Goal: Task Accomplishment & Management: Complete application form

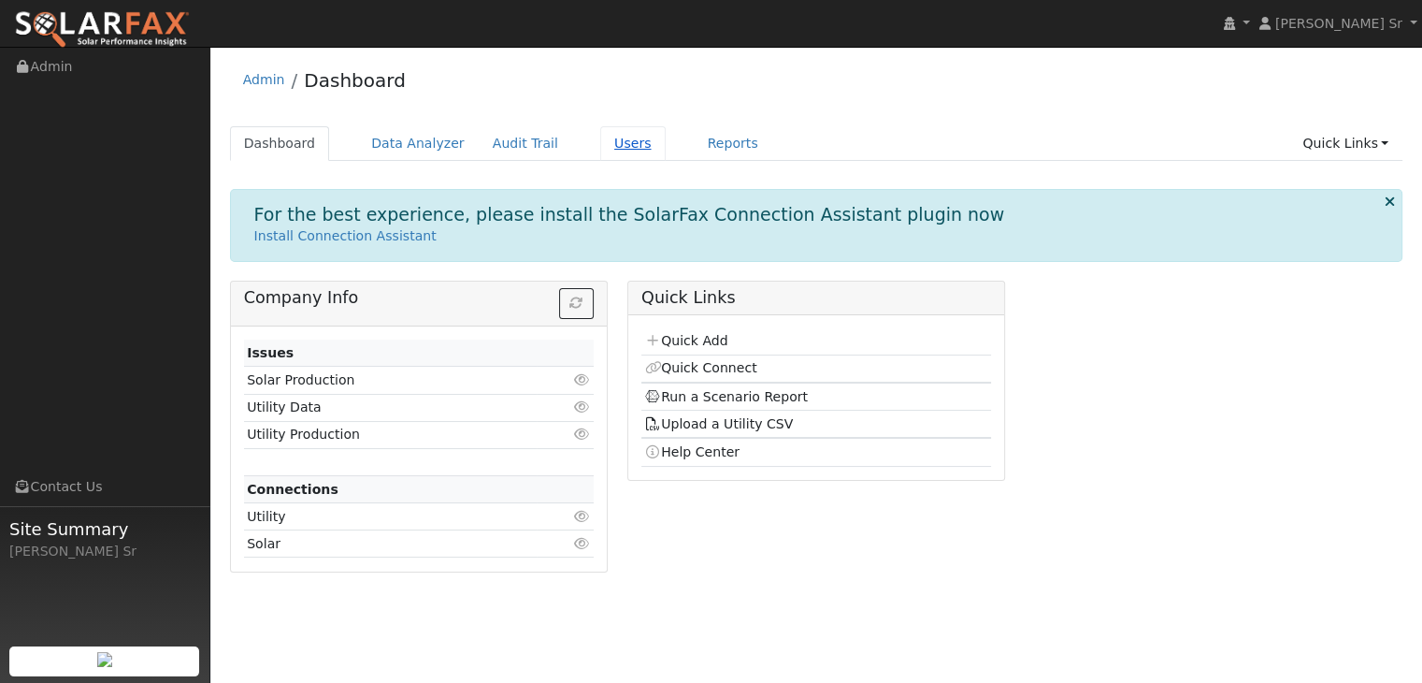
click at [600, 145] on link "Users" at bounding box center [632, 143] width 65 height 35
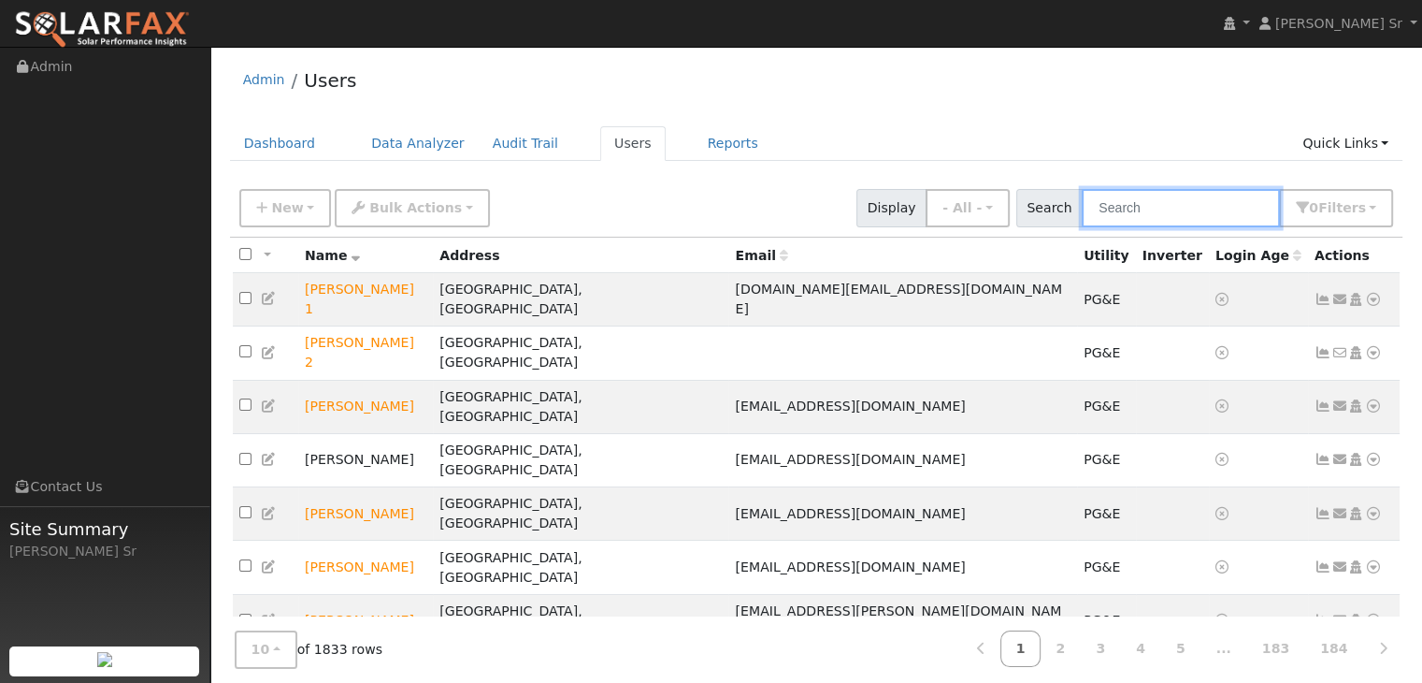
click at [1154, 213] on input "text" at bounding box center [1181, 208] width 198 height 38
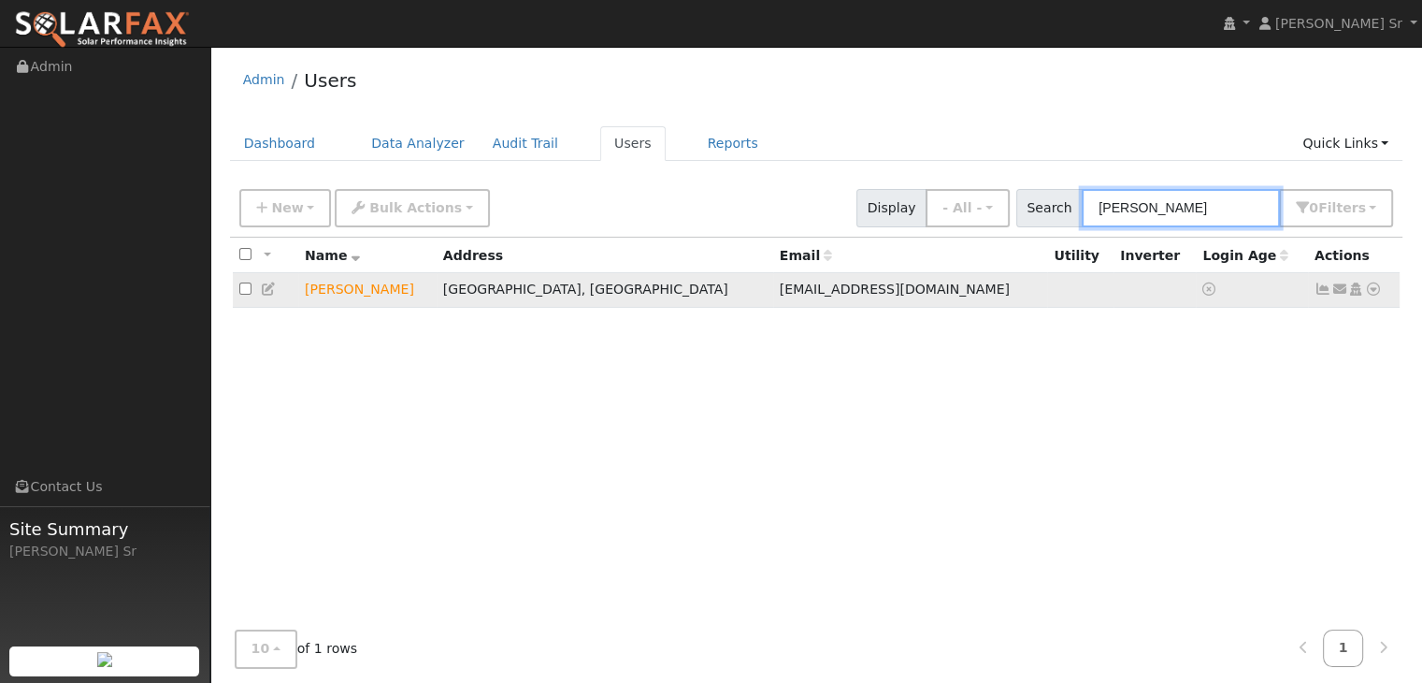
type input "jeff Hunerlach"
click at [1374, 293] on icon at bounding box center [1373, 288] width 17 height 13
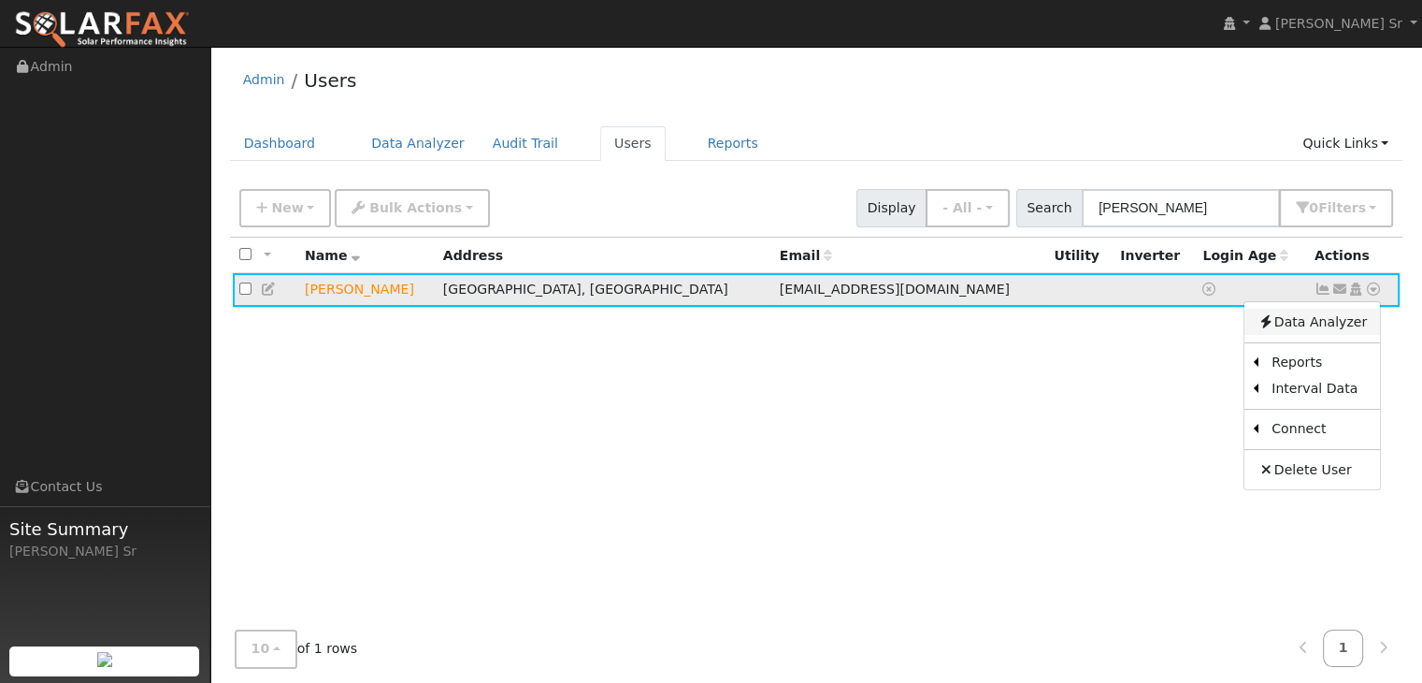
click at [1322, 329] on link "Data Analyzer" at bounding box center [1313, 322] width 136 height 26
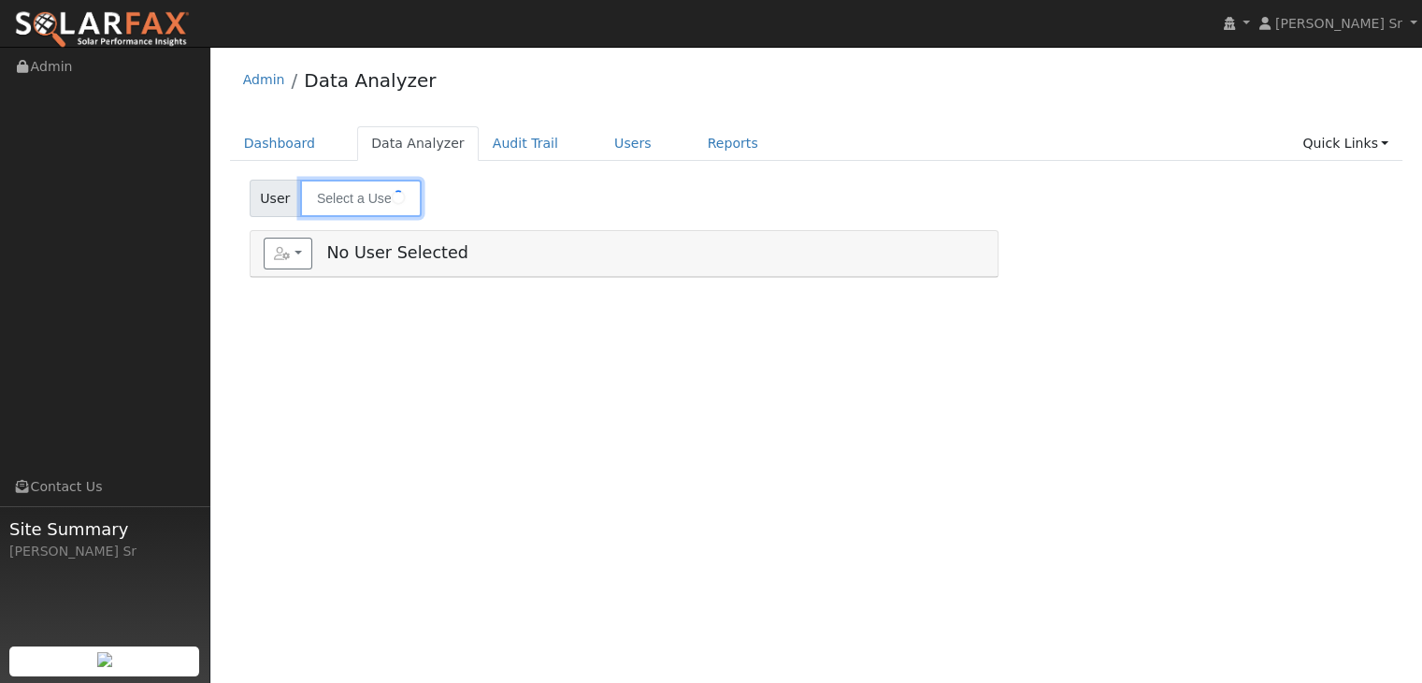
type input "[PERSON_NAME]"
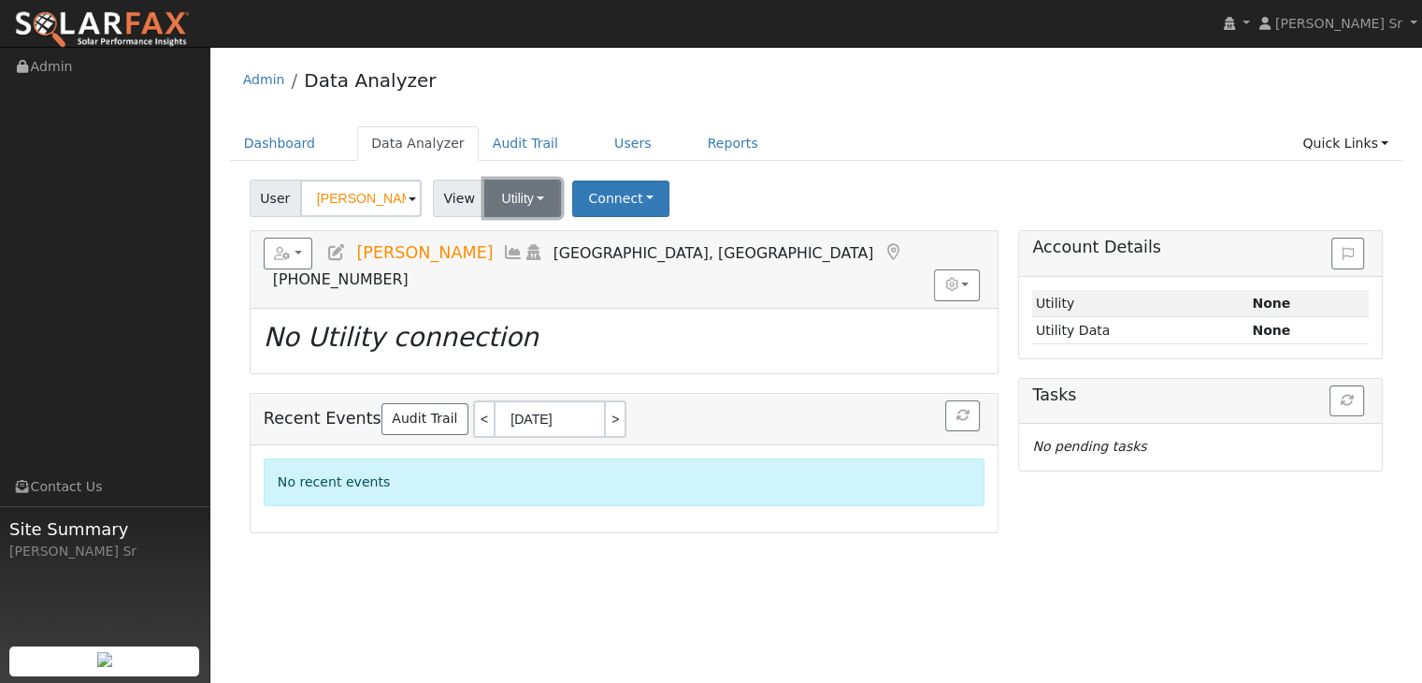
click at [540, 190] on button "Utility" at bounding box center [522, 198] width 77 height 37
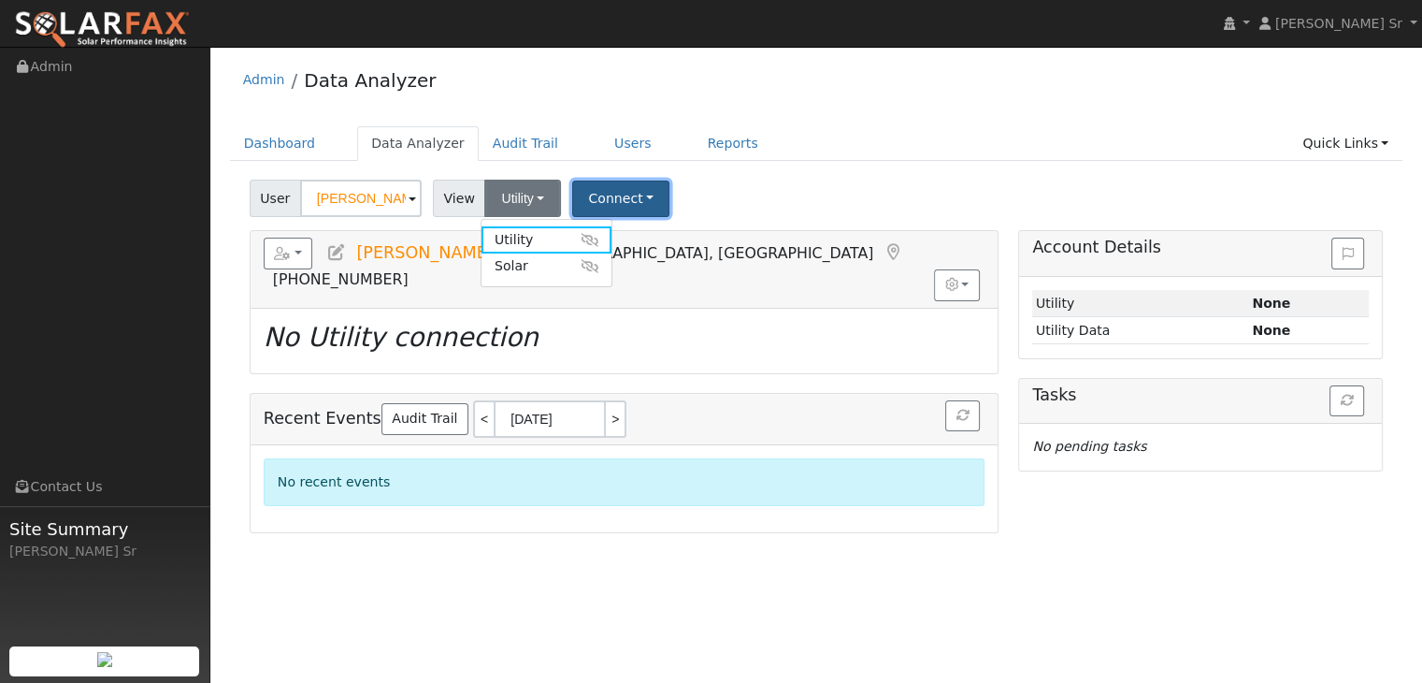
click at [610, 192] on button "Connect" at bounding box center [620, 198] width 97 height 36
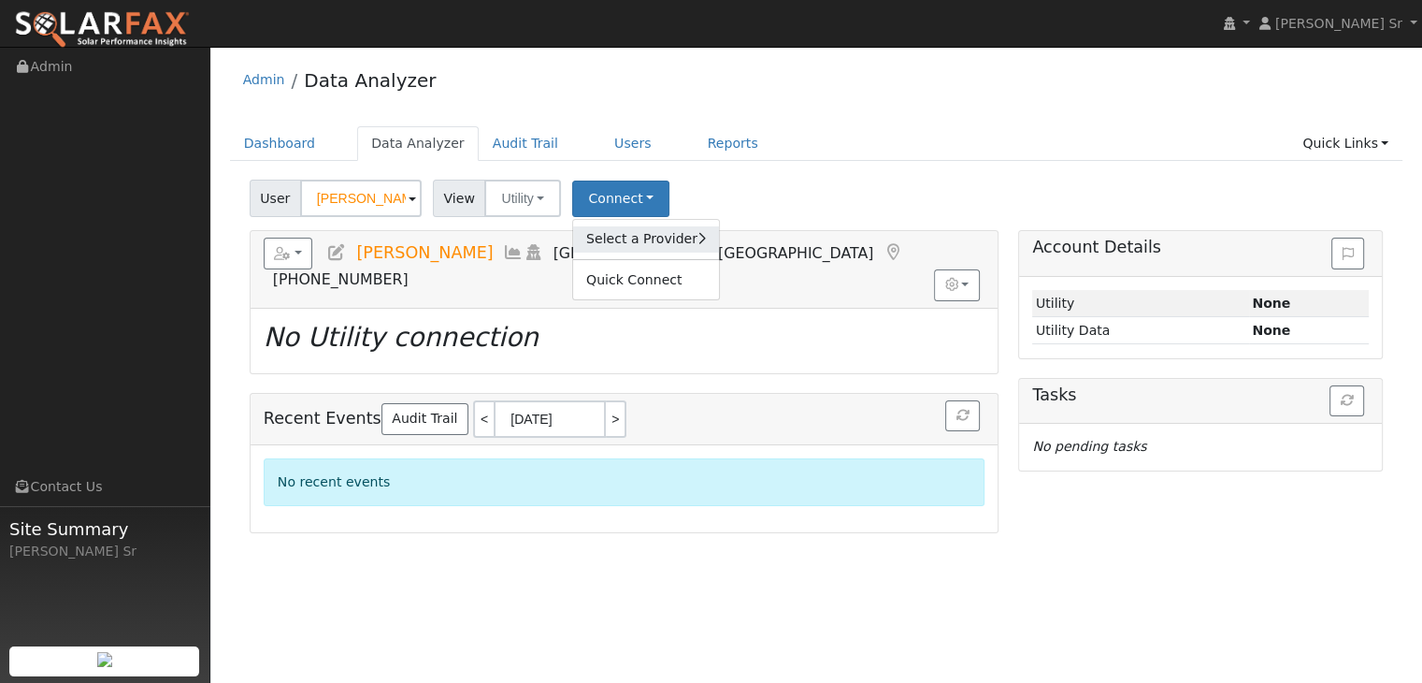
click at [628, 239] on link "Select a Provider" at bounding box center [646, 239] width 146 height 26
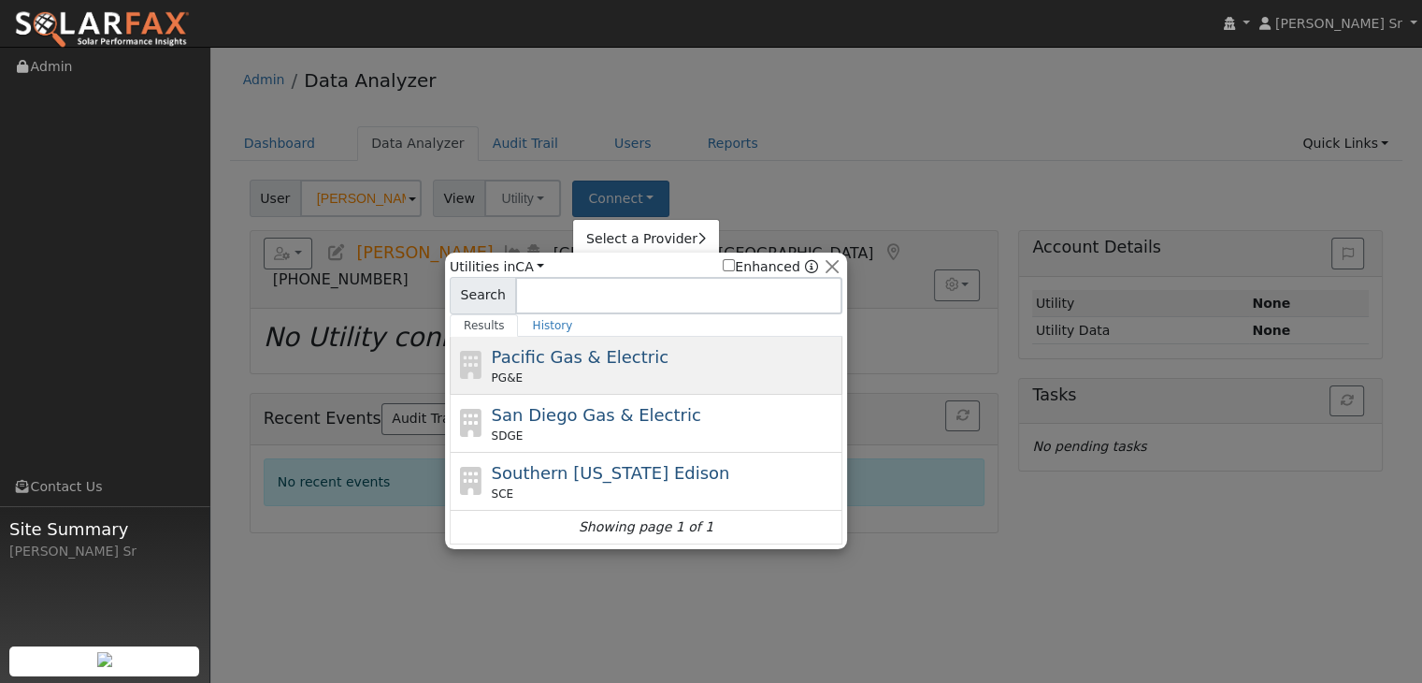
click at [575, 362] on span "Pacific Gas & Electric" at bounding box center [580, 357] width 177 height 20
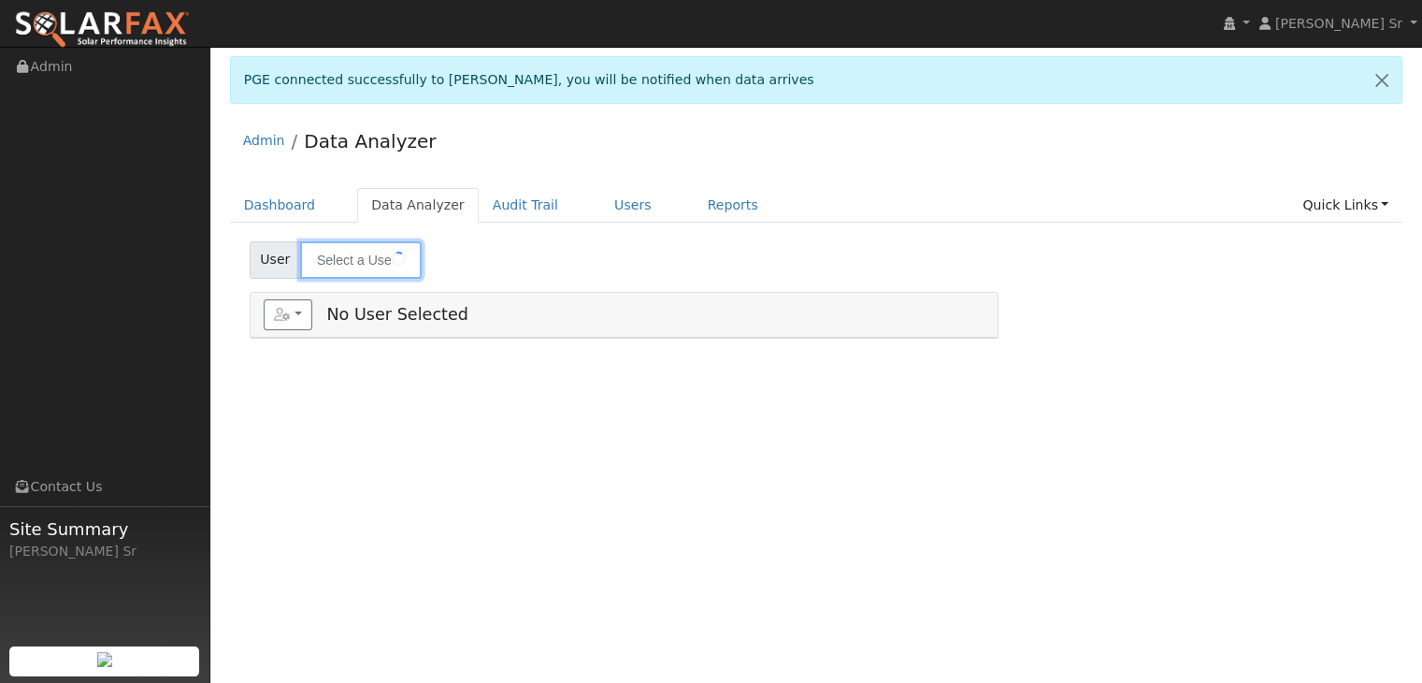
type input "[PERSON_NAME]"
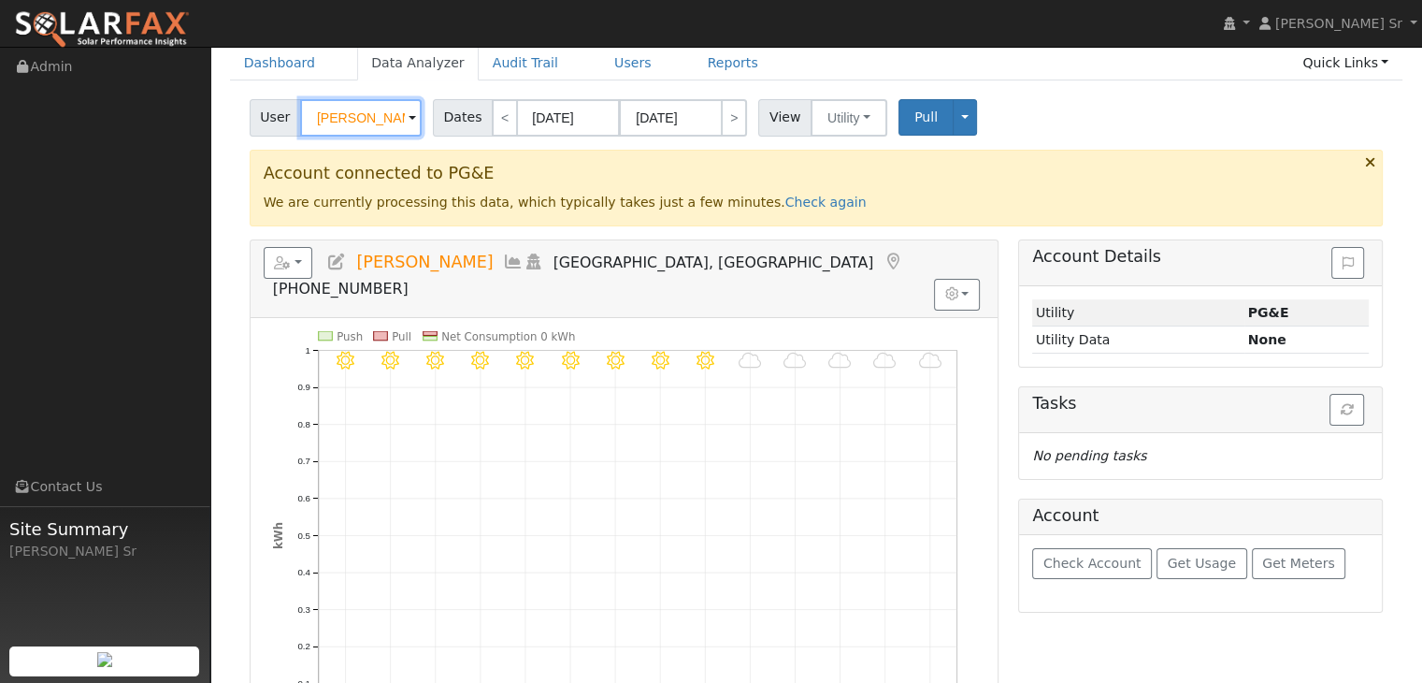
scroll to position [142, 0]
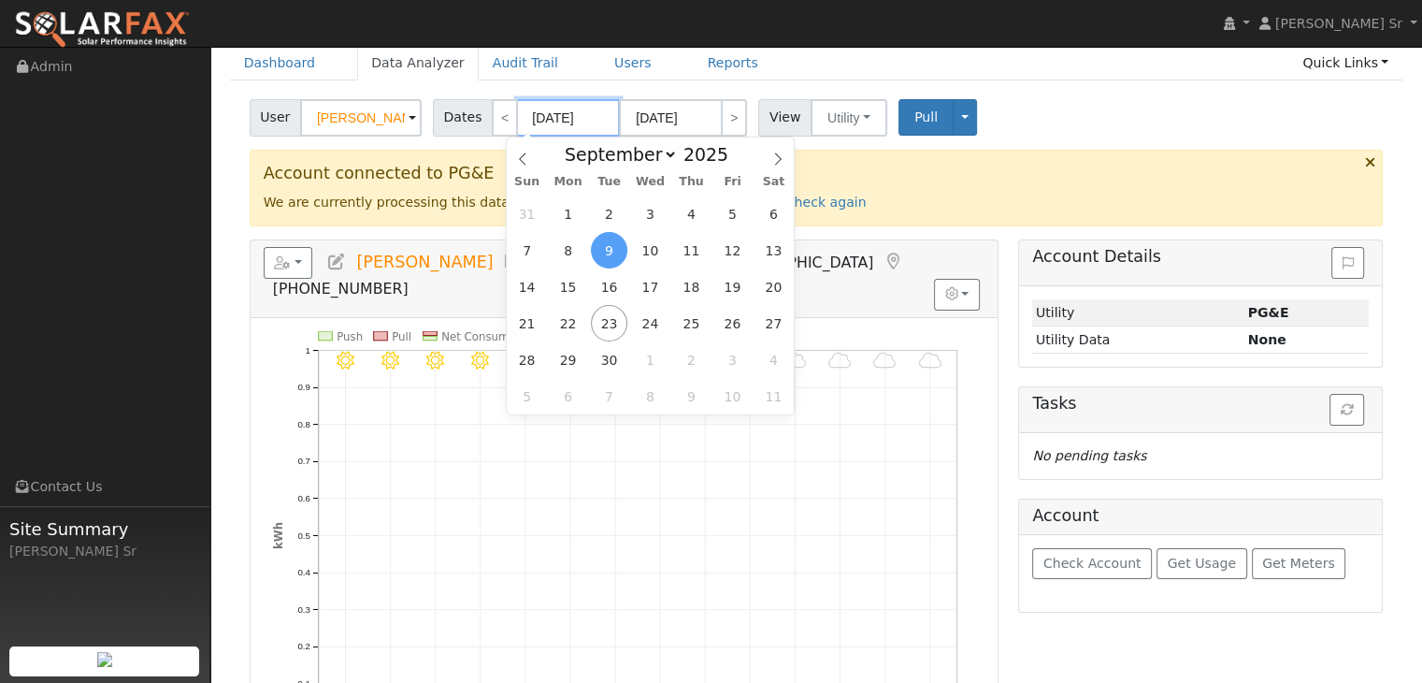
click at [586, 113] on input "09/09/2025" at bounding box center [568, 117] width 103 height 37
drag, startPoint x: 584, startPoint y: 113, endPoint x: 573, endPoint y: 110, distance: 10.7
click at [573, 110] on input "[DATE]" at bounding box center [568, 117] width 103 height 37
type input "09/22/0202"
type input "09/09/202"
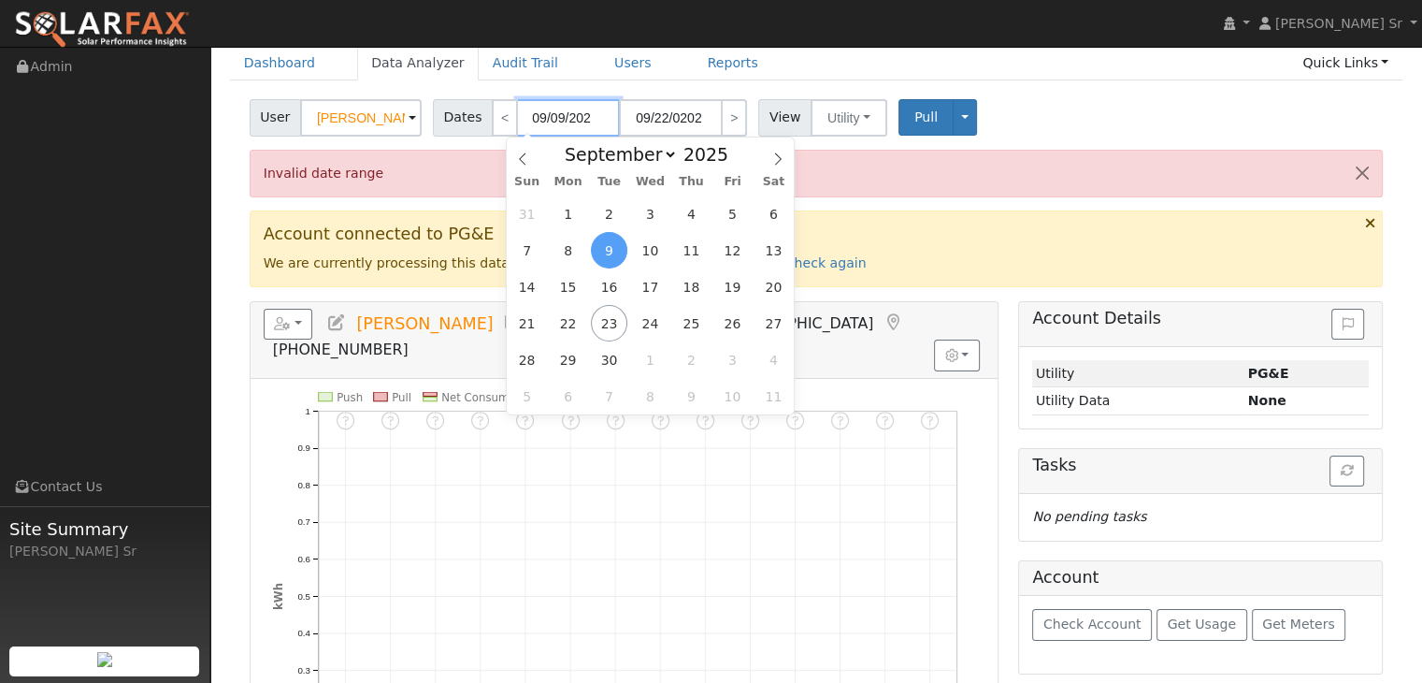
type input "09/22/2024"
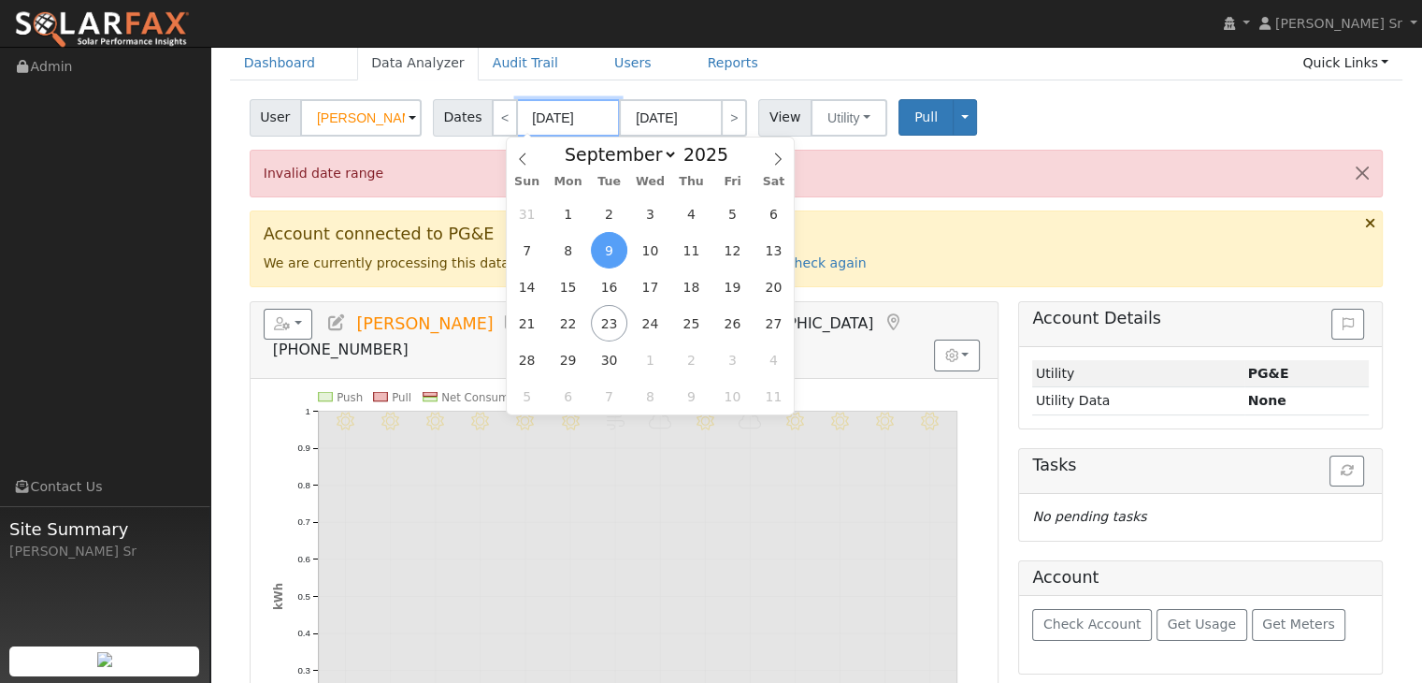
type input "09/09/2024"
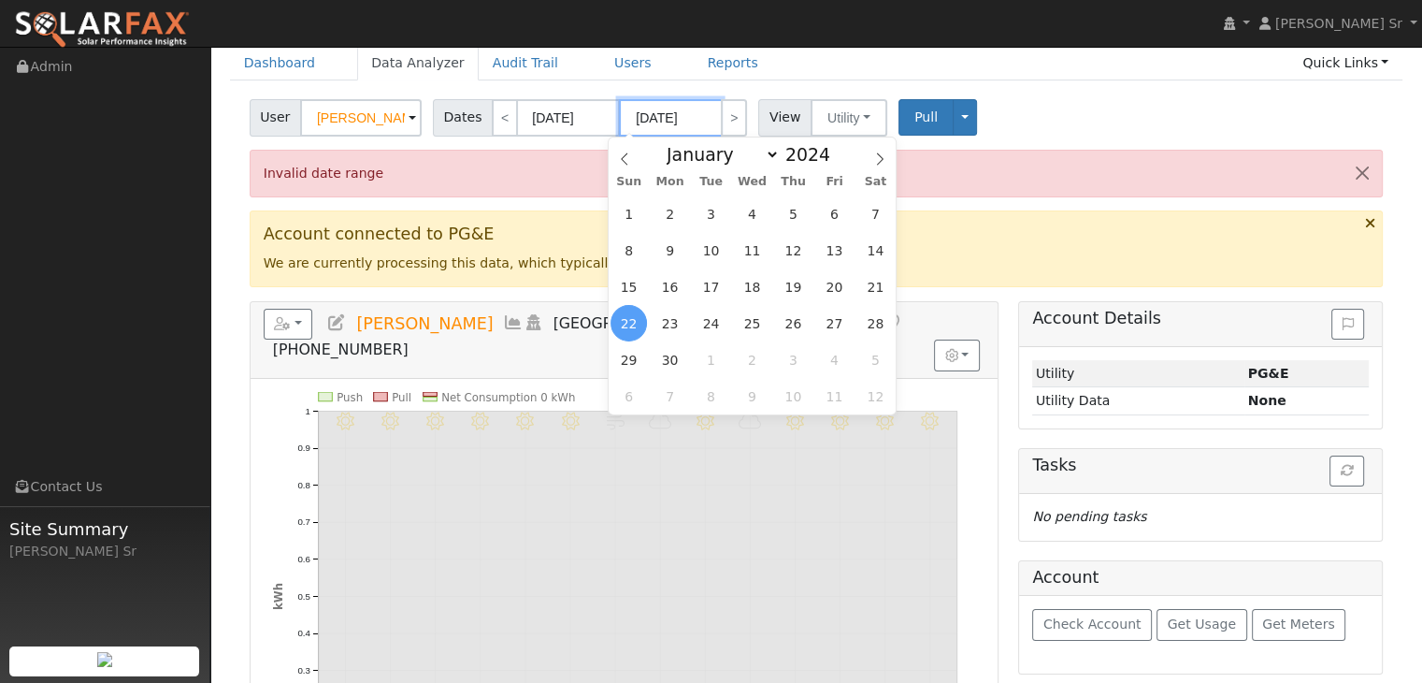
drag, startPoint x: 692, startPoint y: 113, endPoint x: 682, endPoint y: 113, distance: 10.3
click at [682, 113] on input "09/22/2024" at bounding box center [670, 117] width 103 height 37
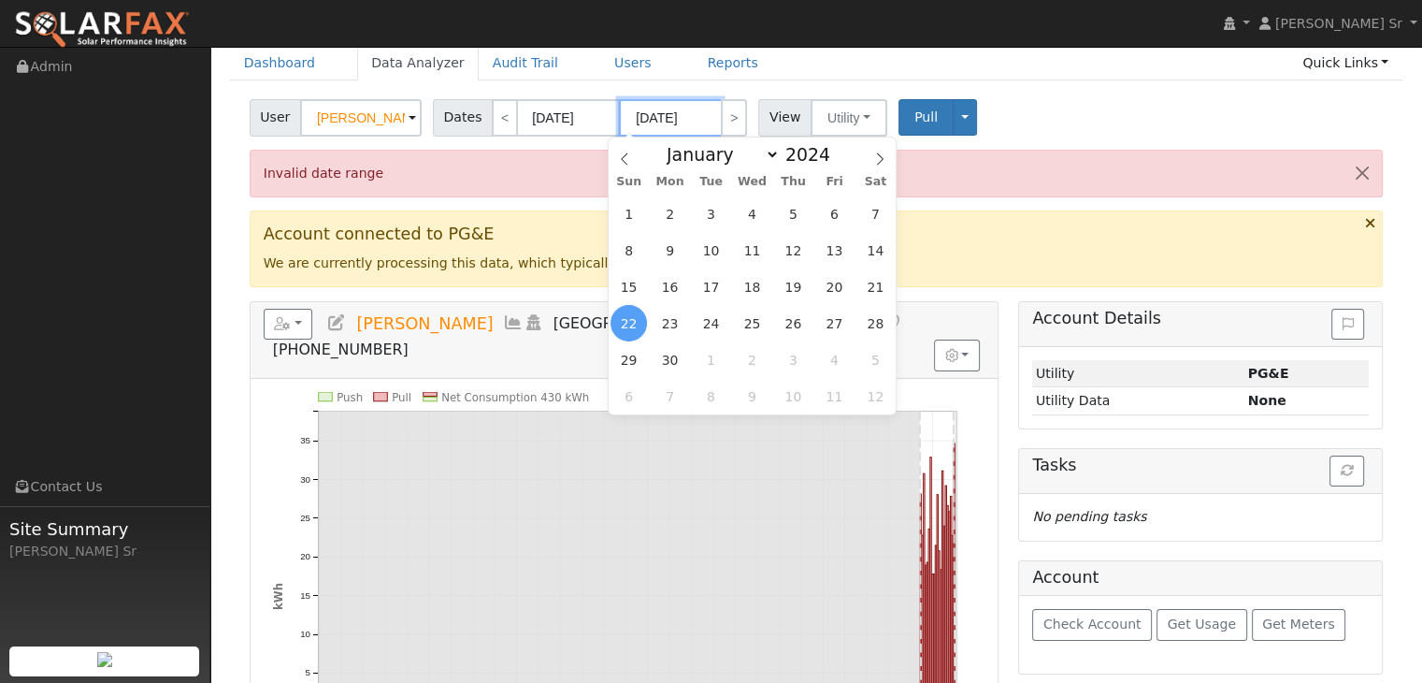
type input "09/22/2025"
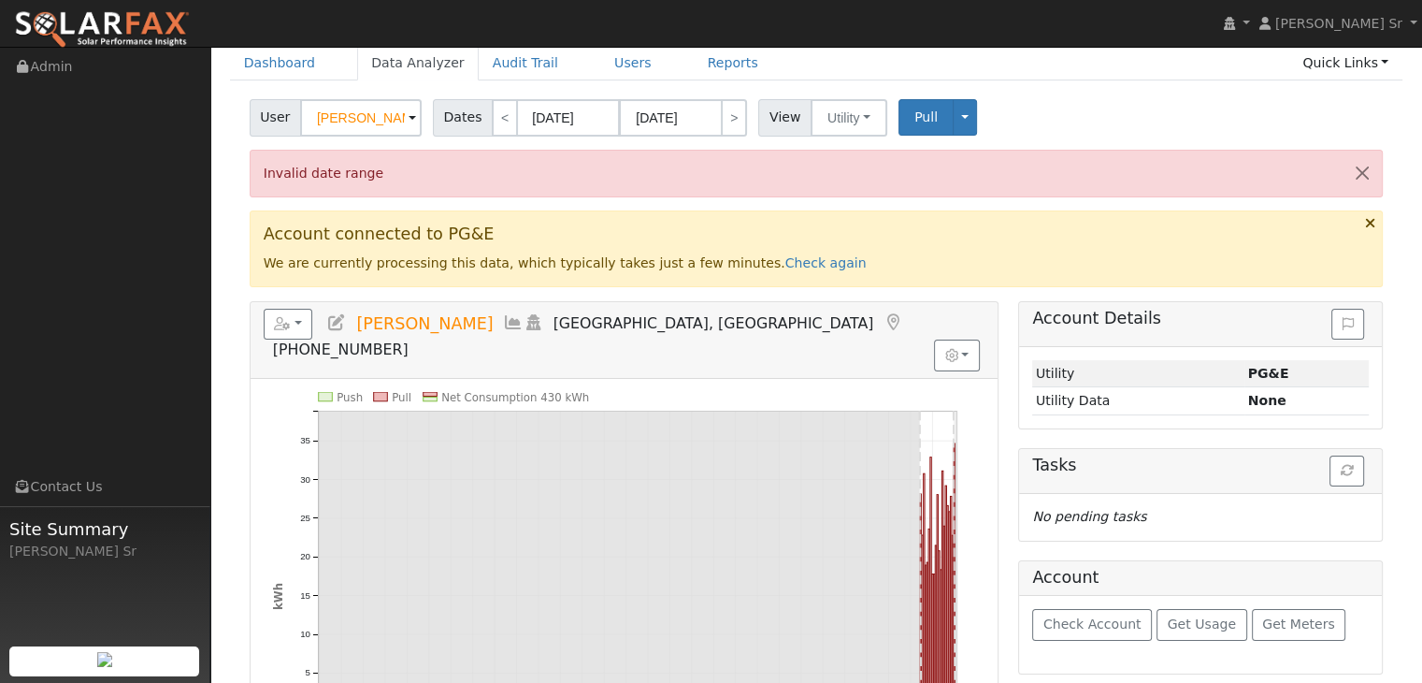
click at [995, 123] on div "User Jeff Hunerlach Account Default Account Default Account 2205 Maze Way, Dixo…" at bounding box center [816, 115] width 1141 height 44
click at [915, 117] on span "Pull" at bounding box center [926, 116] width 23 height 15
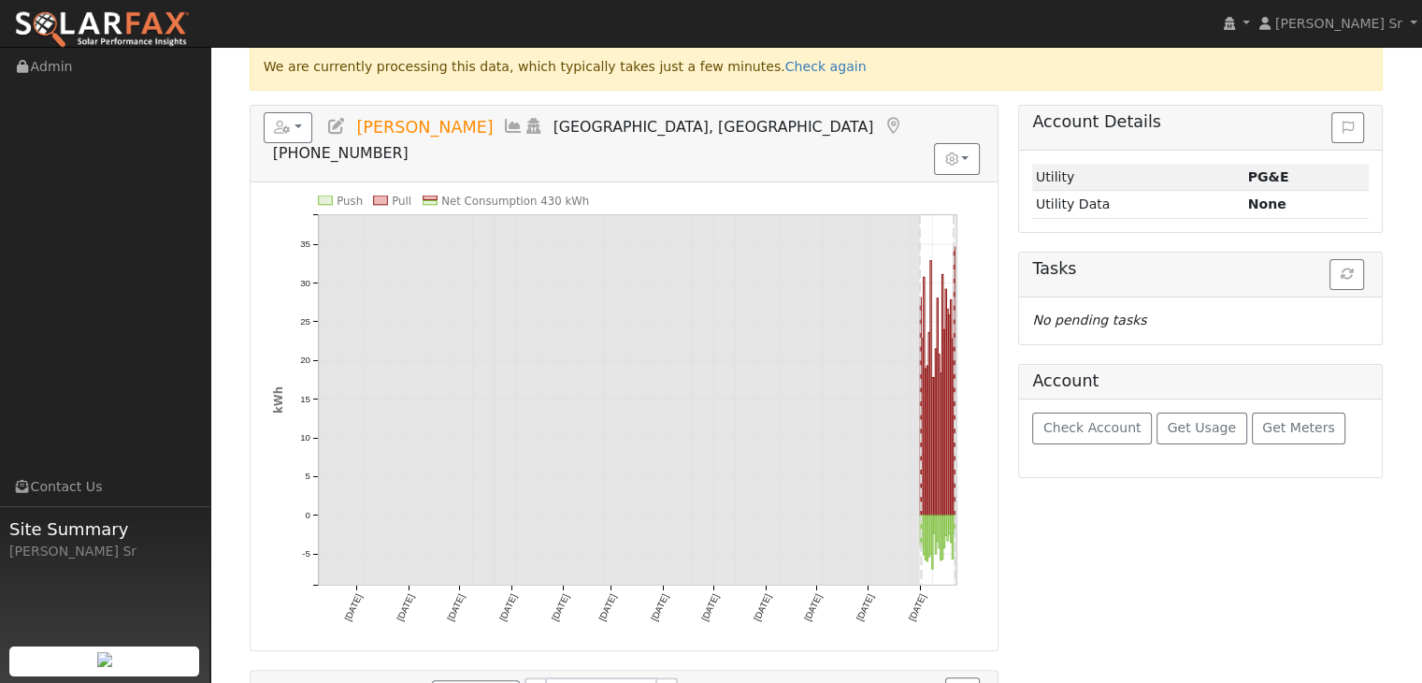
scroll to position [337, 0]
click at [1182, 430] on span "Get Usage" at bounding box center [1202, 429] width 68 height 15
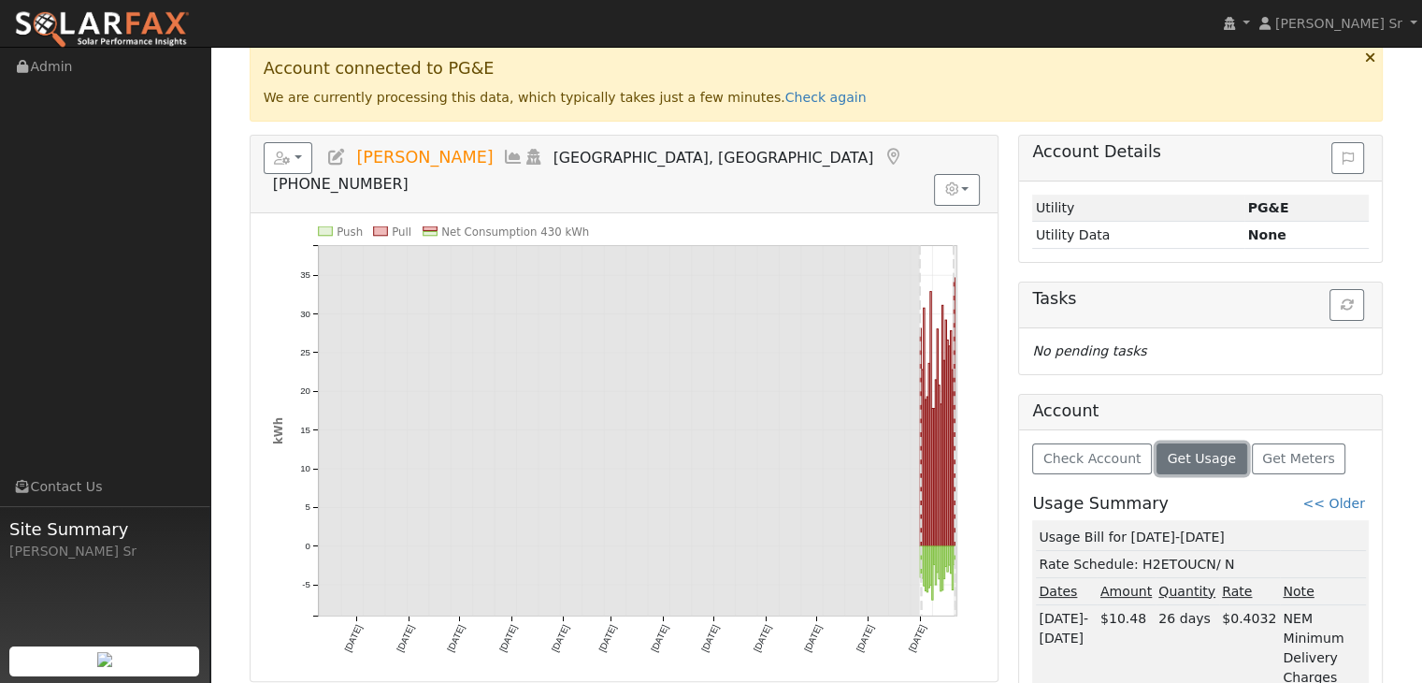
scroll to position [405, 0]
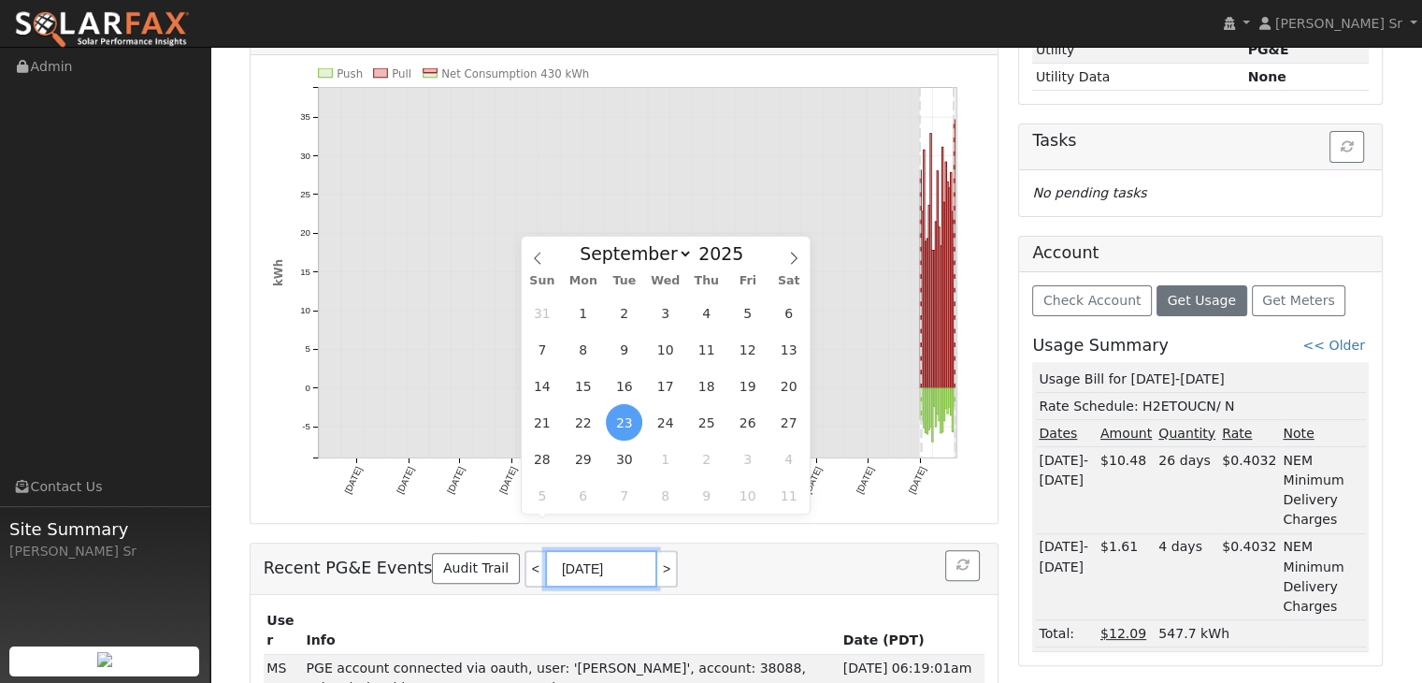
click at [548, 550] on input "09/23/2025" at bounding box center [601, 568] width 112 height 37
click at [549, 550] on input "09/23/2025" at bounding box center [601, 568] width 112 height 37
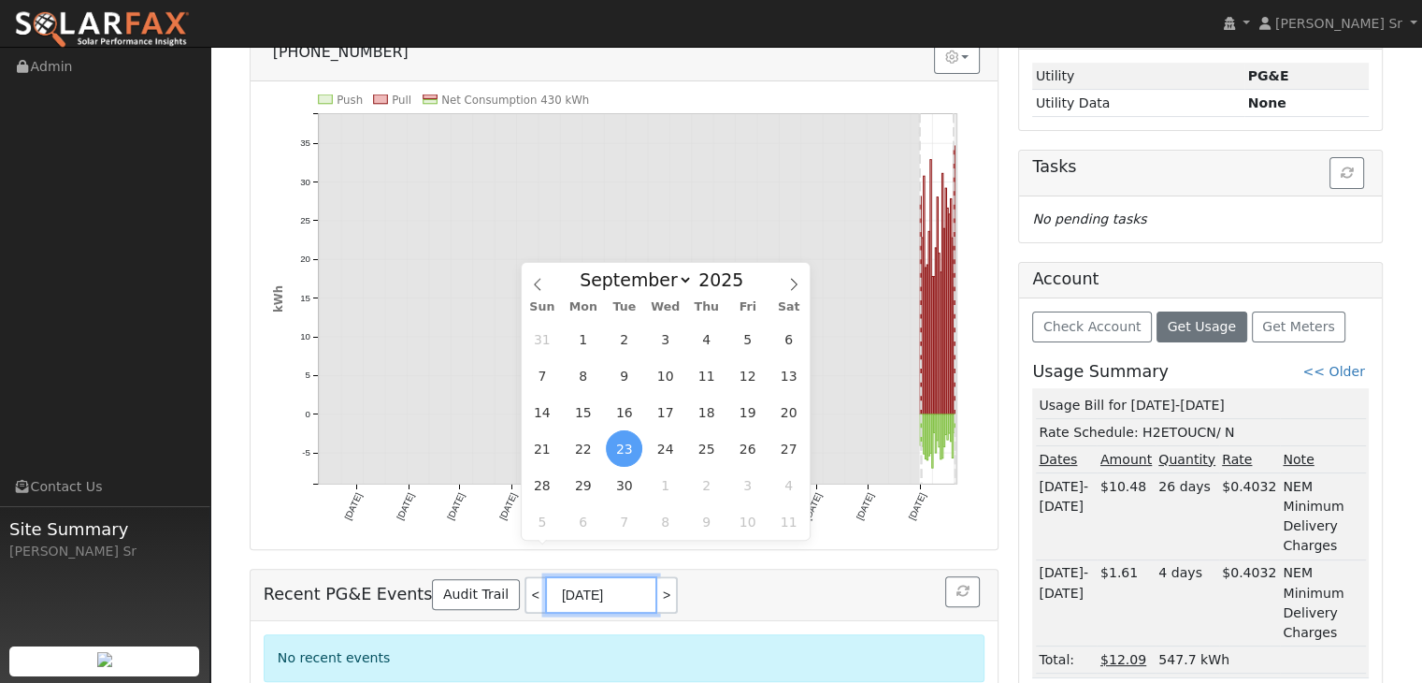
type input "08/23/2025"
select select "7"
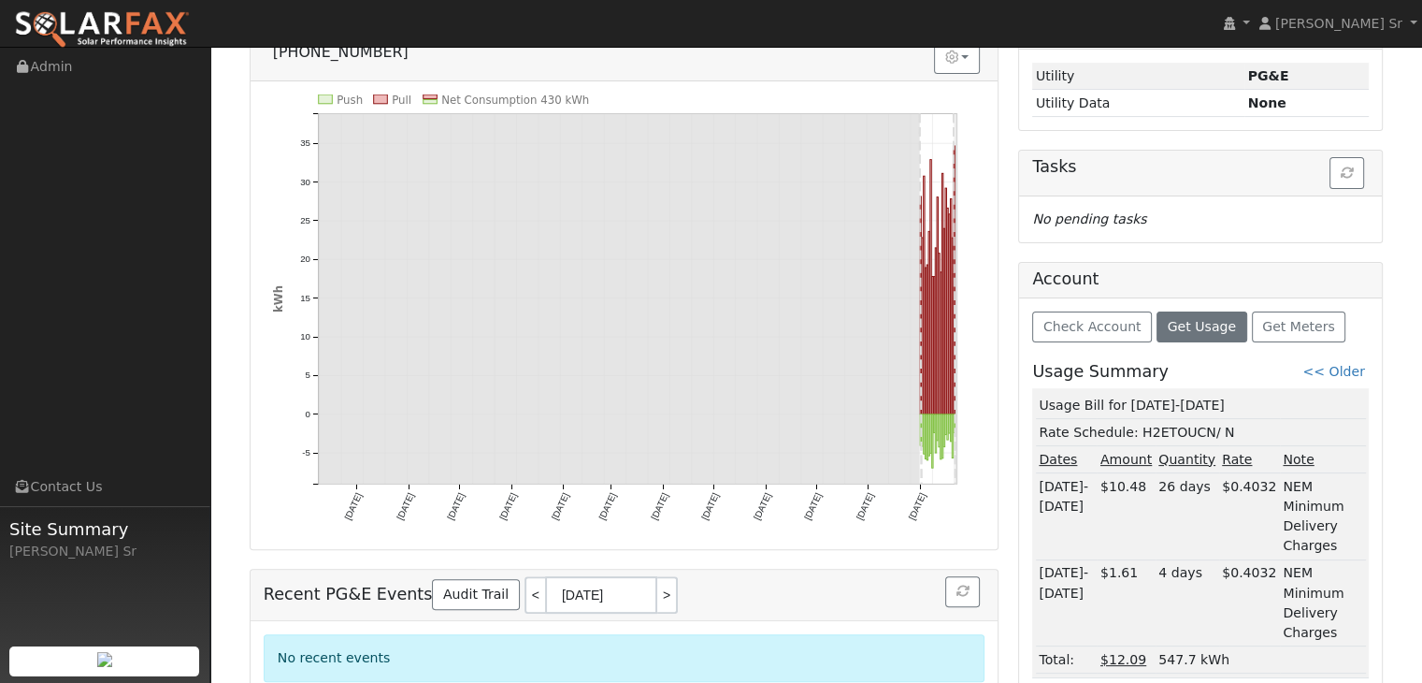
click at [267, 230] on div "Push Pull Net Consumption 430 kWh Tue 10/01 Fri 11/01 Sun 12/01 Wed 1/01 Sat 2/…" at bounding box center [624, 314] width 721 height 441
click at [1346, 364] on link "<< Older" at bounding box center [1334, 371] width 62 height 15
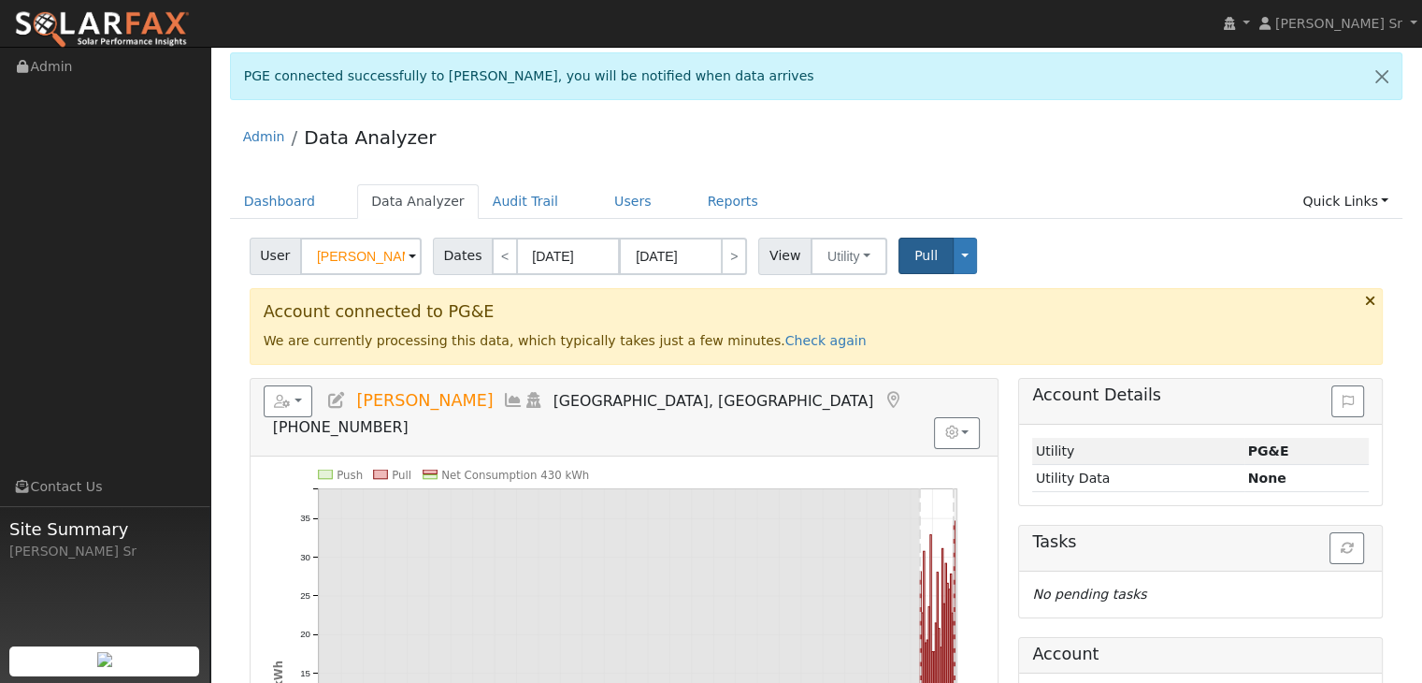
scroll to position [6, 0]
click at [51, 70] on link "Admin" at bounding box center [105, 67] width 210 height 38
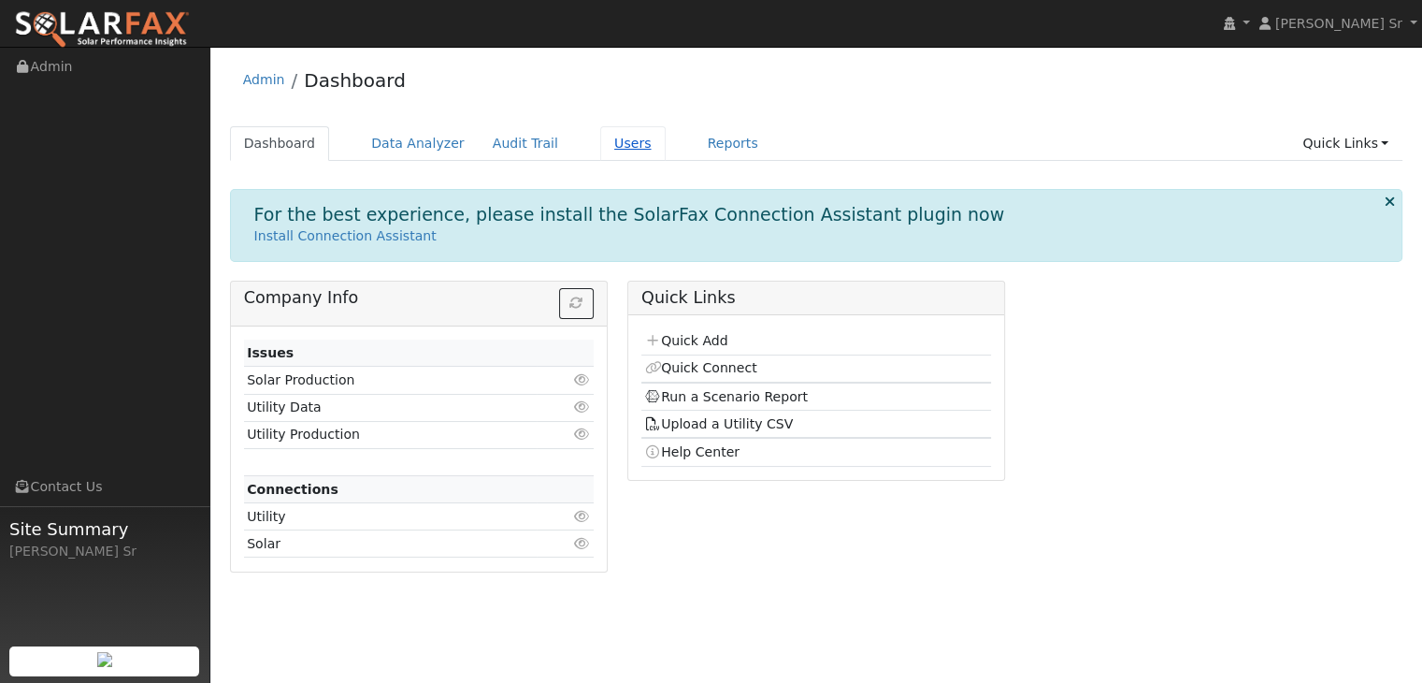
click at [600, 145] on link "Users" at bounding box center [632, 143] width 65 height 35
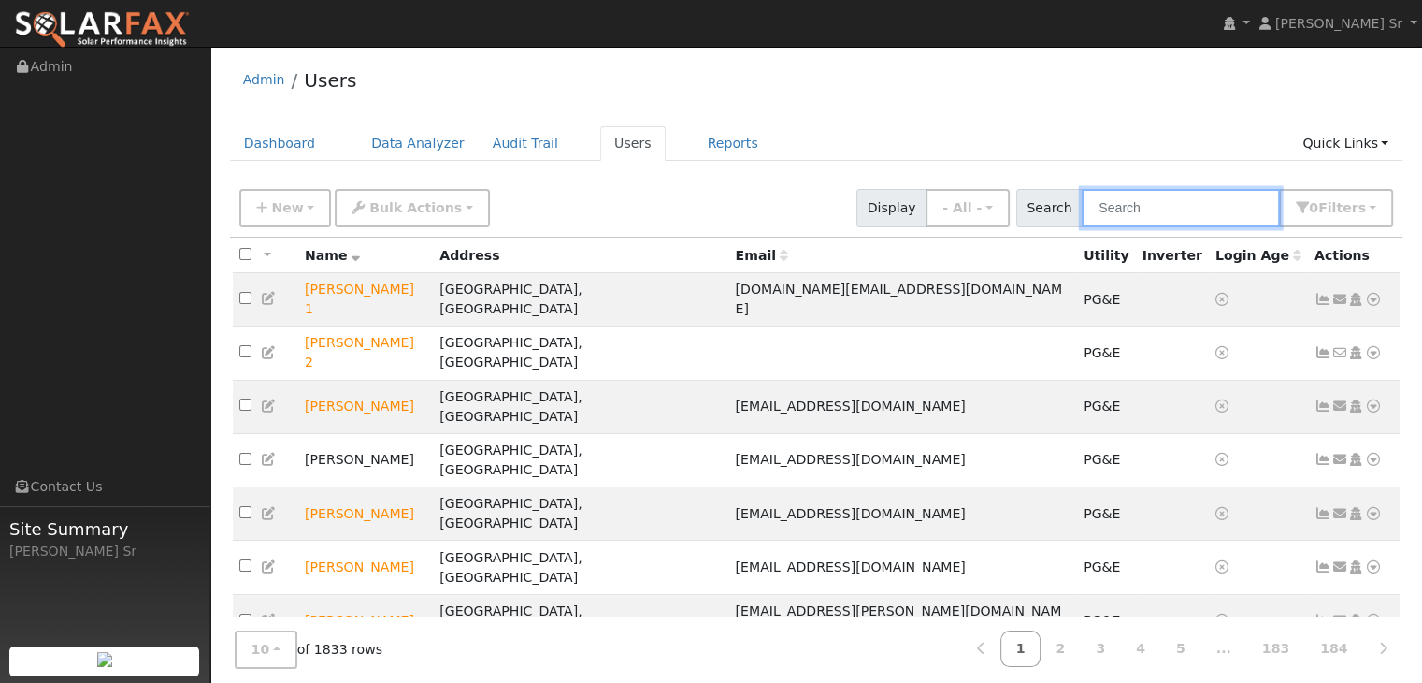
click at [1153, 207] on input "text" at bounding box center [1181, 208] width 198 height 38
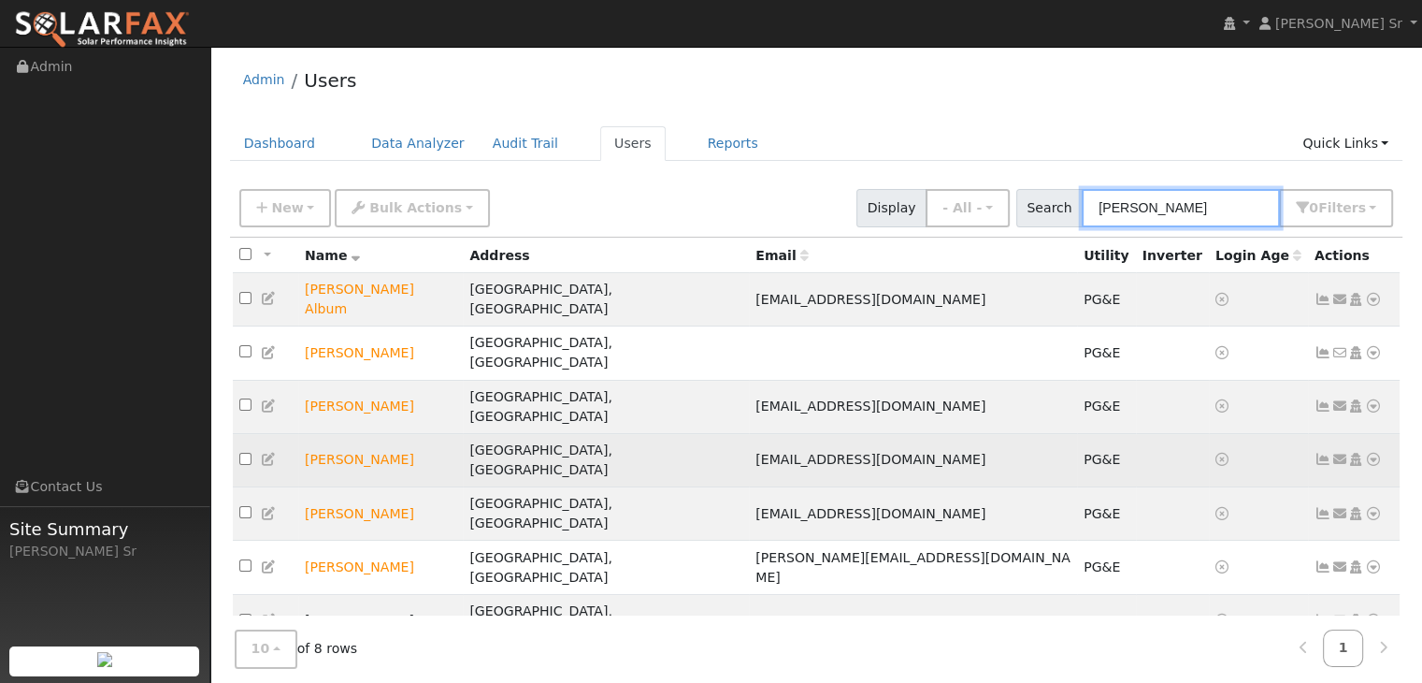
type input "jeff"
click at [1372, 453] on icon at bounding box center [1373, 459] width 17 height 13
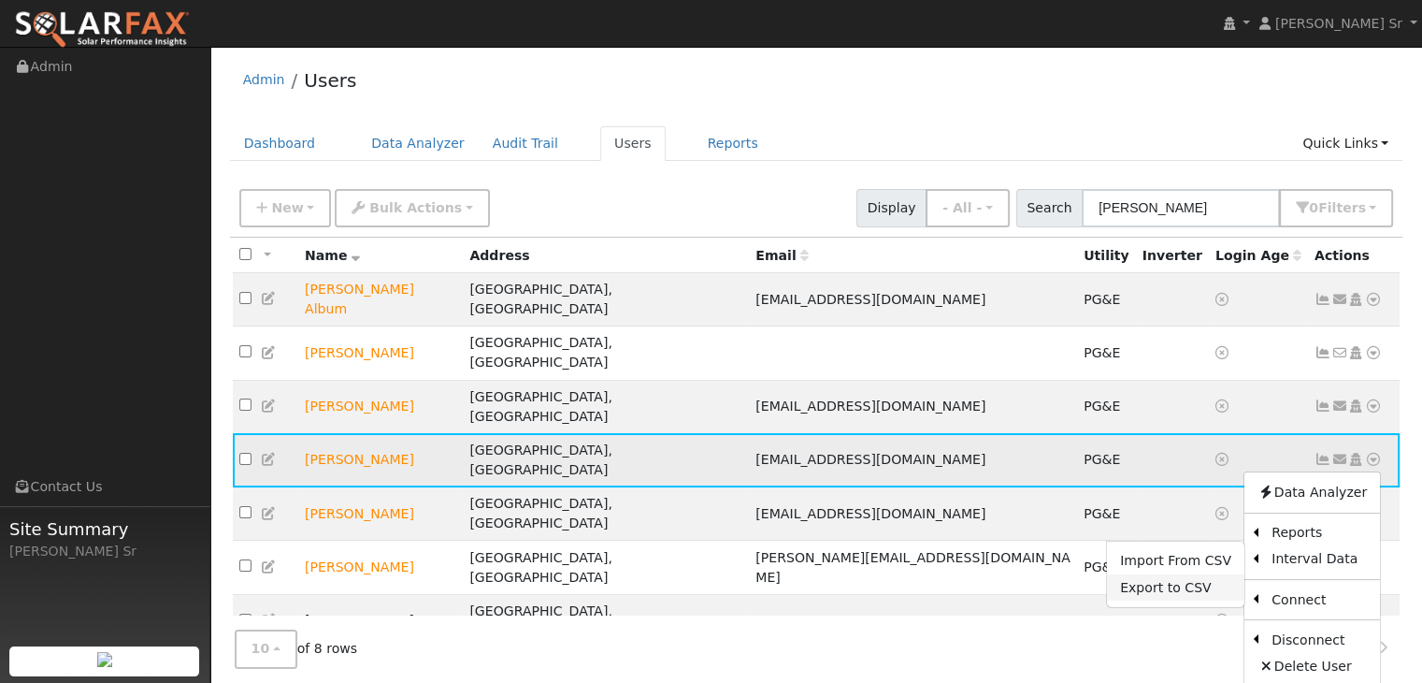
click at [1175, 574] on link "Export to CSV" at bounding box center [1175, 587] width 137 height 26
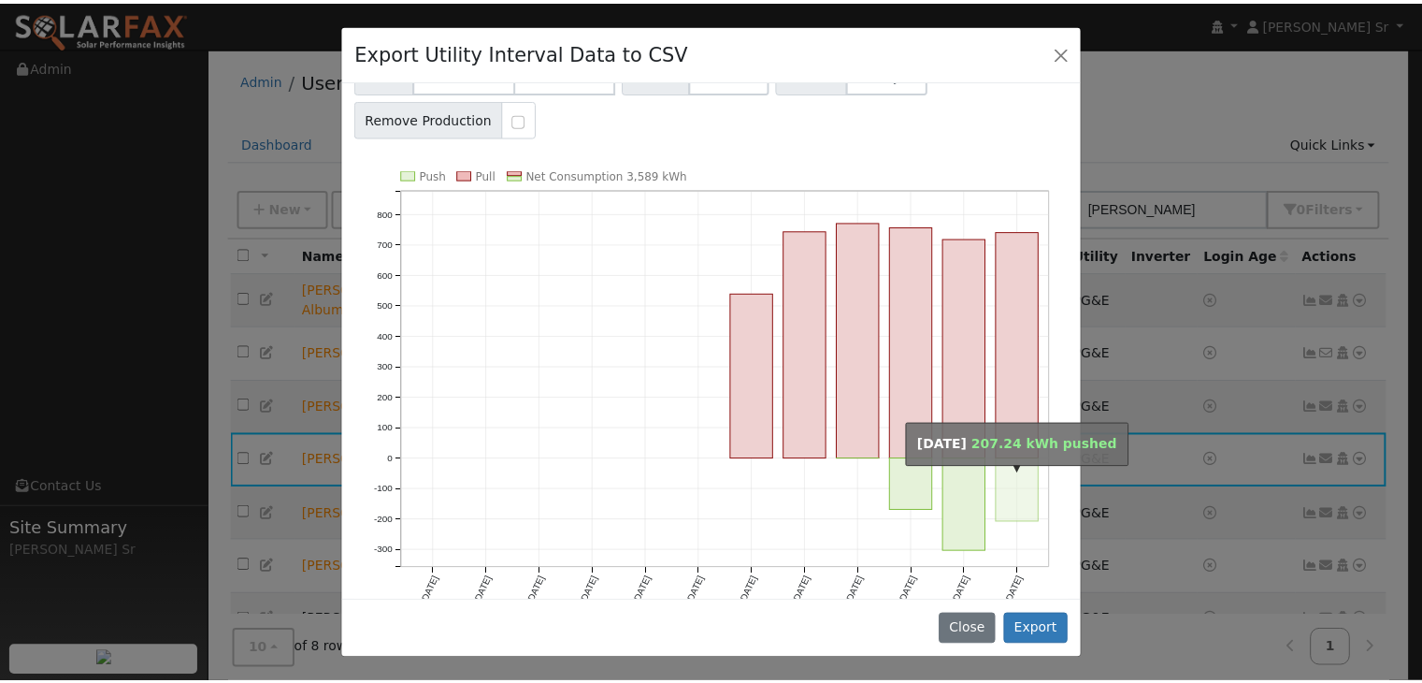
scroll to position [205, 0]
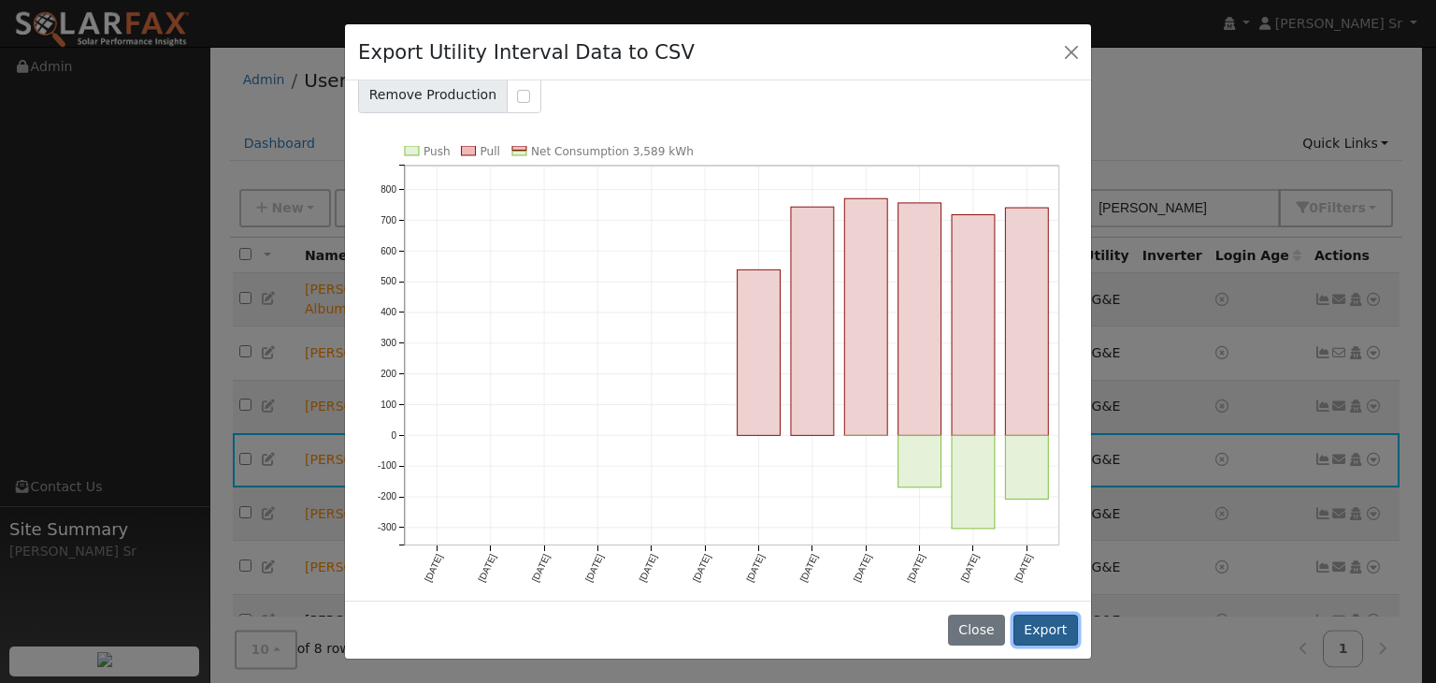
click at [1051, 638] on button "Export" at bounding box center [1046, 630] width 65 height 32
click at [1050, 629] on button "Export" at bounding box center [1046, 630] width 65 height 32
click at [984, 636] on button "Close" at bounding box center [976, 630] width 57 height 32
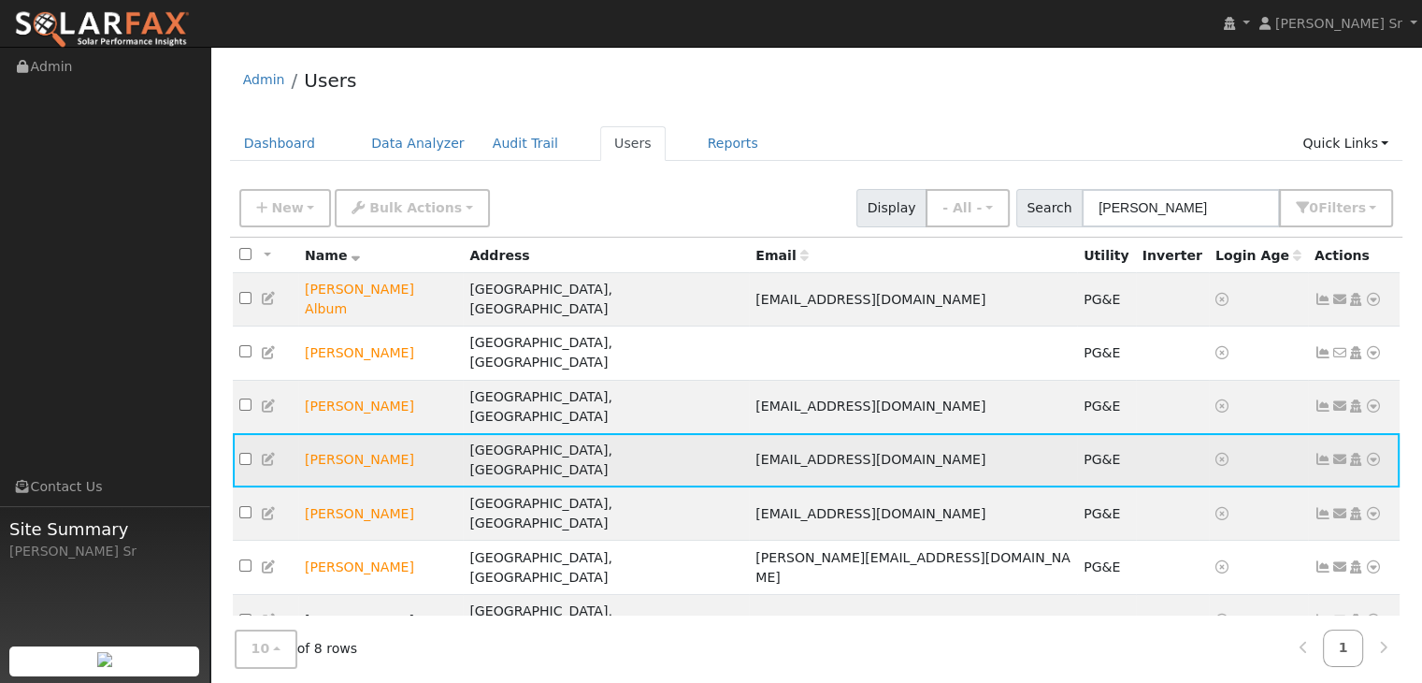
click at [915, 433] on td "rhunerlach@yahoo.com" at bounding box center [913, 459] width 328 height 53
click at [1369, 453] on icon at bounding box center [1373, 459] width 17 height 13
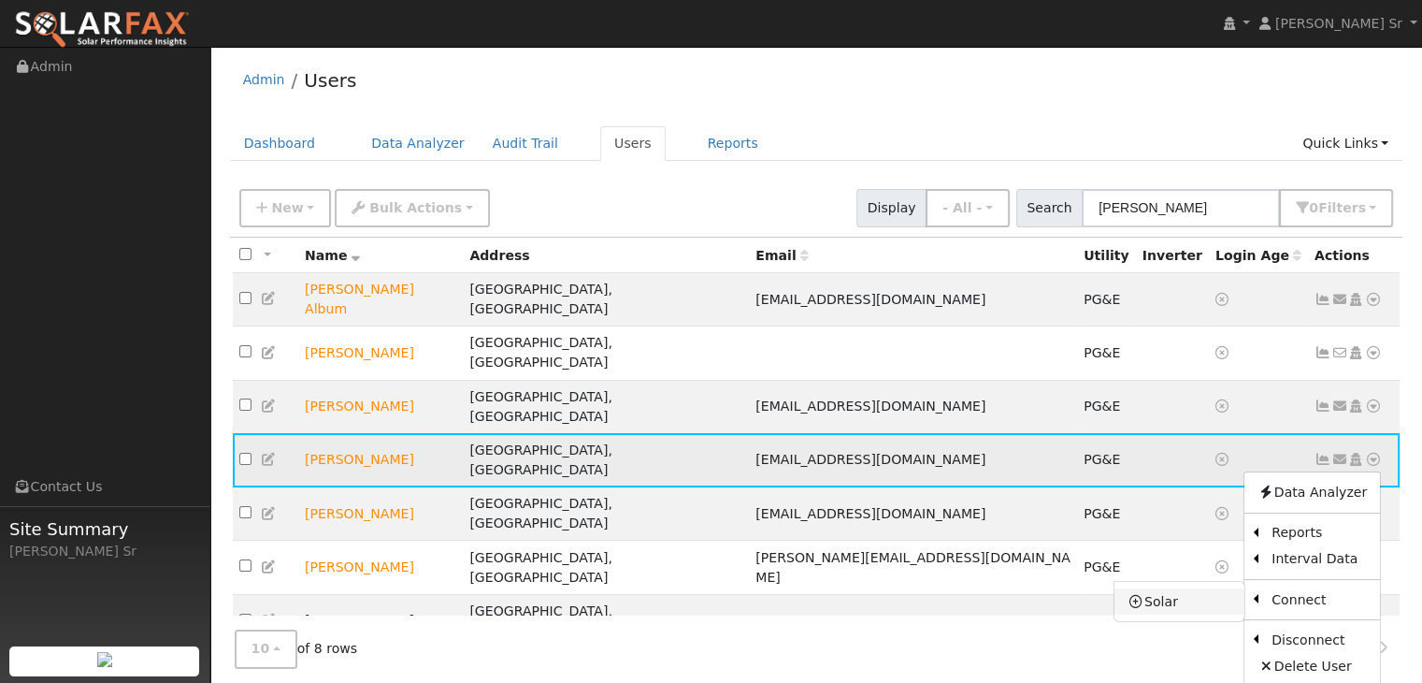
click at [1172, 588] on link "Solar" at bounding box center [1180, 601] width 130 height 26
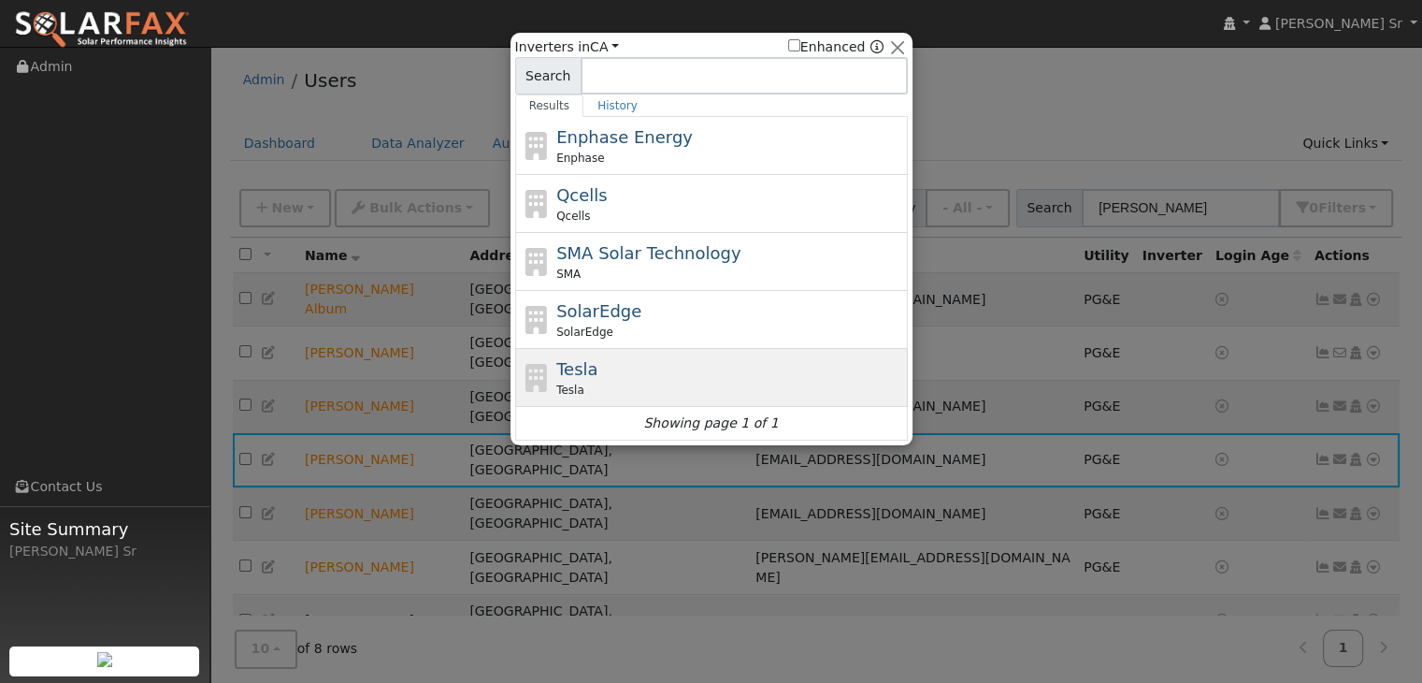
click at [729, 384] on div "Tesla" at bounding box center [729, 390] width 347 height 17
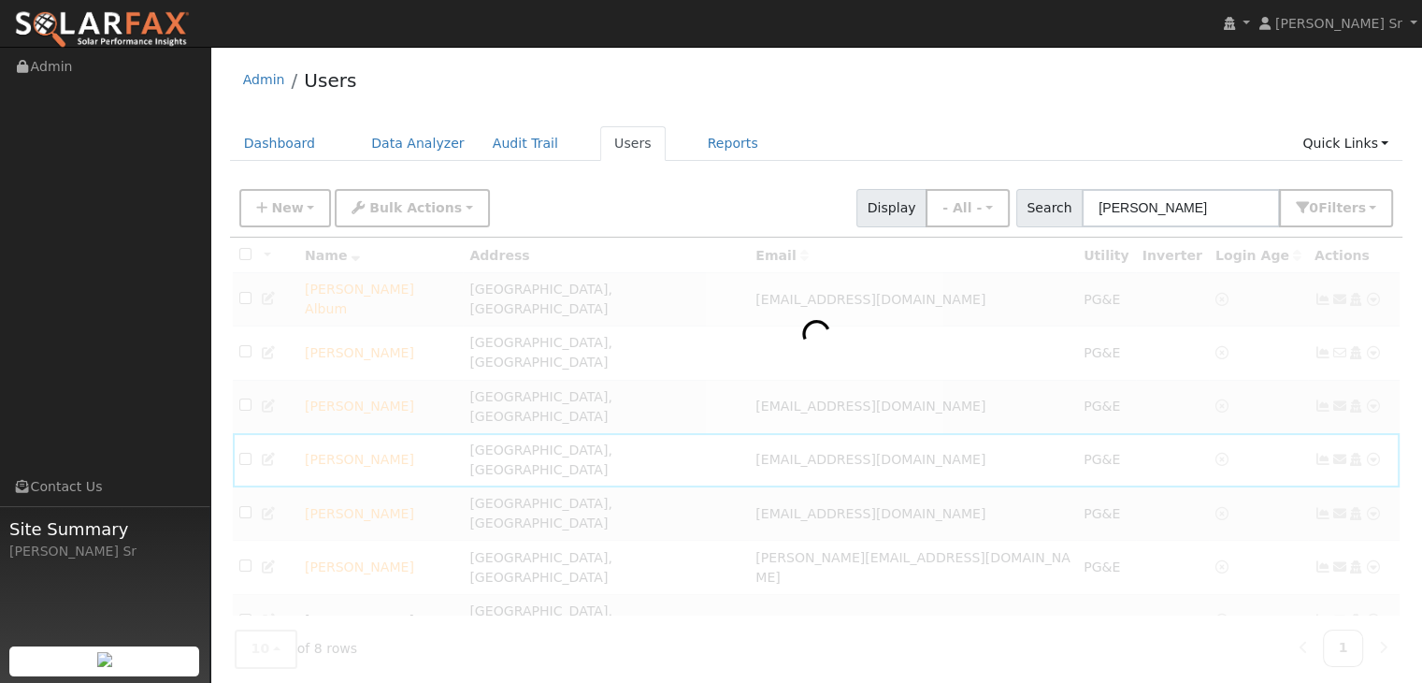
click at [1372, 395] on div at bounding box center [817, 478] width 1174 height 480
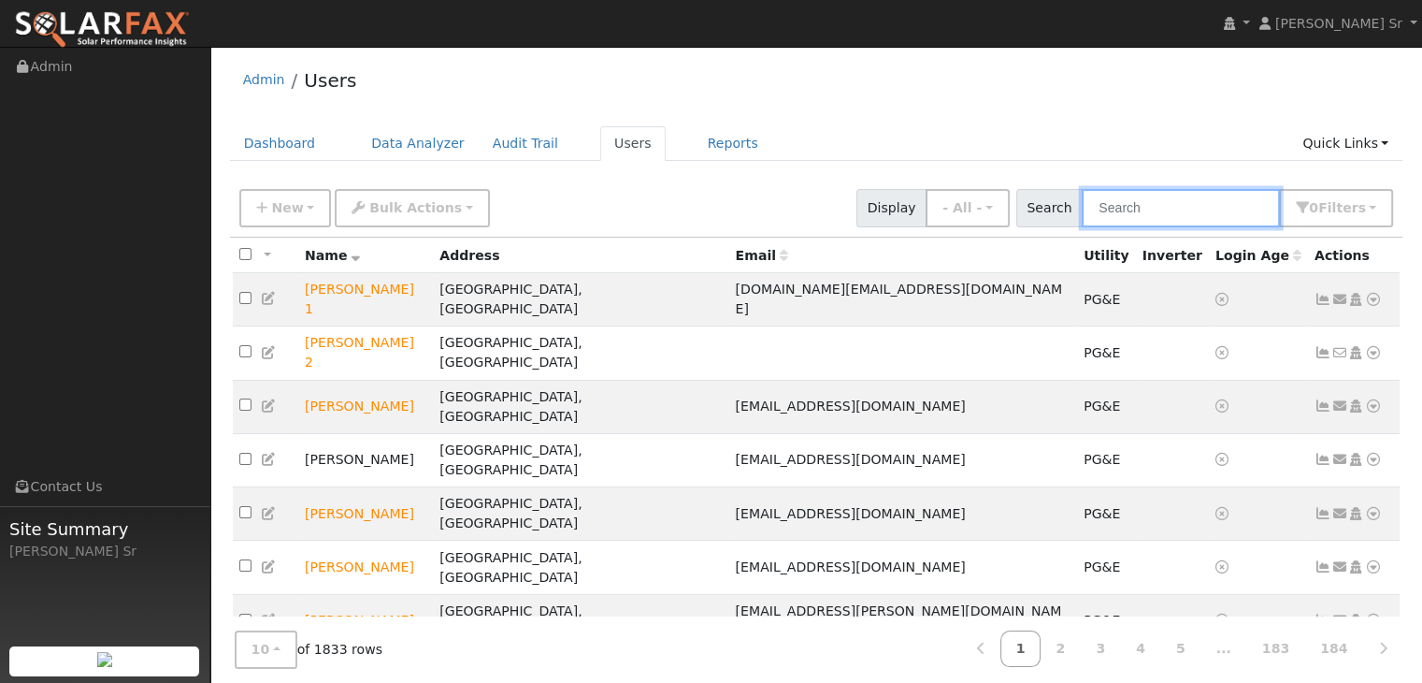
click at [1119, 216] on input "text" at bounding box center [1181, 208] width 198 height 38
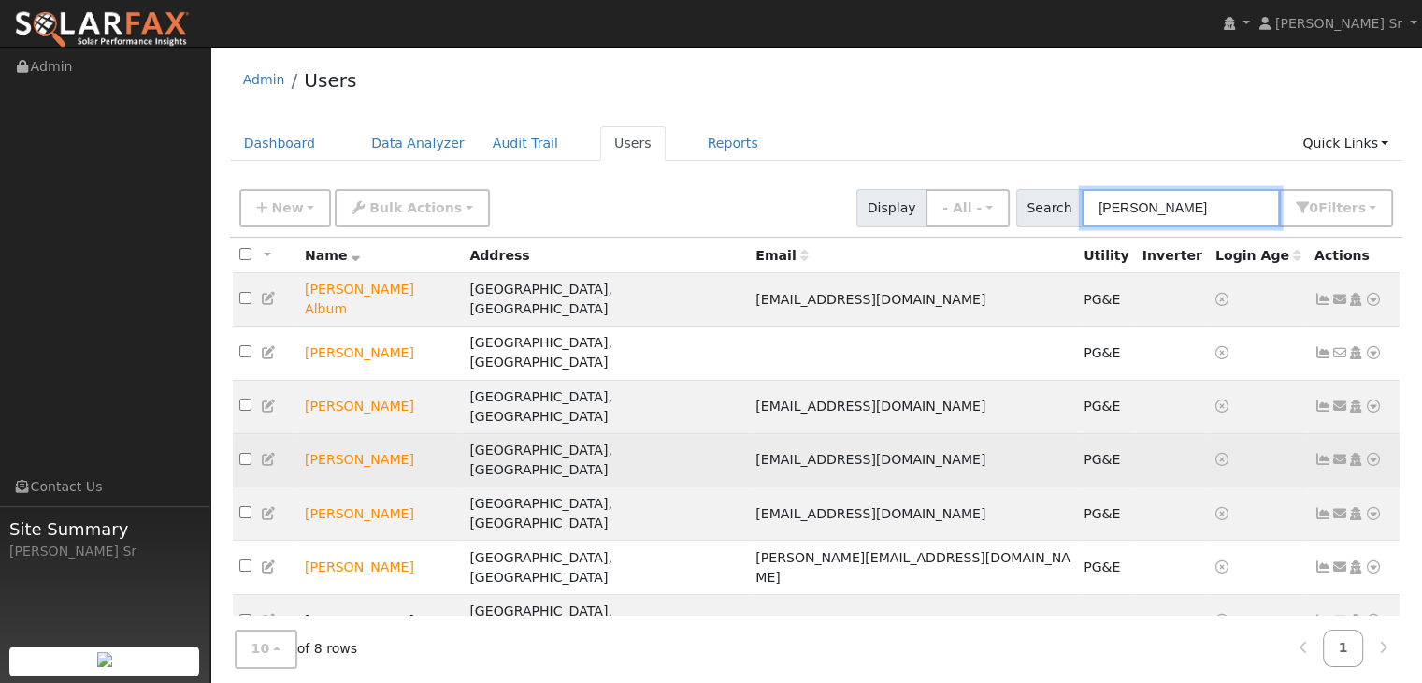
type input "jeff"
click at [1371, 453] on icon at bounding box center [1373, 459] width 17 height 13
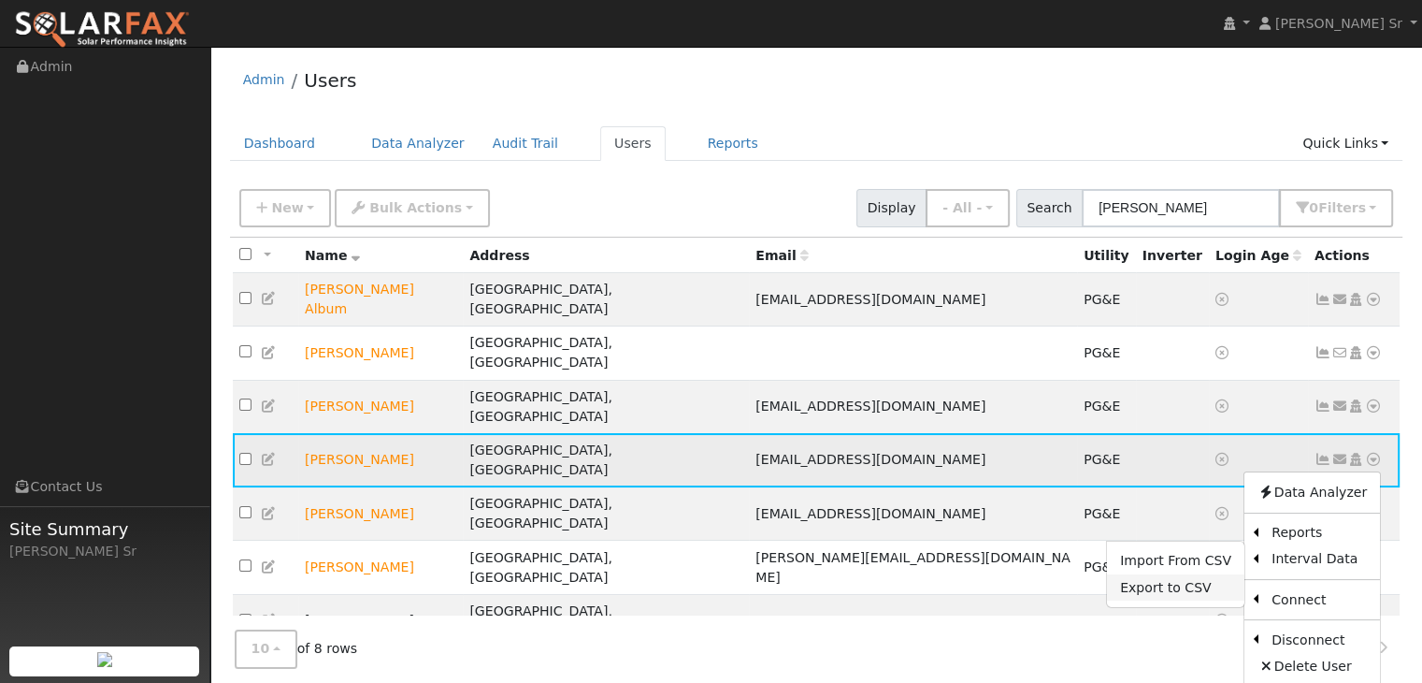
click at [1192, 574] on link "Export to CSV" at bounding box center [1175, 587] width 137 height 26
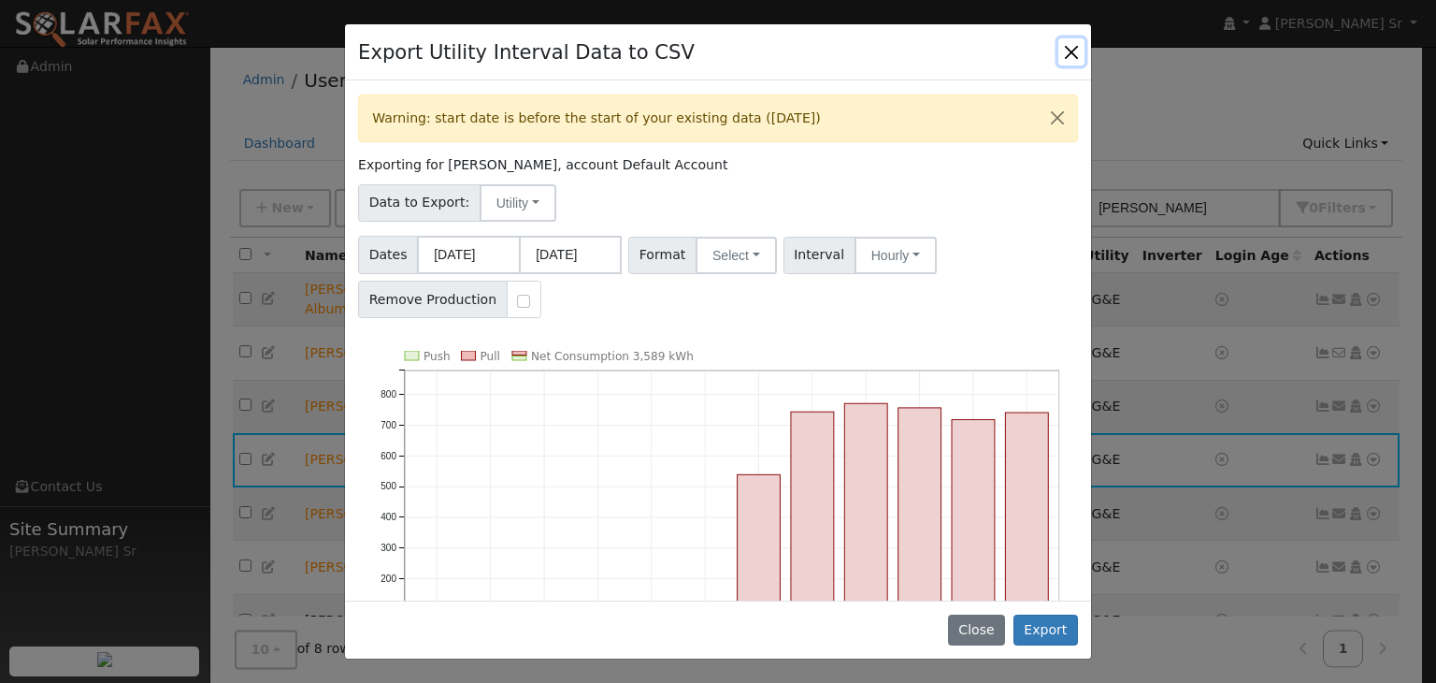
click at [1068, 53] on button "Close" at bounding box center [1072, 51] width 26 height 26
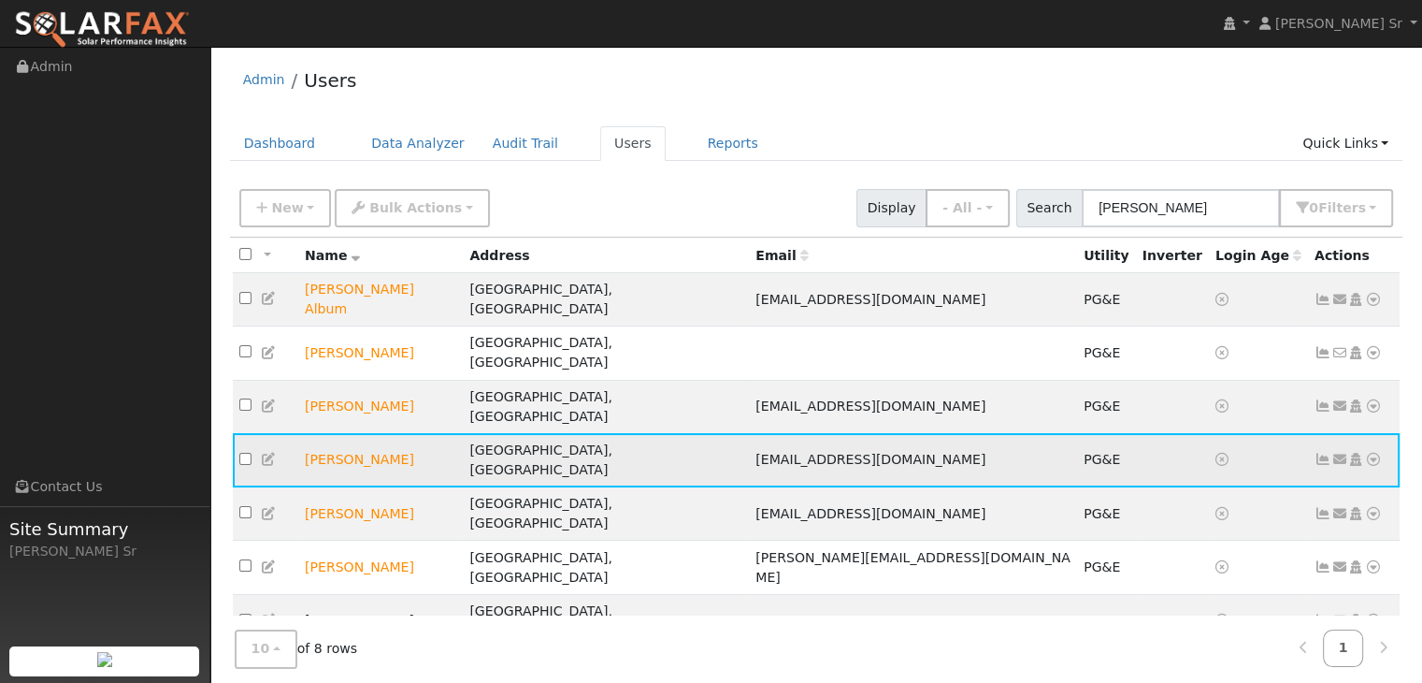
click at [1373, 453] on icon at bounding box center [1373, 459] width 17 height 13
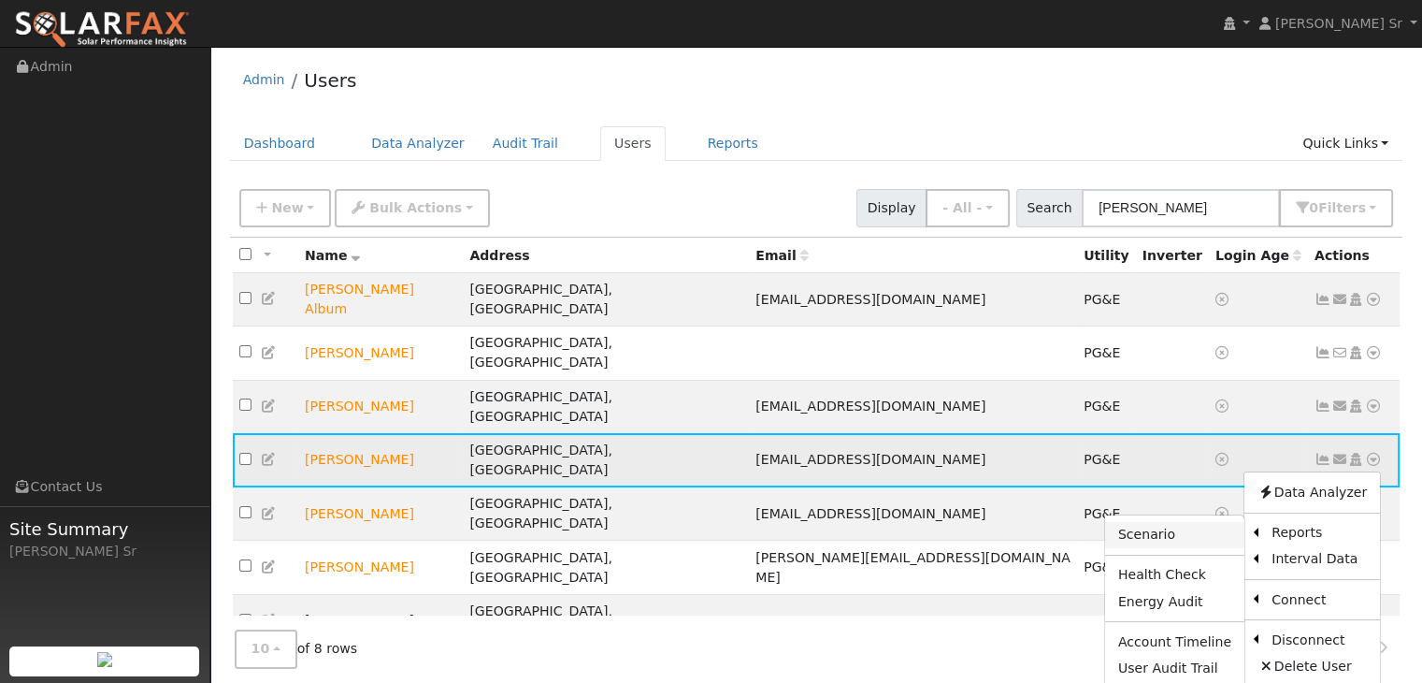
click at [1183, 522] on link "Scenario" at bounding box center [1174, 535] width 139 height 26
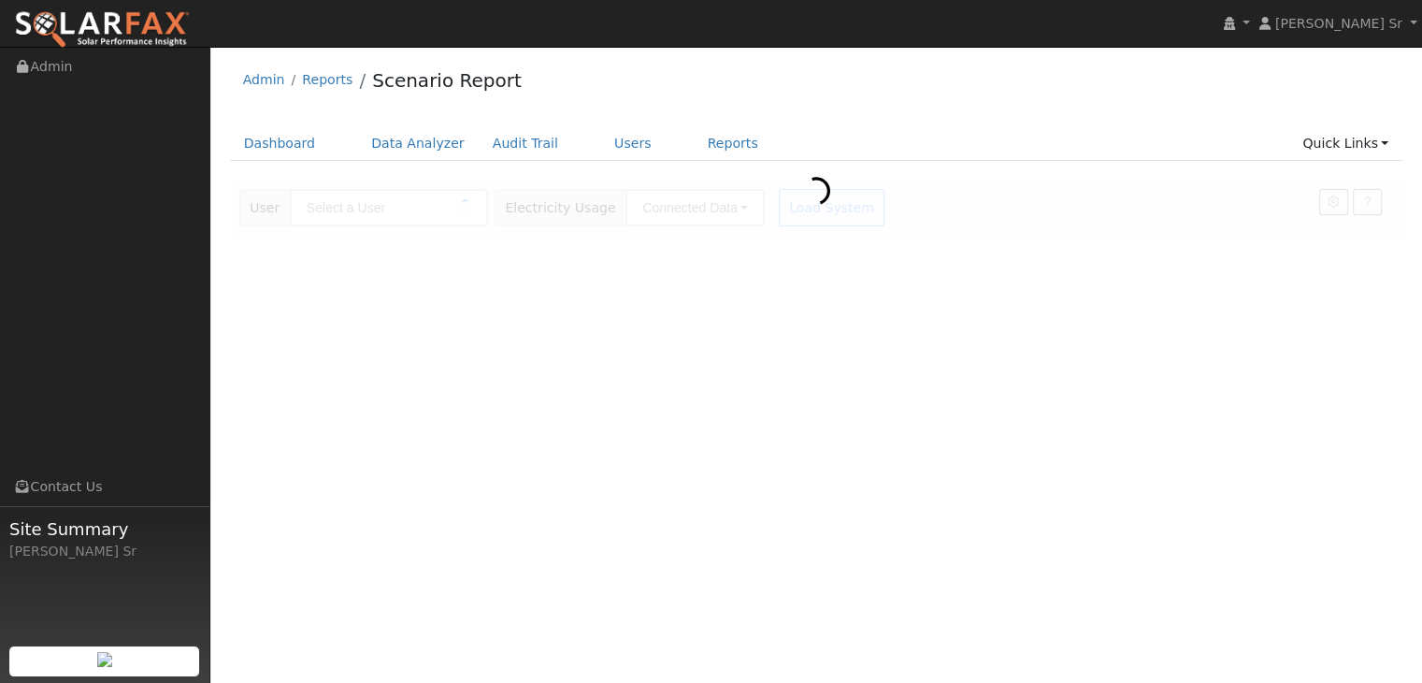
type input "[PERSON_NAME]"
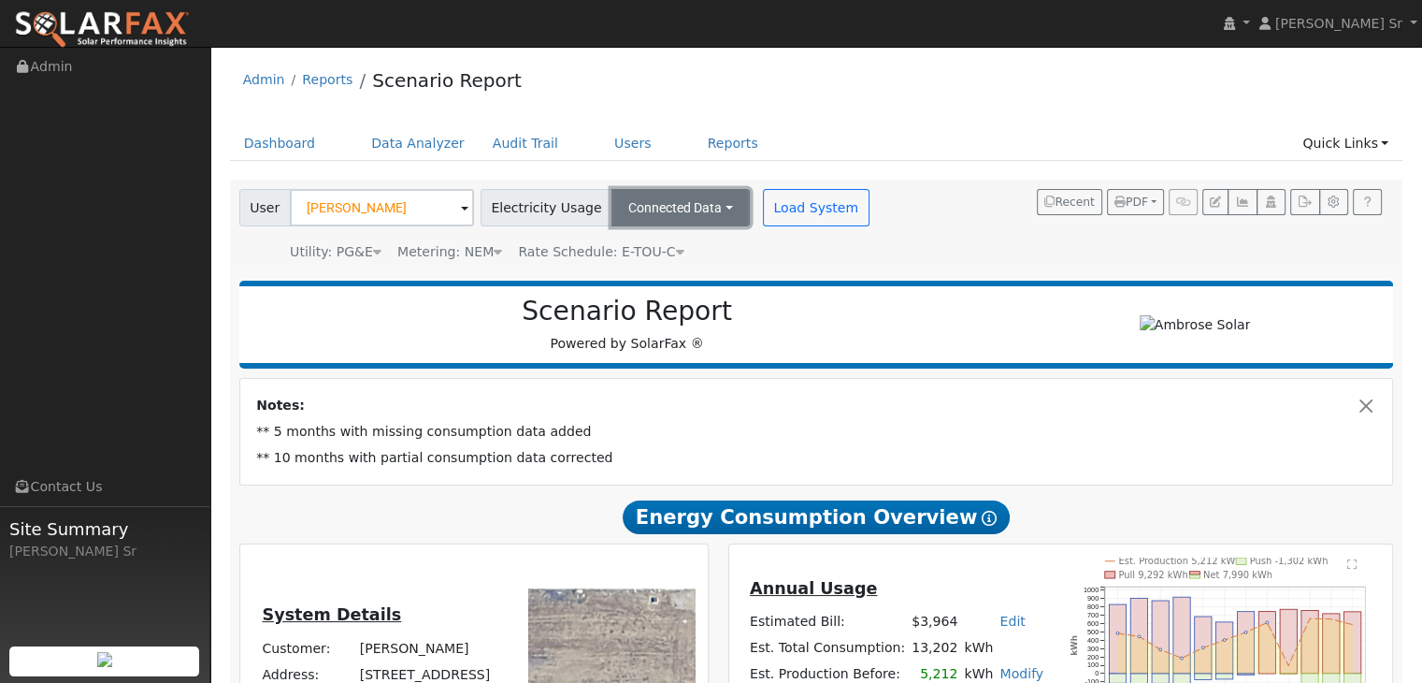
click at [689, 205] on button "Connected Data" at bounding box center [681, 207] width 138 height 37
click at [296, 144] on link "Dashboard" at bounding box center [280, 143] width 100 height 35
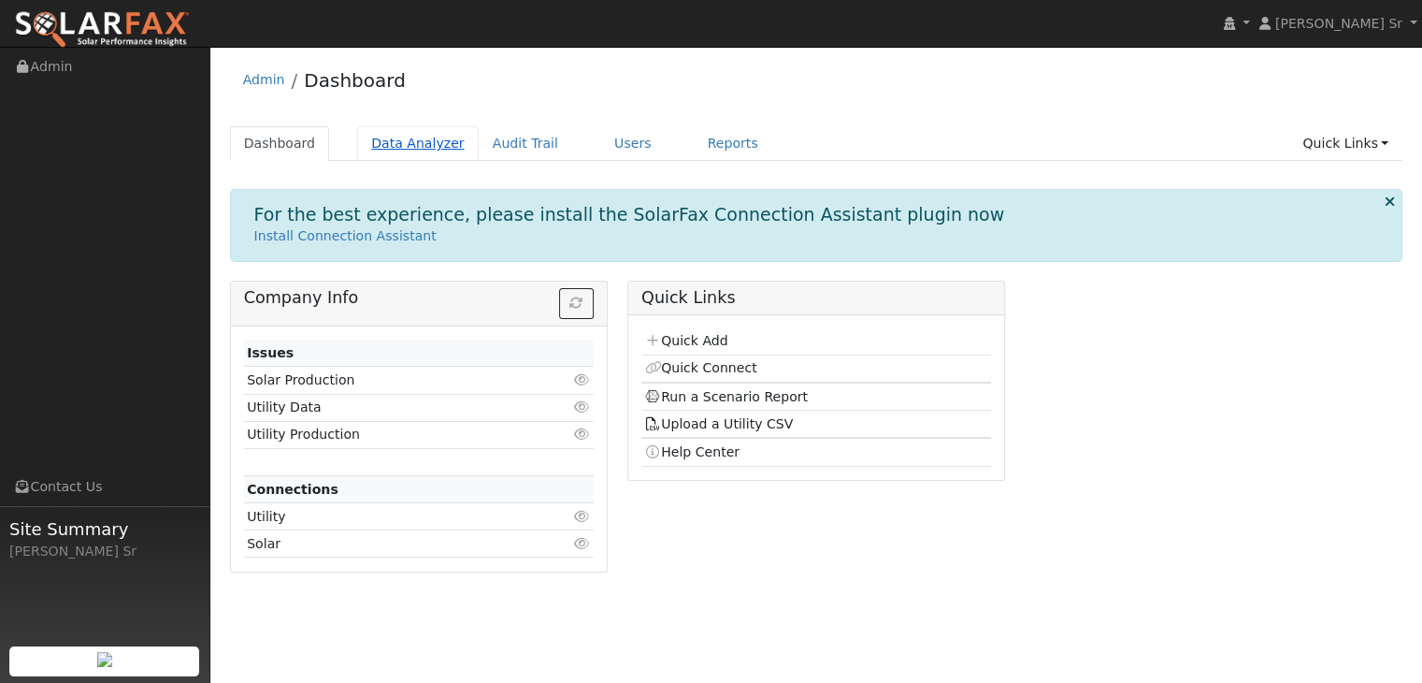
click at [382, 149] on link "Data Analyzer" at bounding box center [418, 143] width 122 height 35
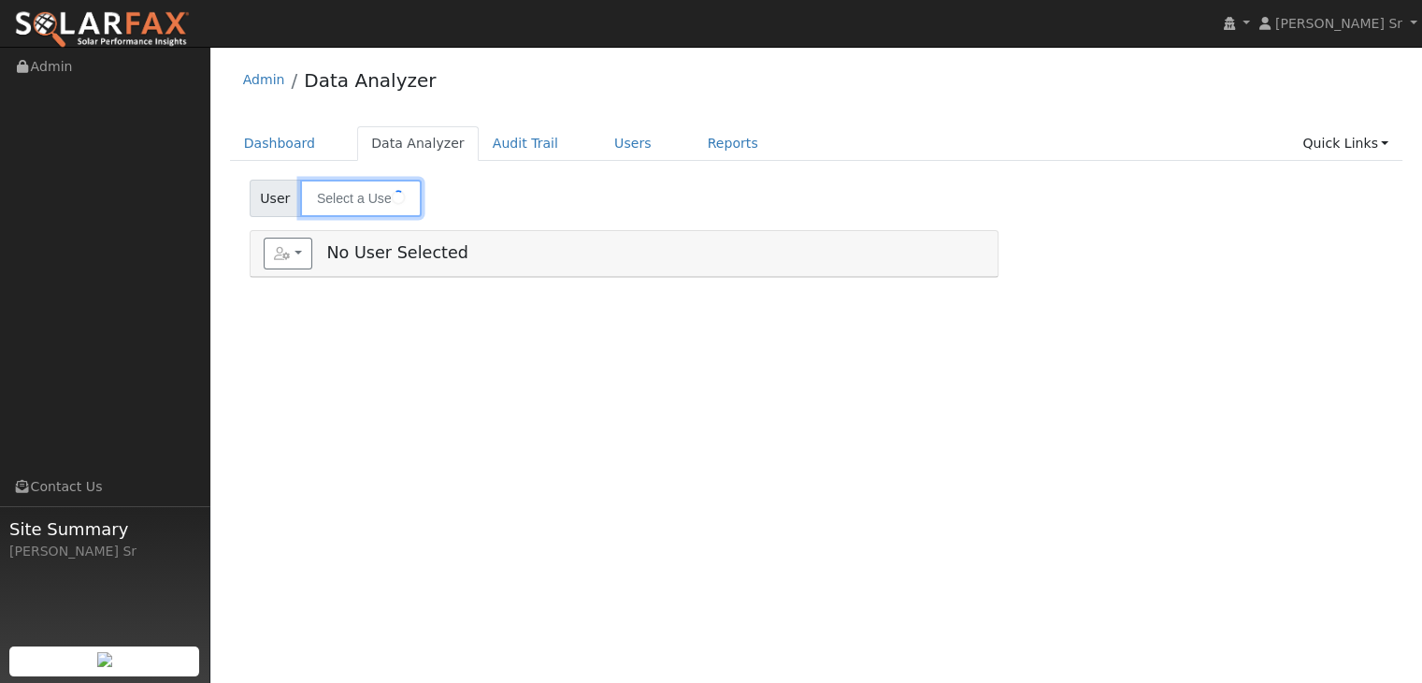
type input "[PERSON_NAME]"
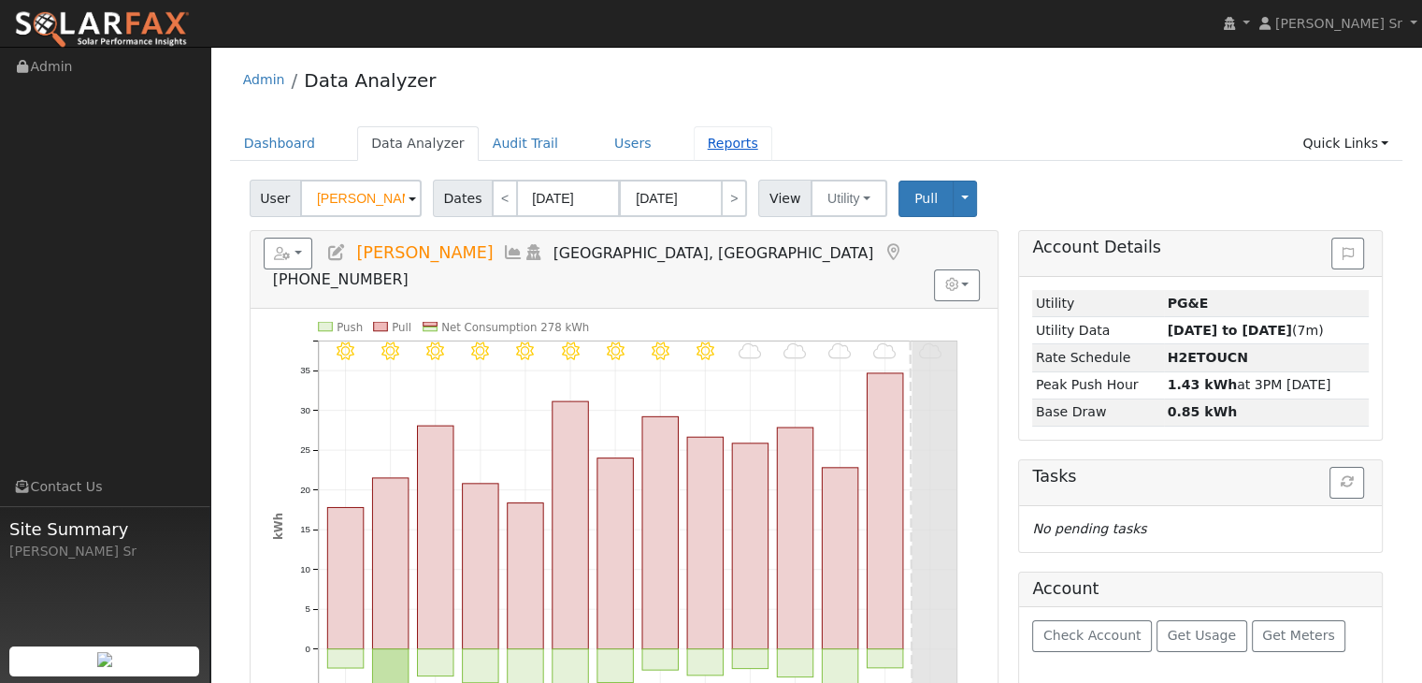
click at [694, 143] on link "Reports" at bounding box center [733, 143] width 79 height 35
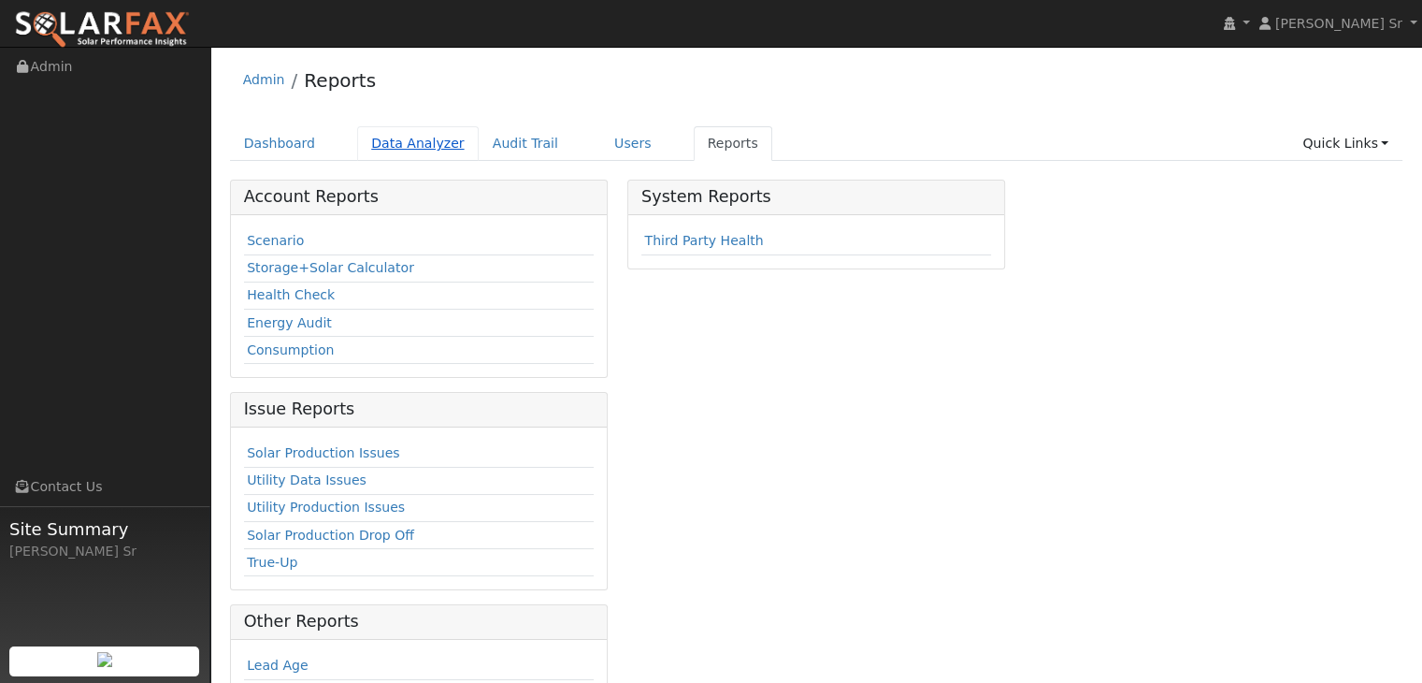
click at [405, 143] on link "Data Analyzer" at bounding box center [418, 143] width 122 height 35
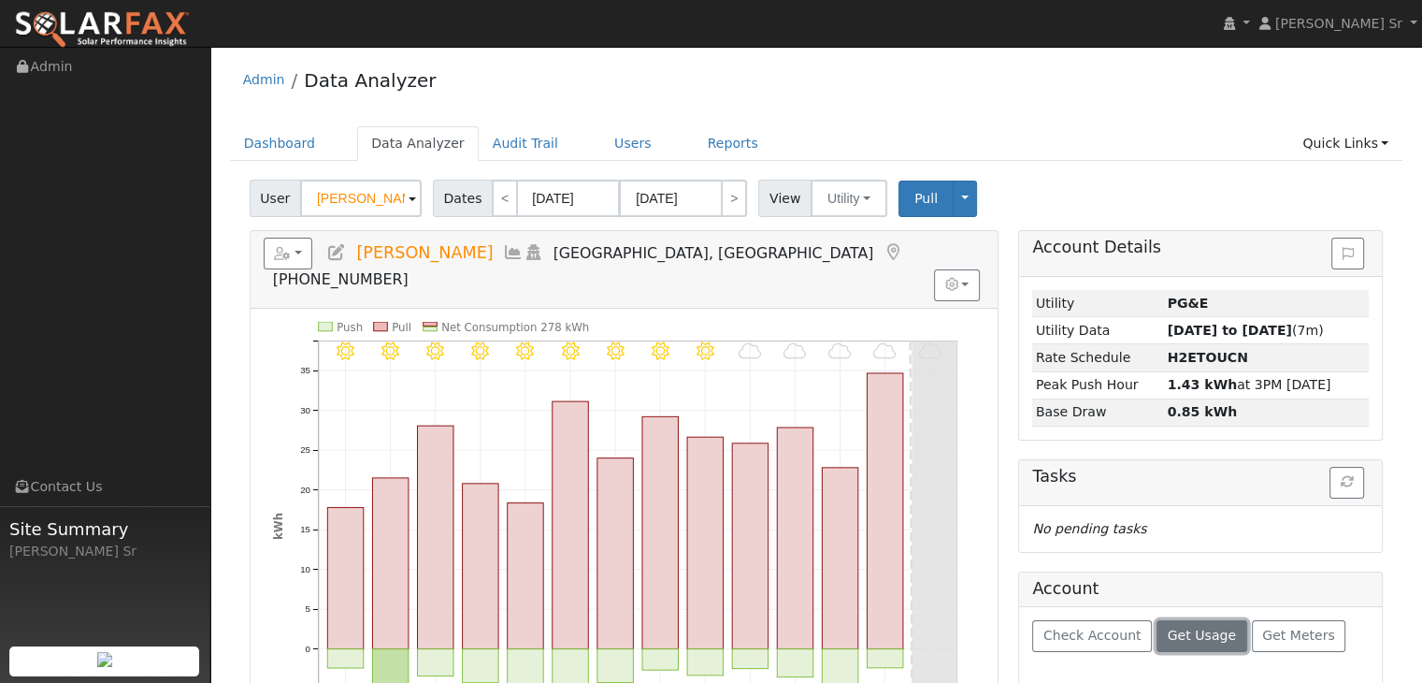
click at [1178, 629] on span "Get Usage" at bounding box center [1202, 634] width 68 height 15
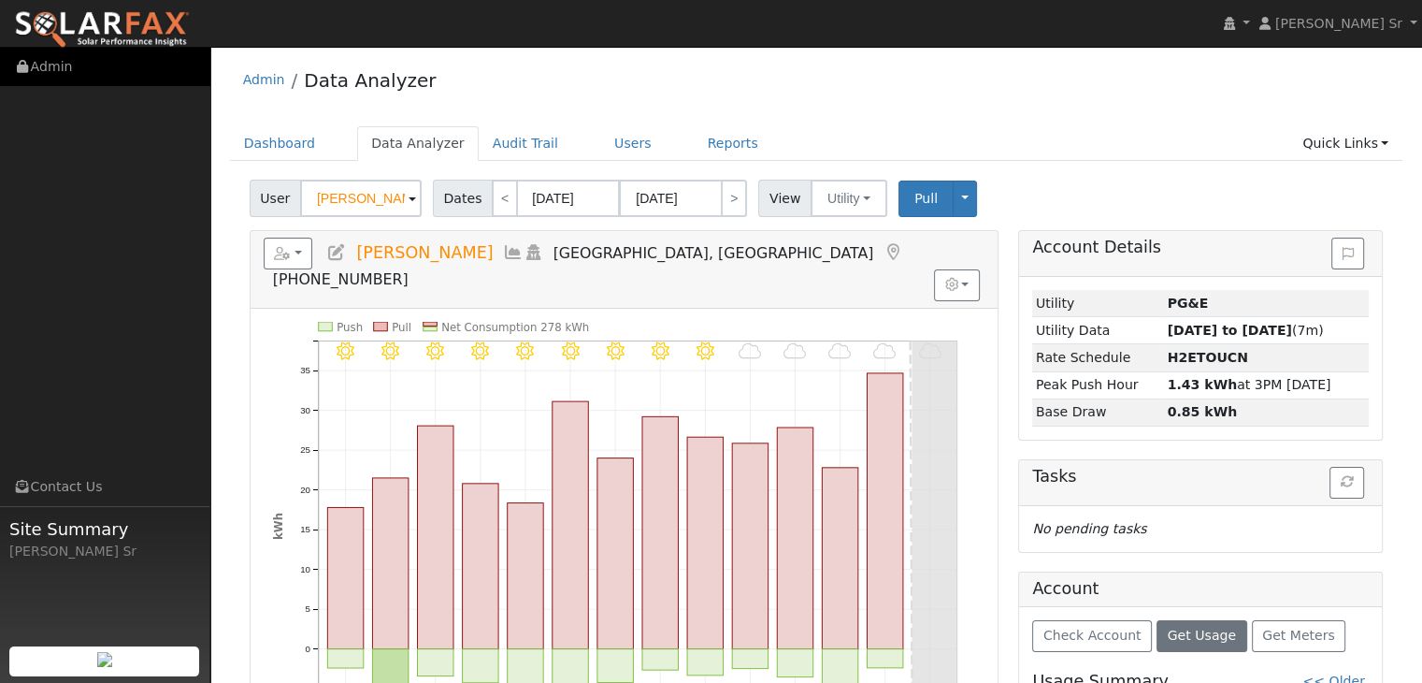
click at [65, 65] on link "Admin" at bounding box center [105, 67] width 210 height 38
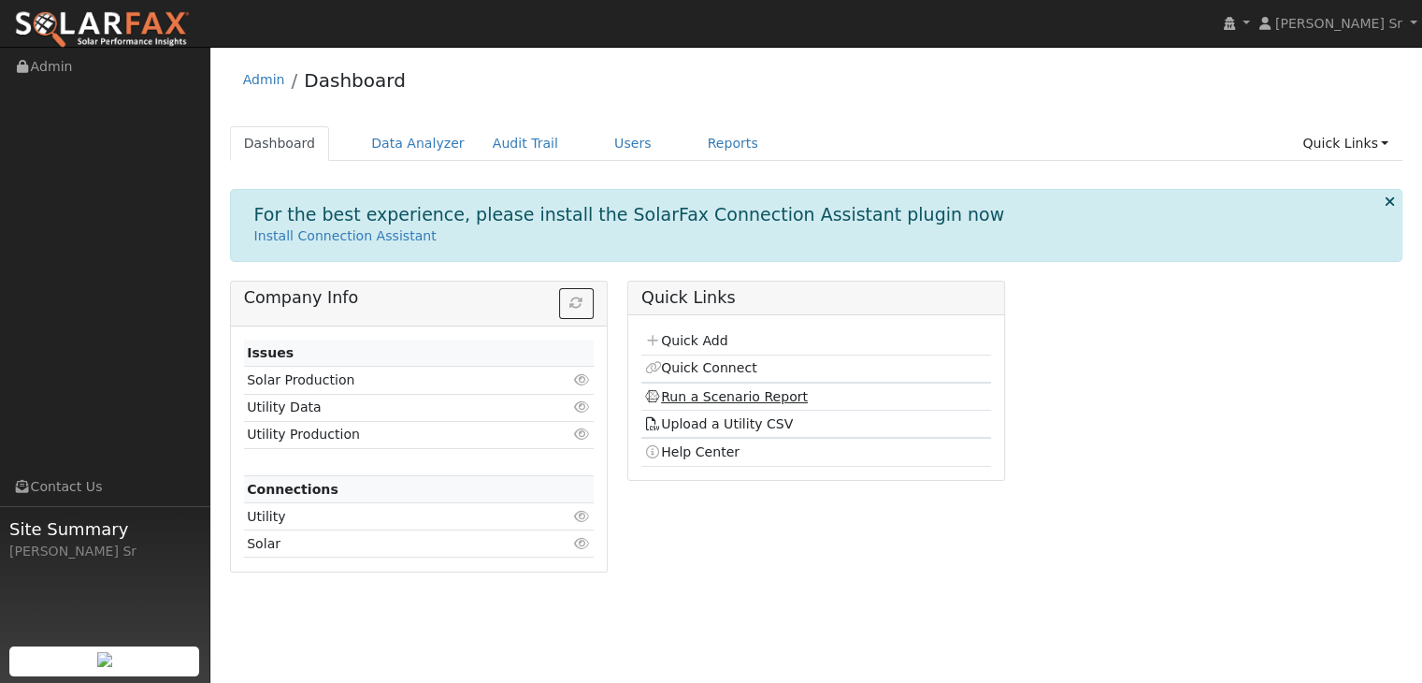
click at [749, 397] on link "Run a Scenario Report" at bounding box center [726, 396] width 164 height 15
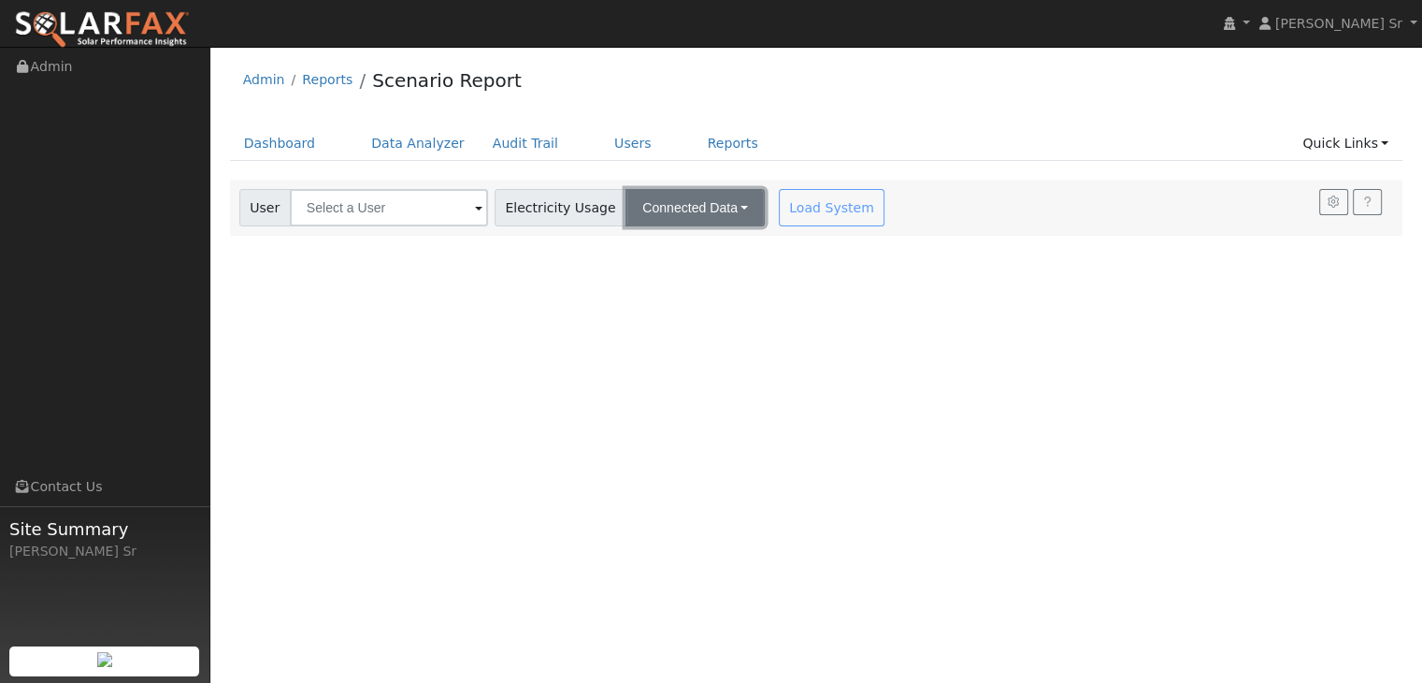
click at [706, 205] on button "Connected Data" at bounding box center [695, 207] width 139 height 37
click at [675, 274] on link "Estimated Data" at bounding box center [696, 276] width 133 height 26
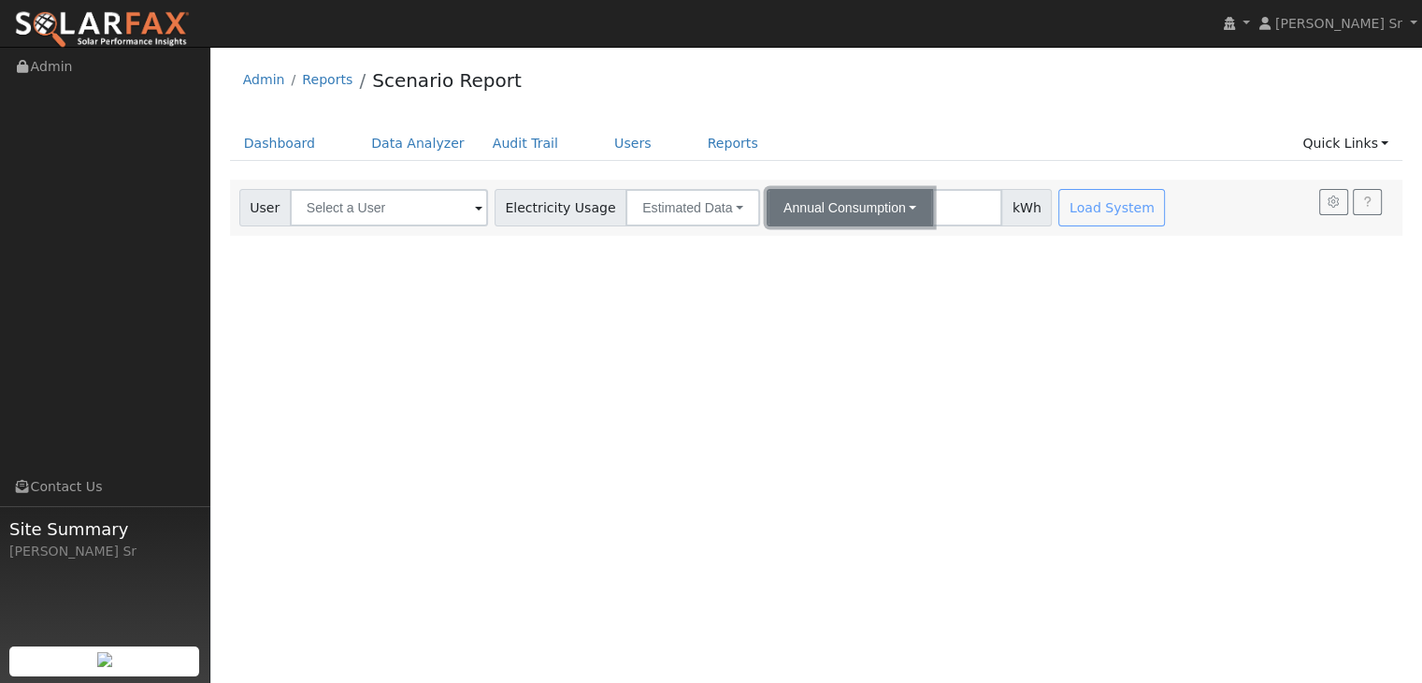
click at [864, 204] on button "Annual Consumption" at bounding box center [850, 207] width 166 height 37
click at [845, 246] on link "Annual Consumption" at bounding box center [854, 249] width 164 height 26
type input "0"
click at [961, 212] on input "0" at bounding box center [967, 207] width 70 height 37
click at [886, 206] on button "Annual Consumption" at bounding box center [850, 207] width 166 height 37
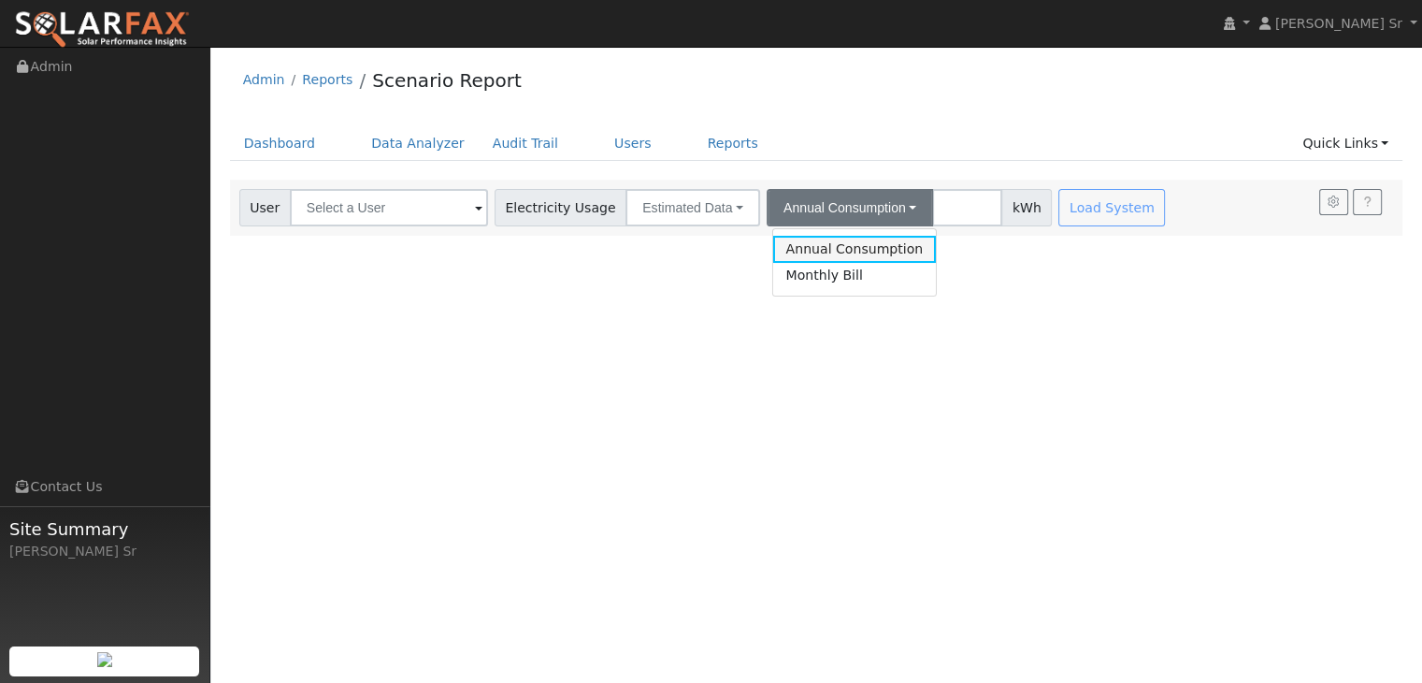
click at [851, 252] on link "Annual Consumption" at bounding box center [854, 249] width 164 height 26
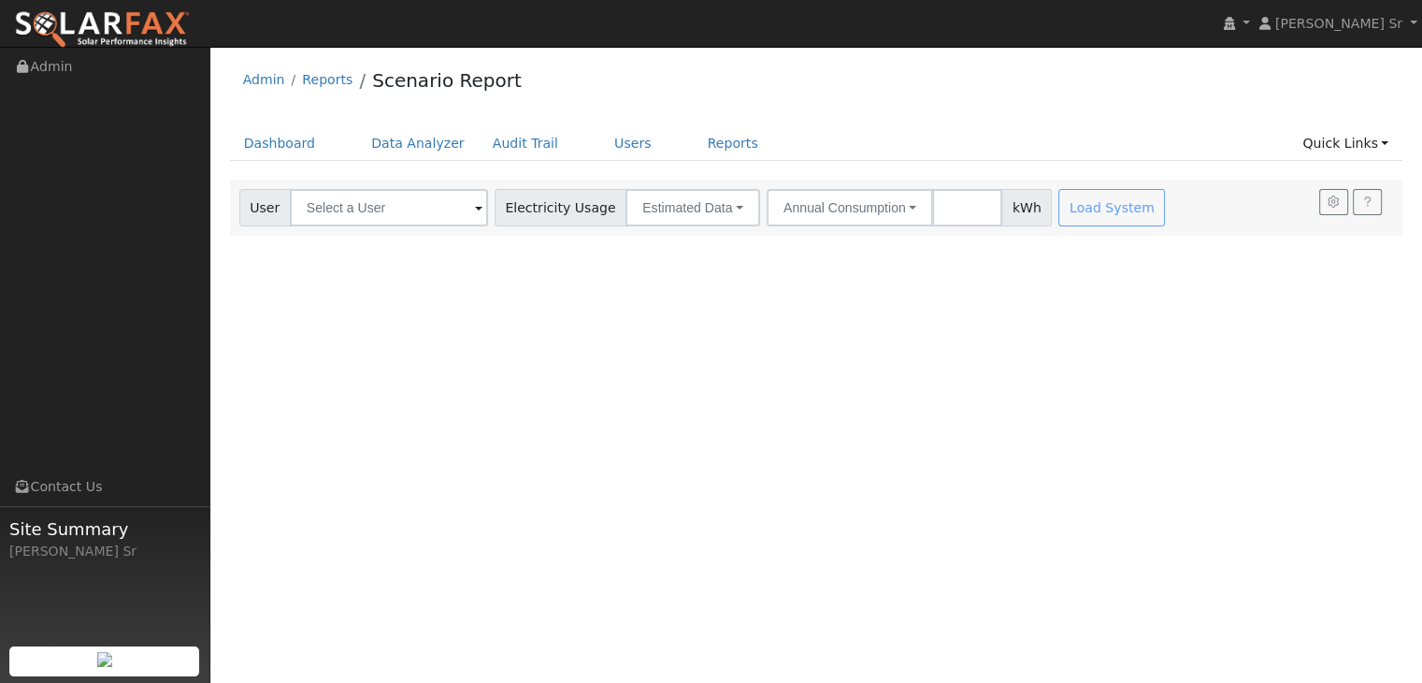
click at [475, 207] on span at bounding box center [478, 209] width 7 height 22
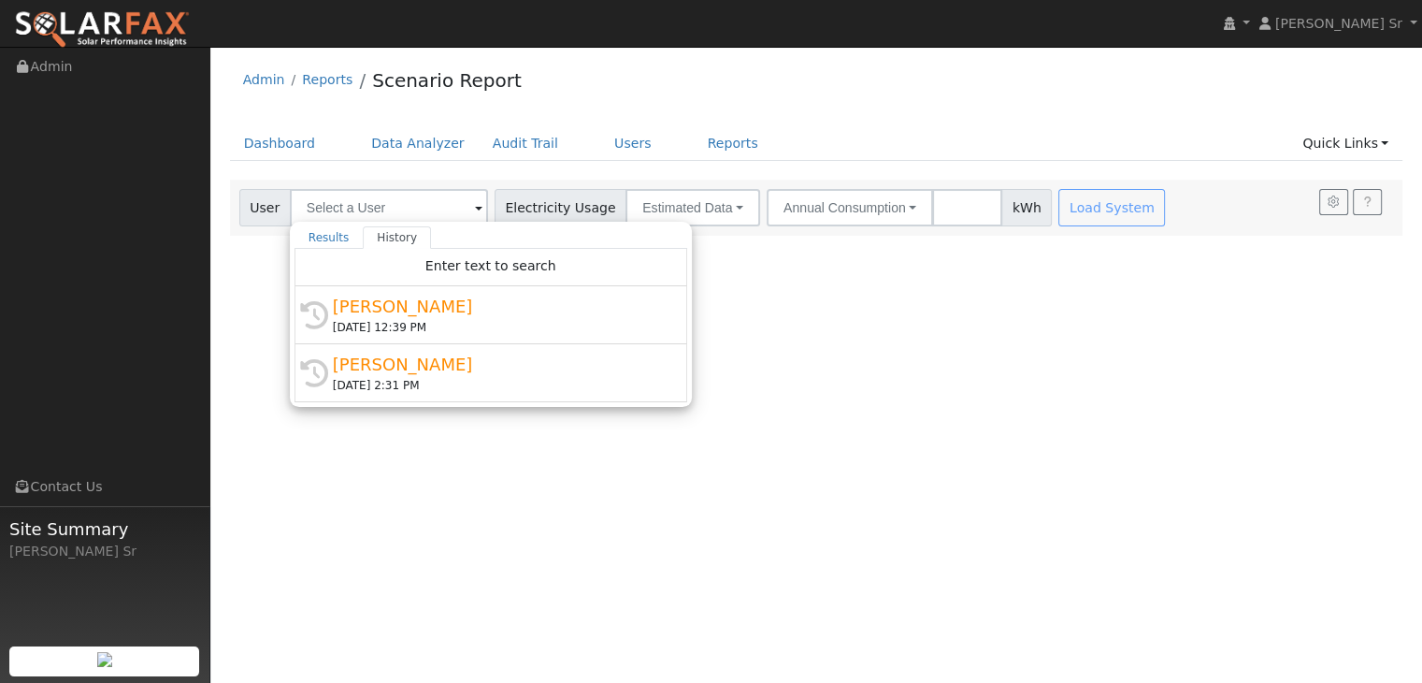
click at [814, 386] on div "User Profile First name Last name Email Email Notifications No Emails No Emails…" at bounding box center [816, 365] width 1212 height 636
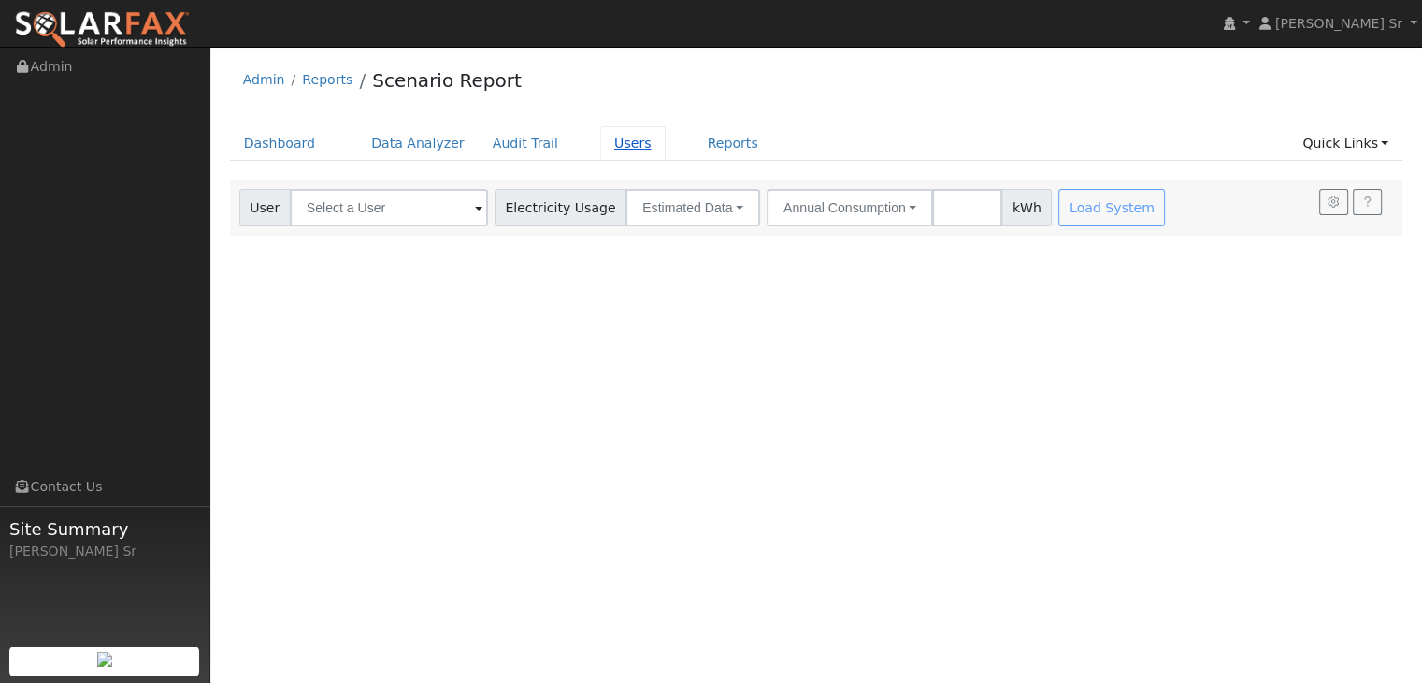
click at [600, 149] on link "Users" at bounding box center [632, 143] width 65 height 35
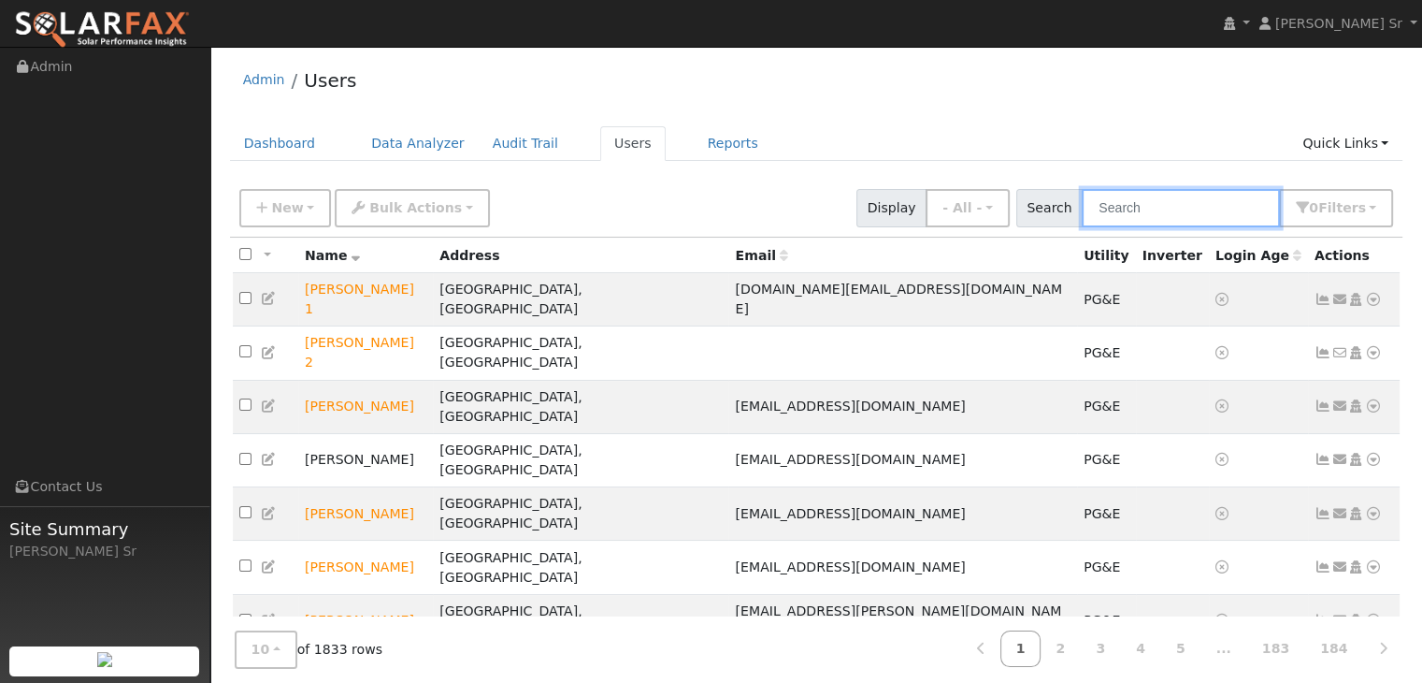
click at [1111, 210] on input "text" at bounding box center [1181, 208] width 198 height 38
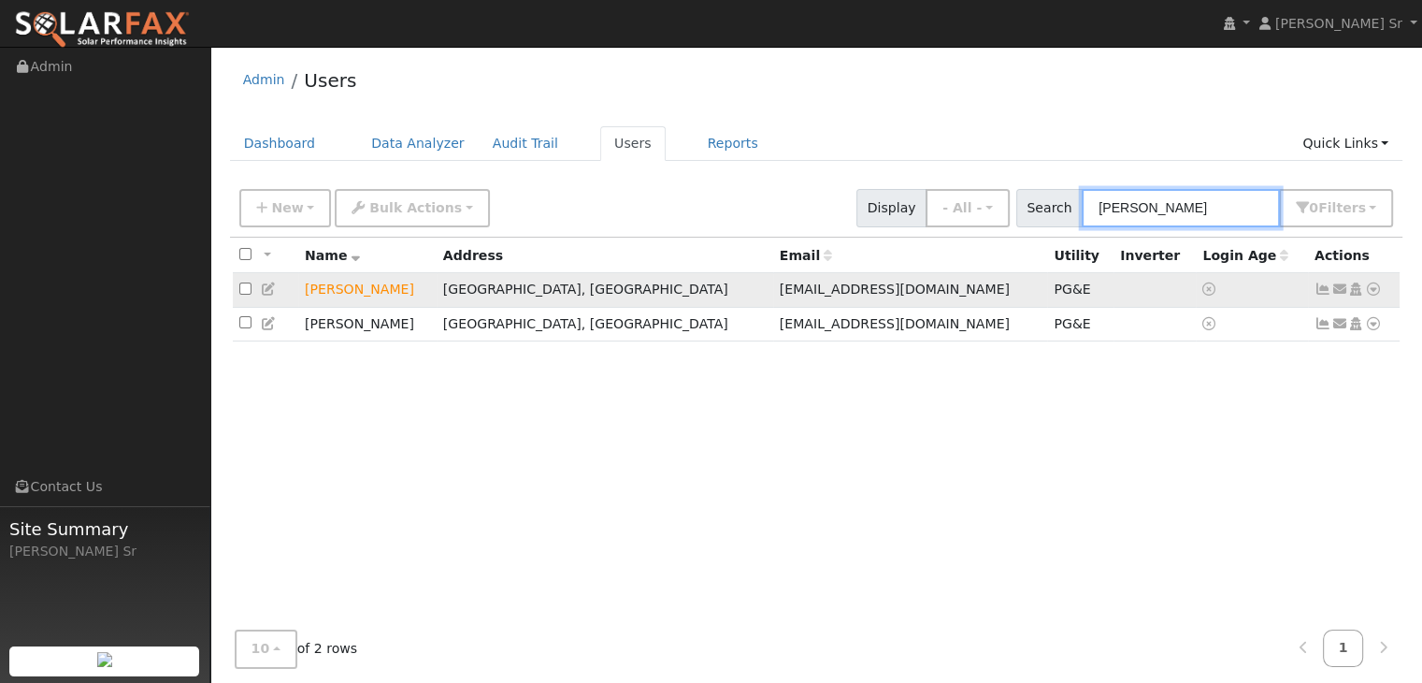
type input "jeff h"
click at [1372, 290] on icon at bounding box center [1373, 288] width 17 height 13
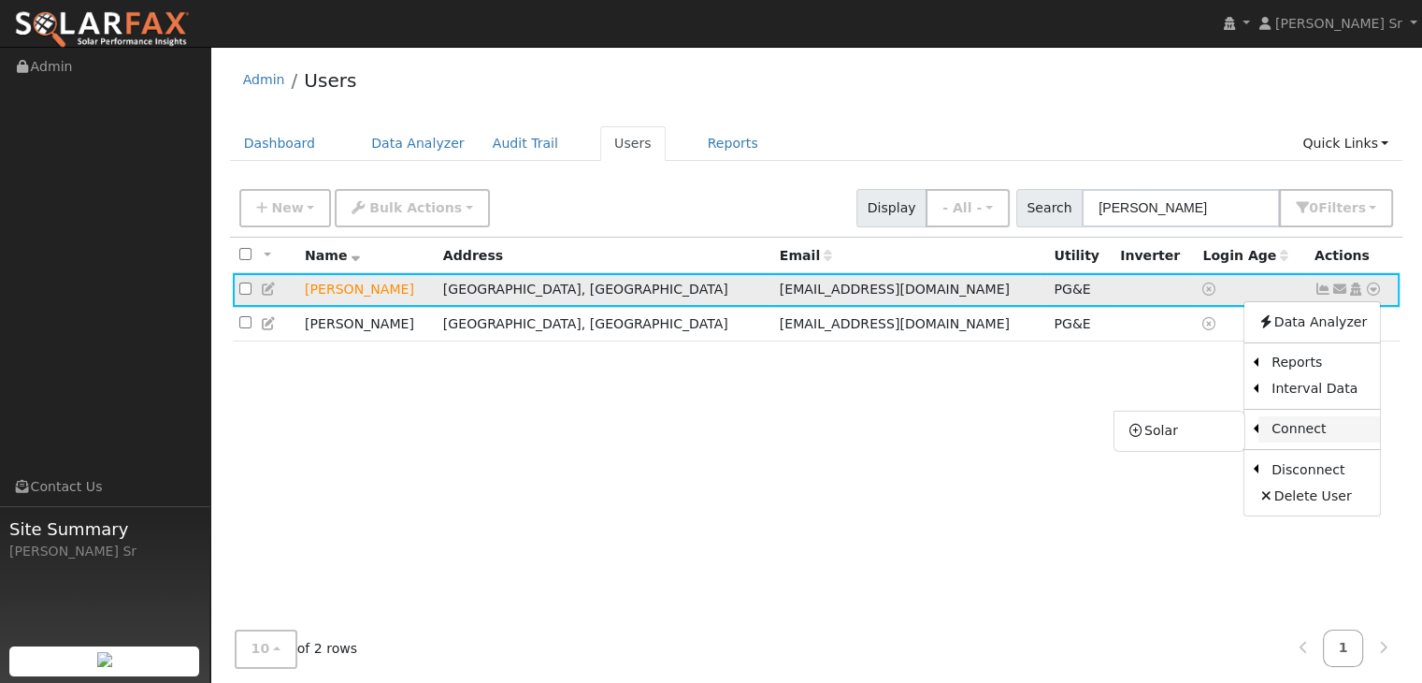
click at [1291, 424] on link "Connect" at bounding box center [1320, 429] width 122 height 26
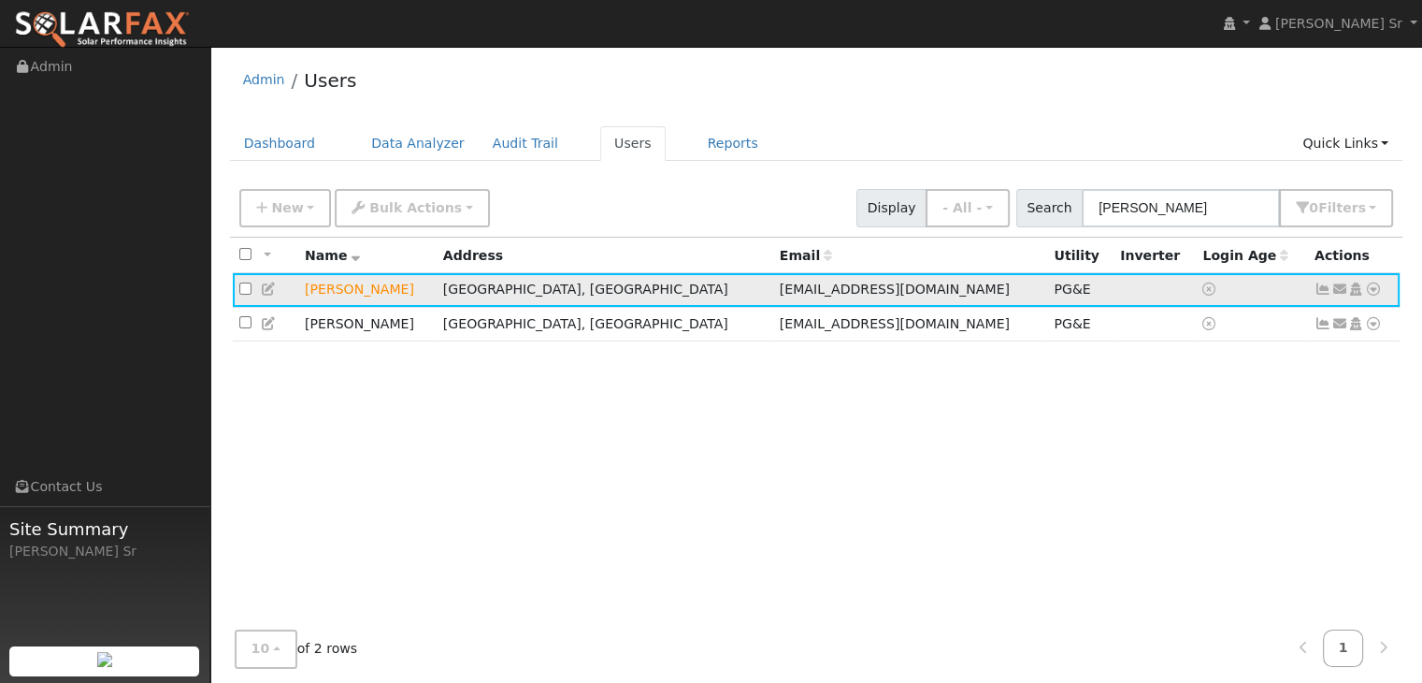
click at [1371, 288] on icon at bounding box center [1373, 288] width 17 height 13
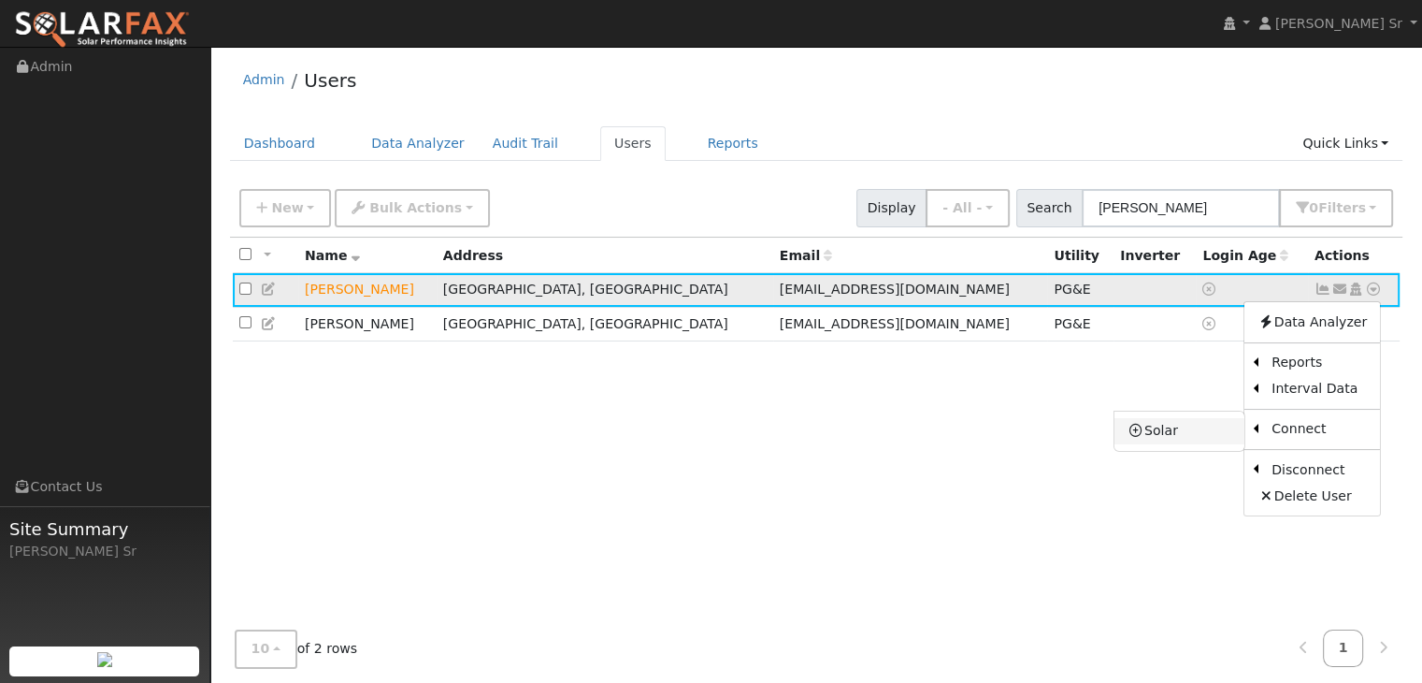
click at [1185, 424] on link "Solar" at bounding box center [1180, 431] width 130 height 26
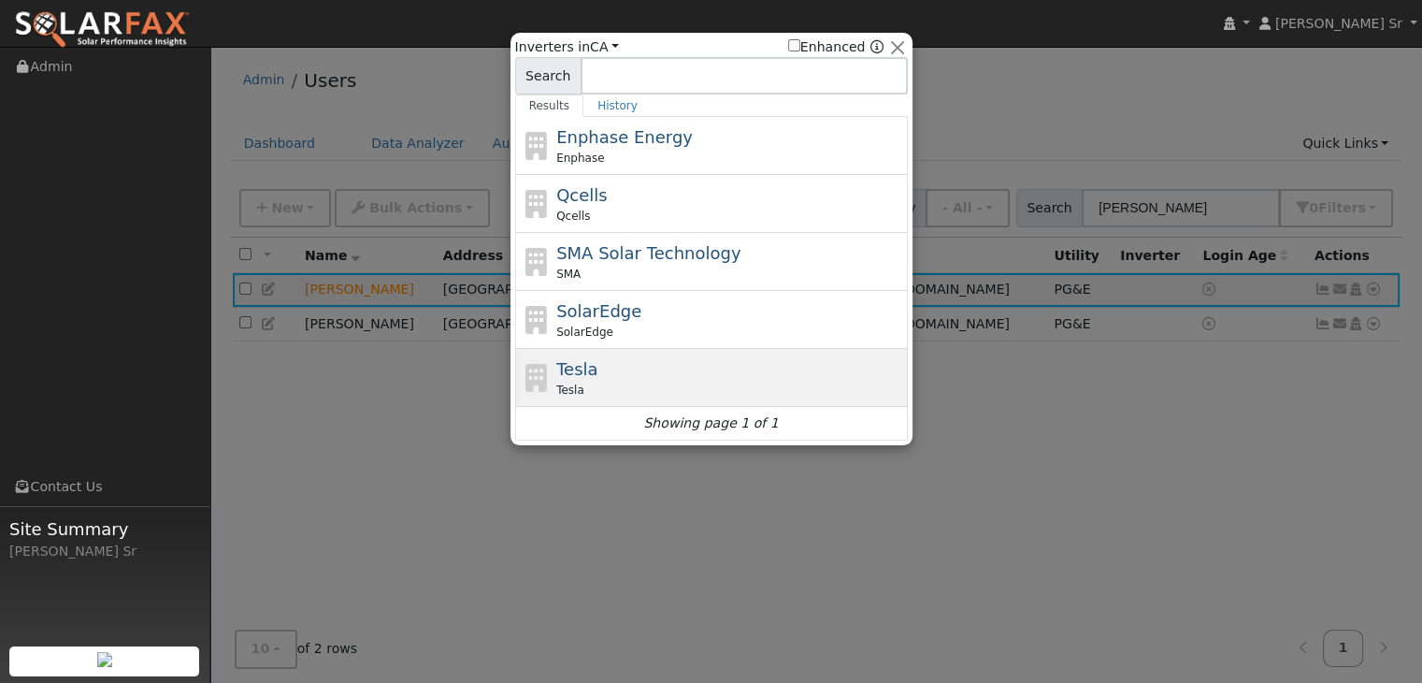
click at [583, 371] on span "Tesla" at bounding box center [576, 369] width 41 height 20
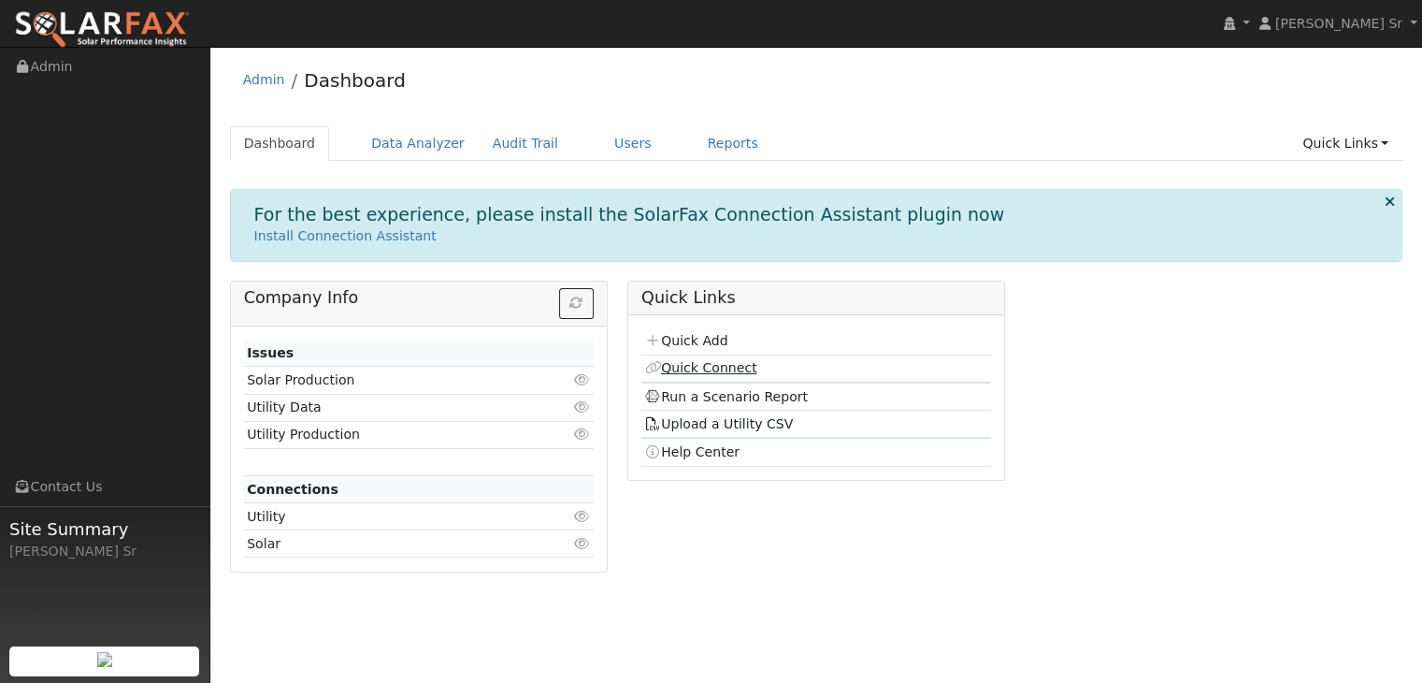
click at [703, 371] on link "Quick Connect" at bounding box center [700, 367] width 112 height 15
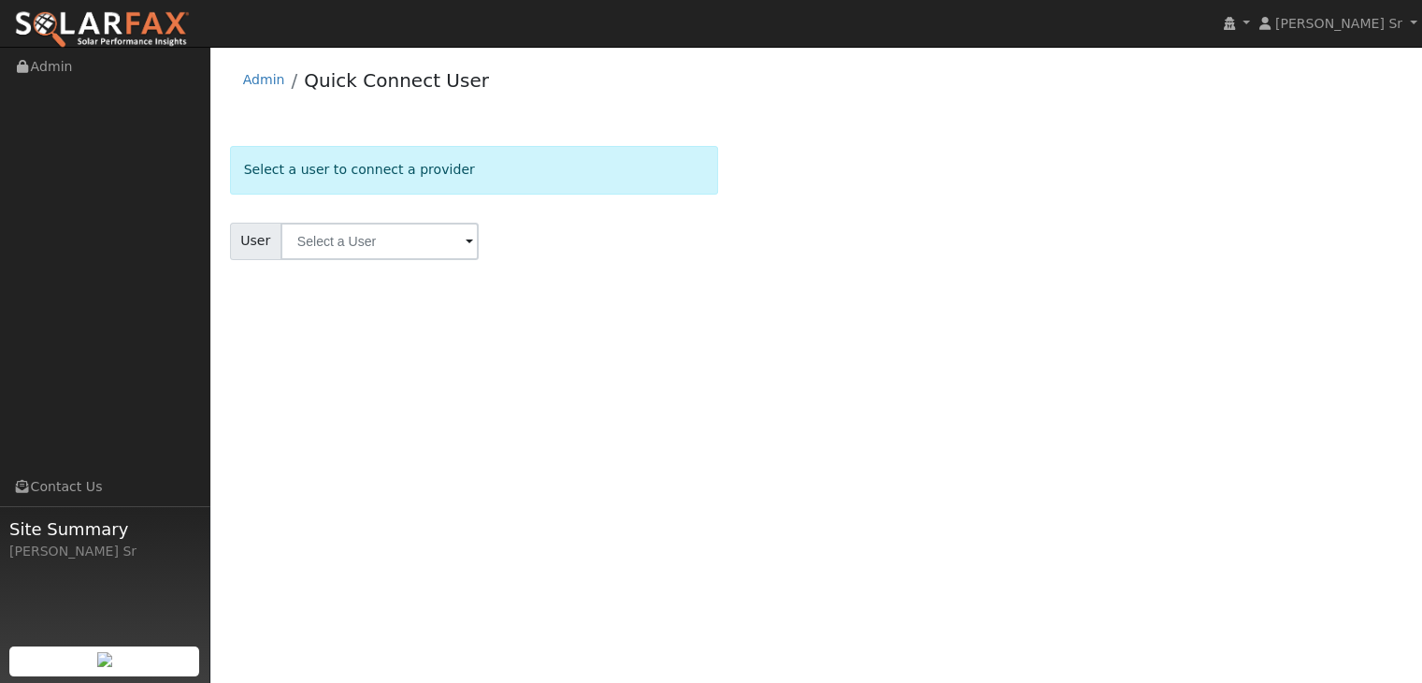
click at [466, 243] on span at bounding box center [469, 243] width 7 height 22
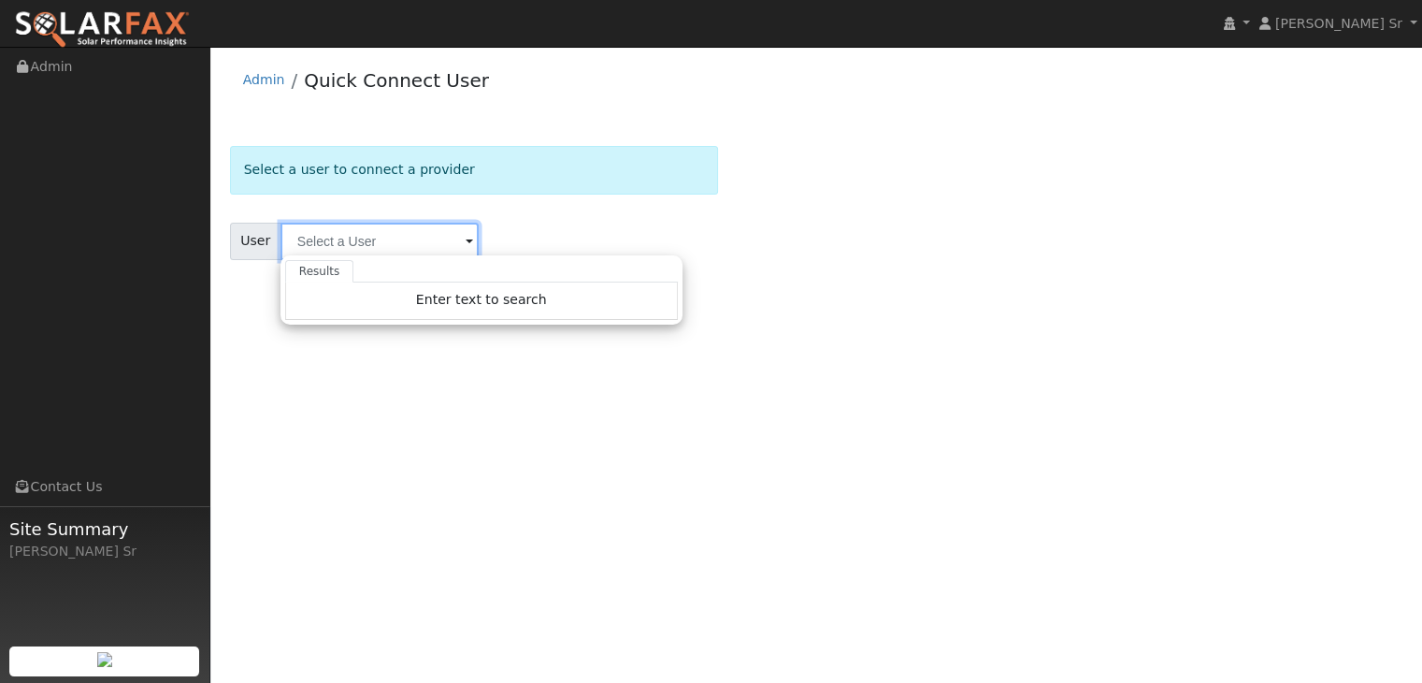
click at [446, 240] on input "text" at bounding box center [380, 241] width 198 height 37
click at [610, 457] on div "User Profile First name Last name Email Email Notifications No Emails No Emails…" at bounding box center [816, 365] width 1212 height 636
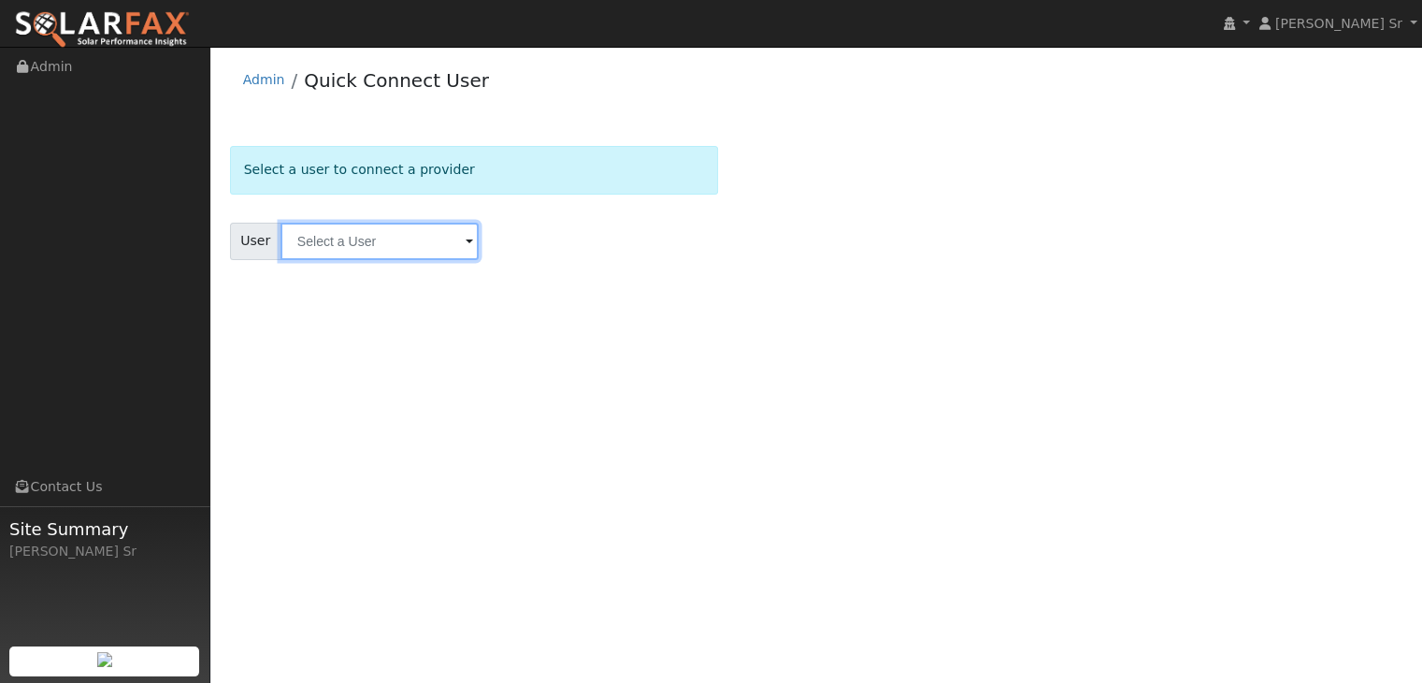
click at [356, 243] on input "text" at bounding box center [380, 241] width 198 height 37
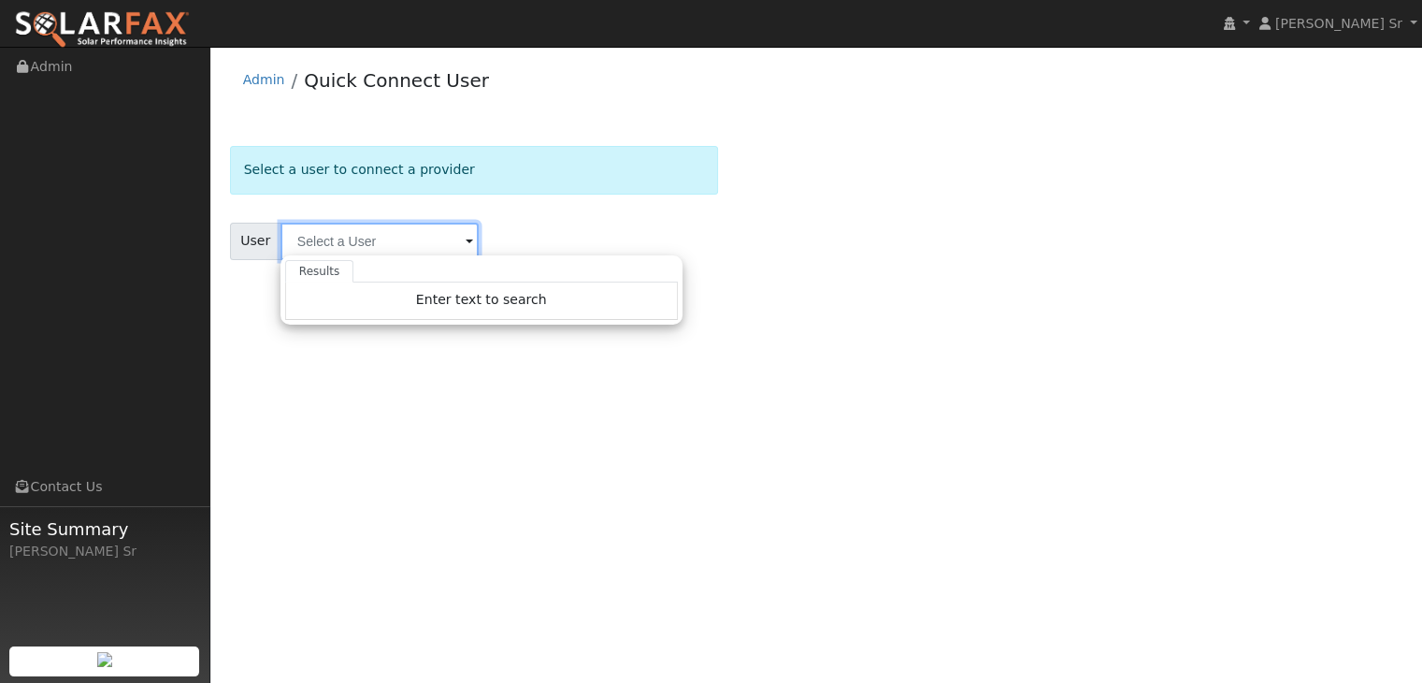
click at [356, 243] on input "text" at bounding box center [380, 241] width 198 height 37
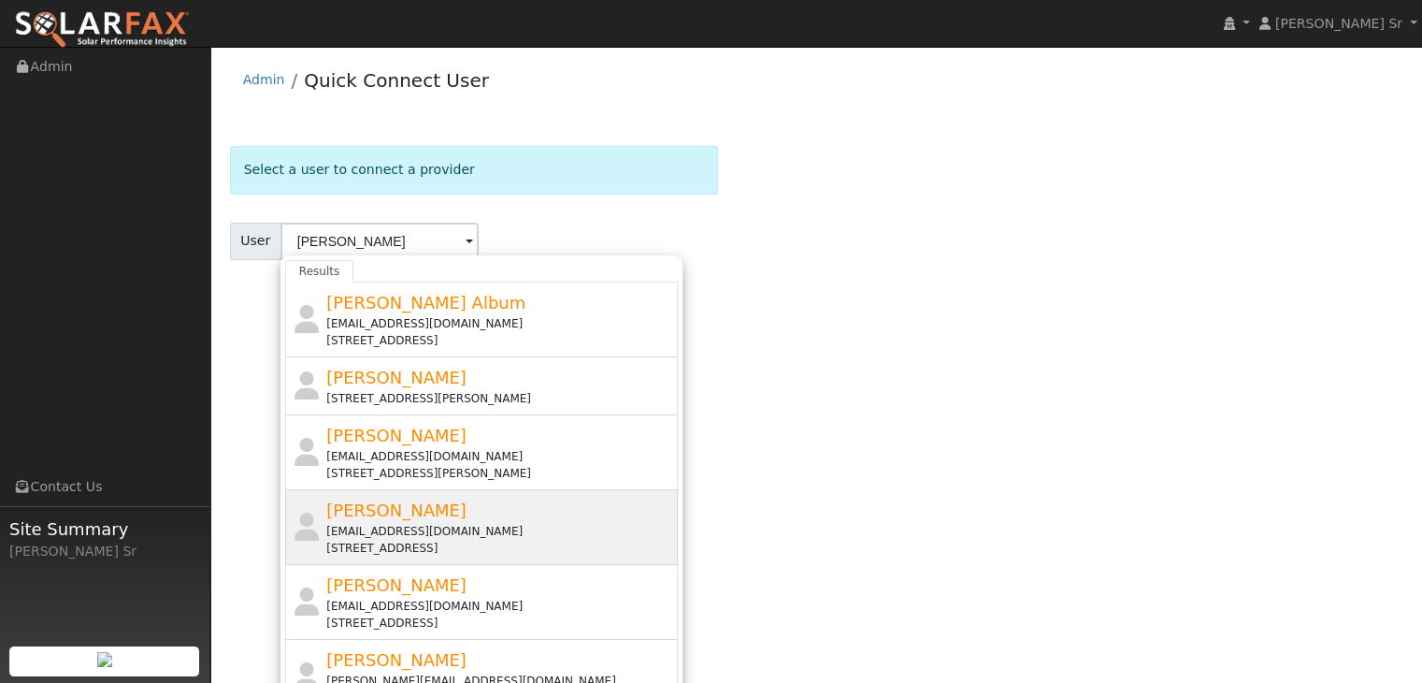
click at [511, 523] on div "[EMAIL_ADDRESS][DOMAIN_NAME]" at bounding box center [499, 531] width 347 height 17
type input "[PERSON_NAME]"
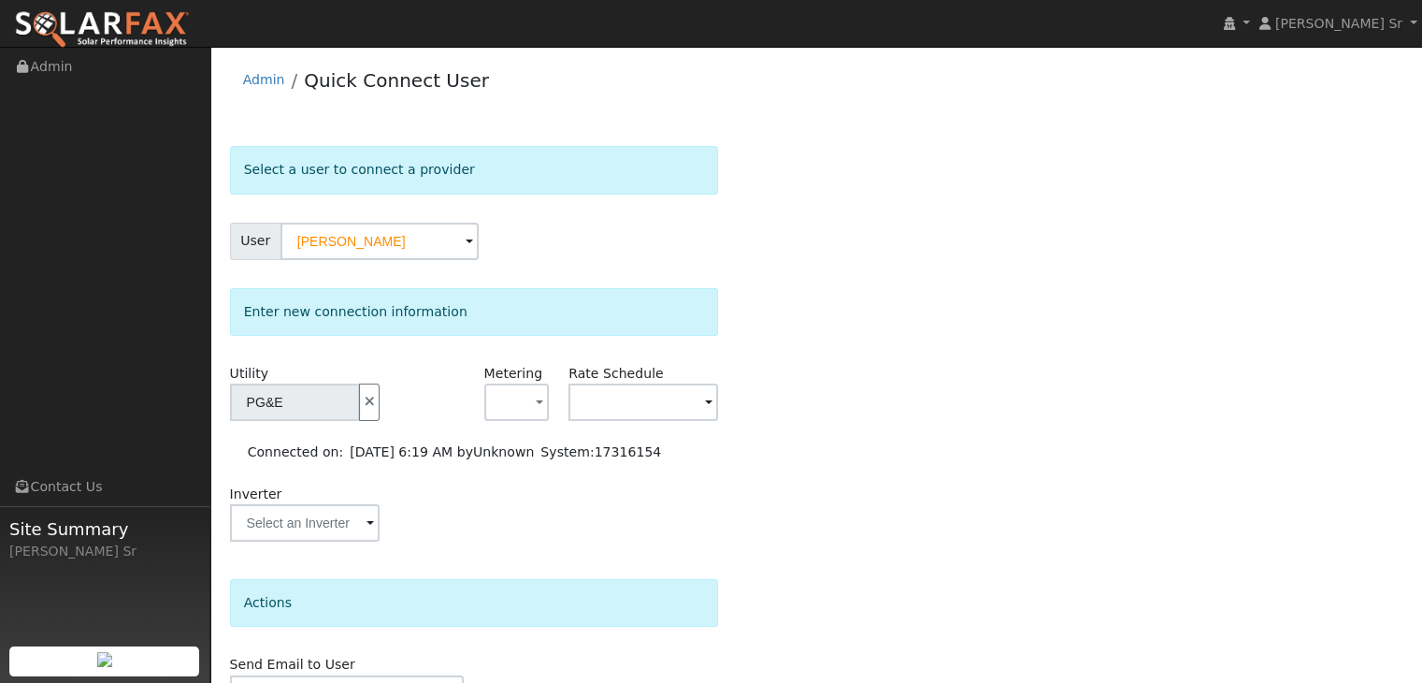
scroll to position [107, 0]
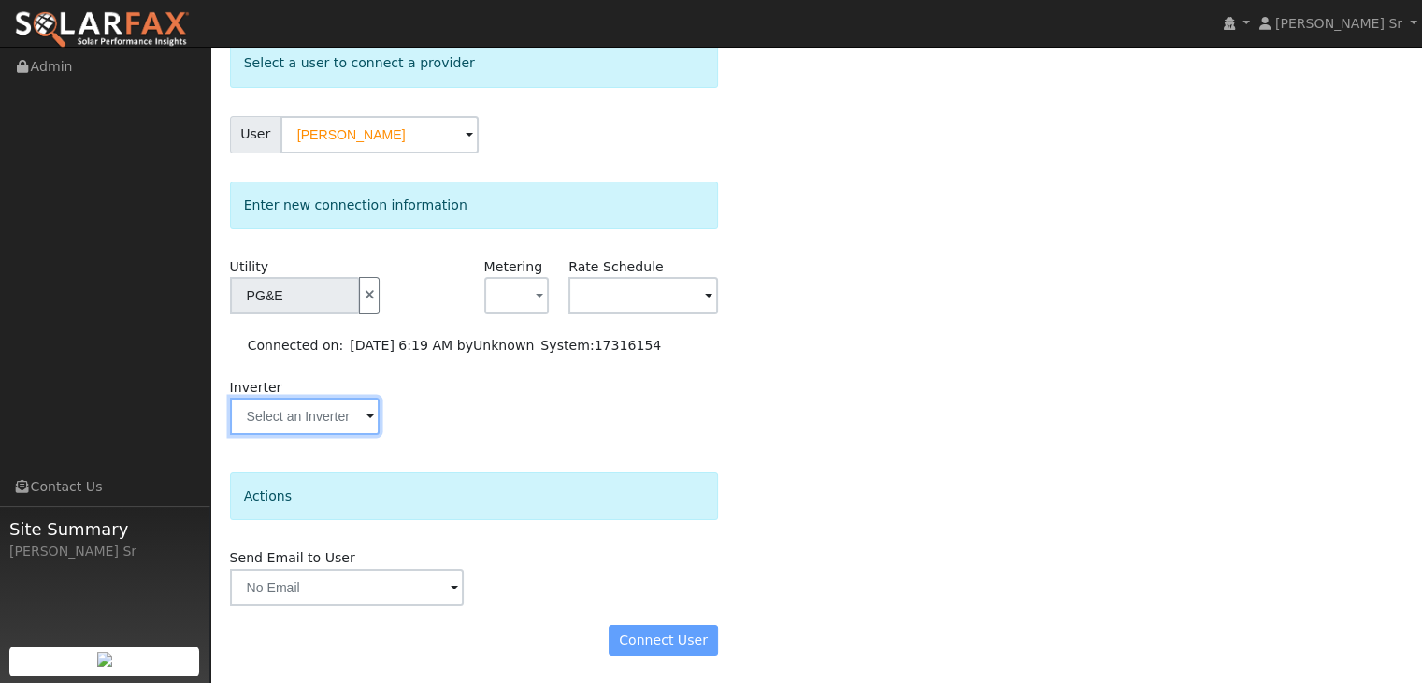
click at [345, 418] on input "text" at bounding box center [305, 415] width 150 height 37
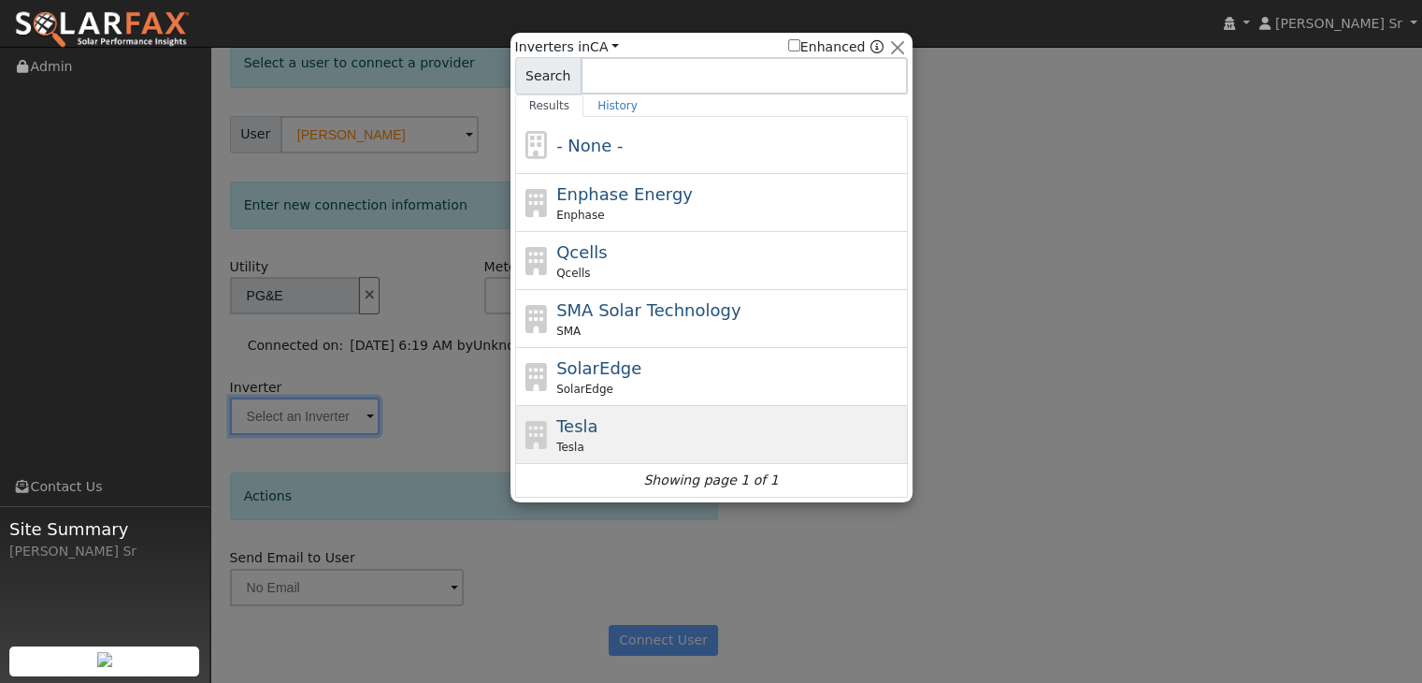
click at [643, 423] on div "Tesla Tesla" at bounding box center [729, 434] width 347 height 42
type input "Tesla"
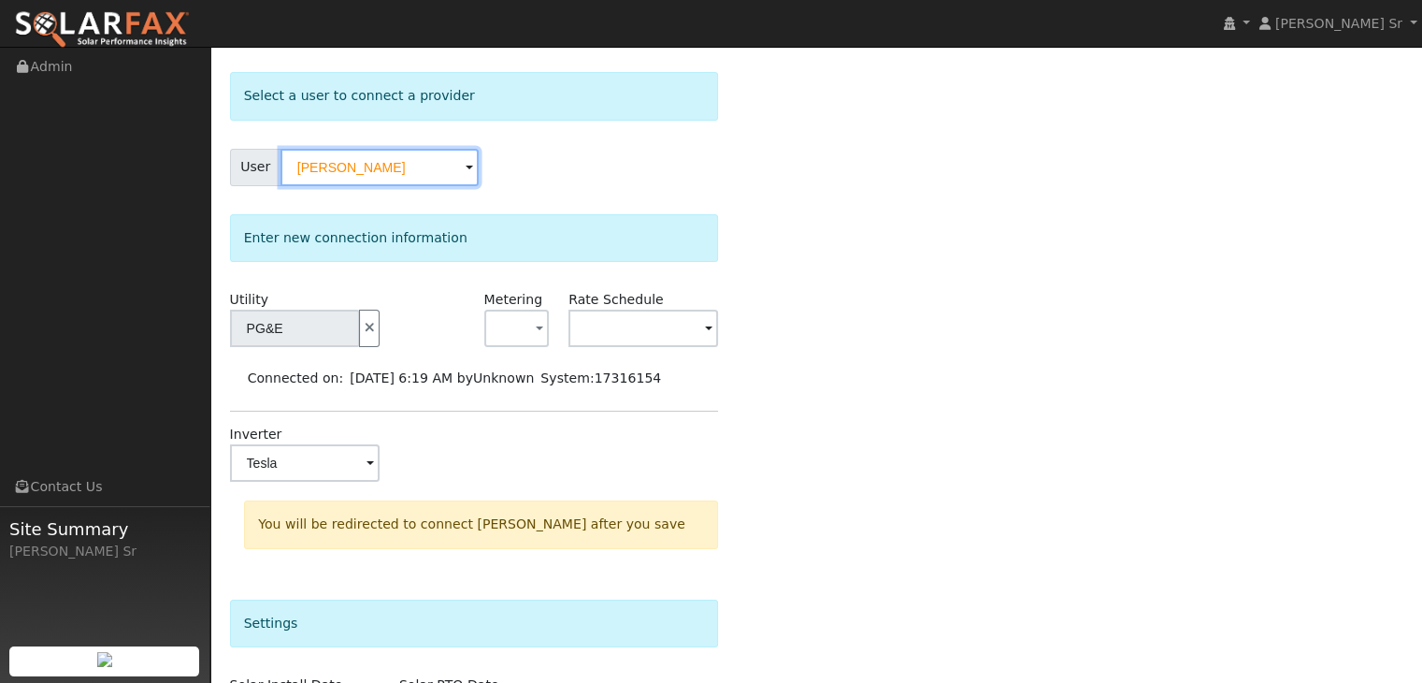
scroll to position [73, 0]
click at [536, 329] on span "button" at bounding box center [539, 331] width 7 height 20
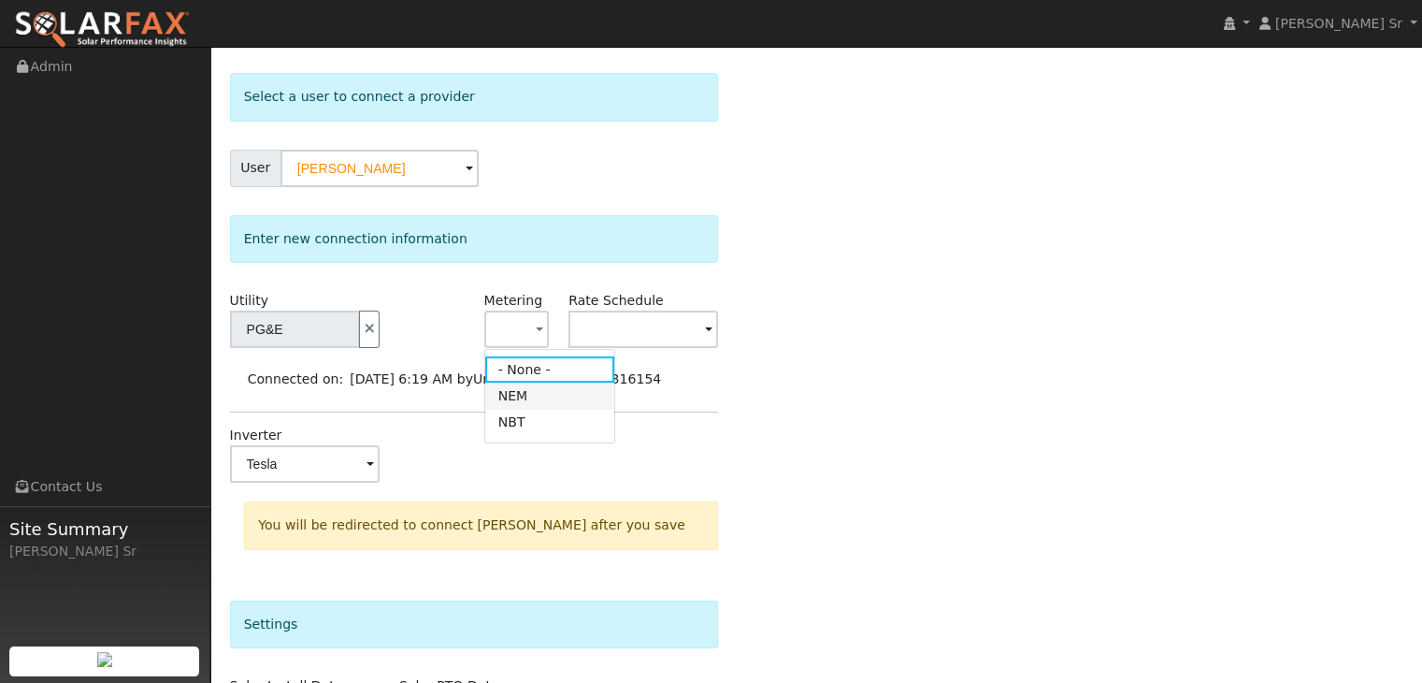
click at [527, 400] on link "NEM" at bounding box center [550, 395] width 130 height 26
click at [709, 326] on span at bounding box center [708, 331] width 7 height 22
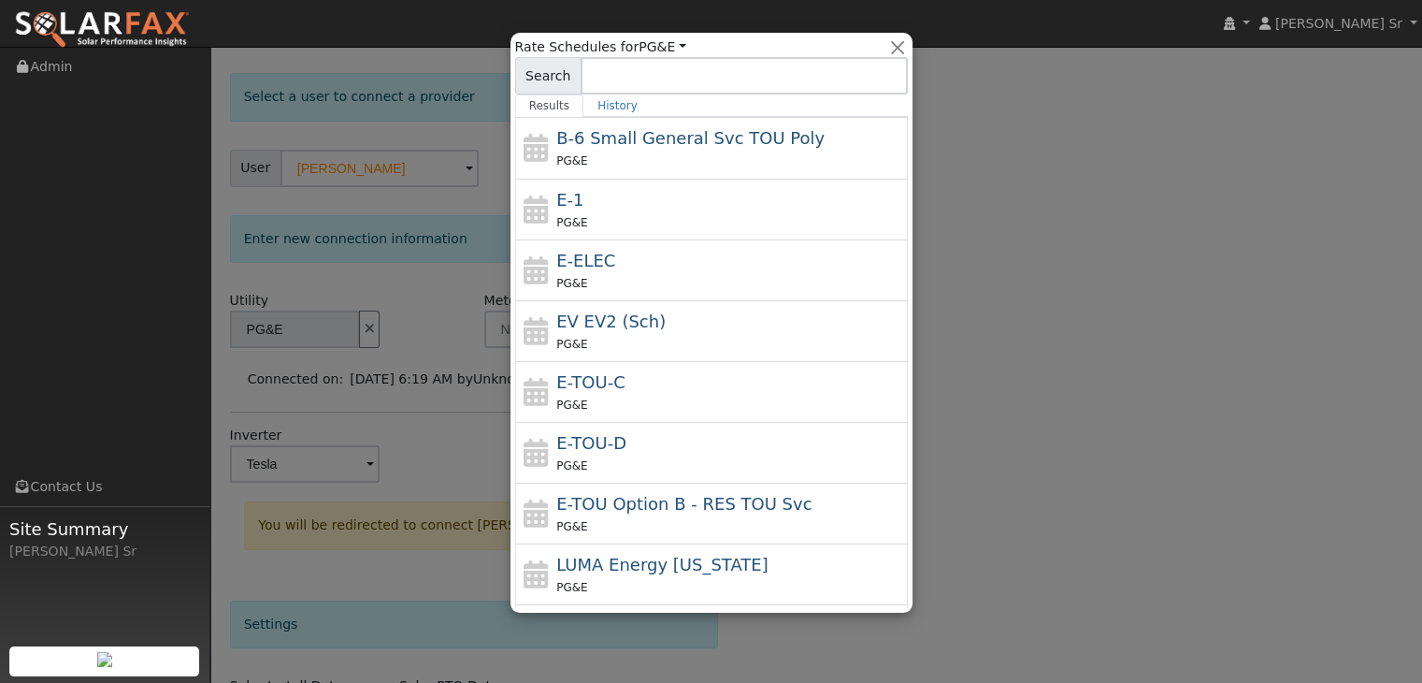
scroll to position [239, 0]
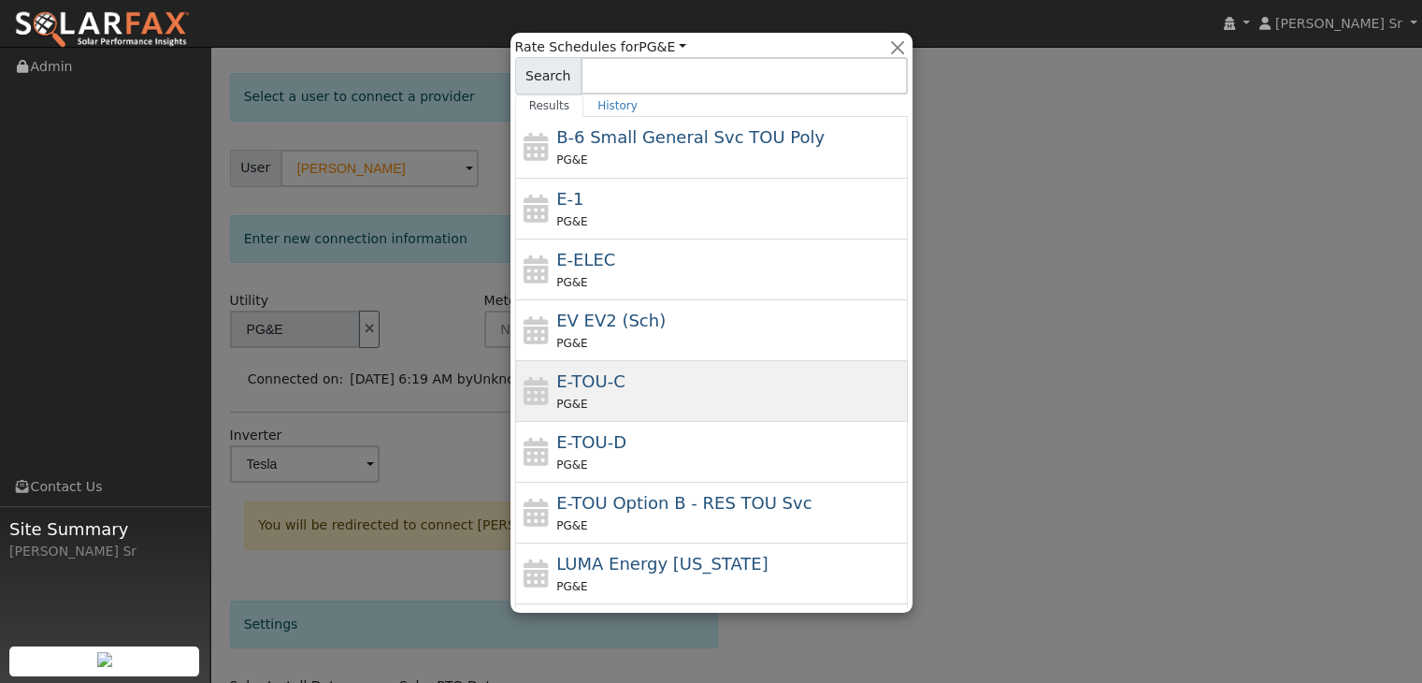
click at [637, 382] on div "E-TOU-C PG&E" at bounding box center [729, 390] width 347 height 45
type input "E-TOU-C"
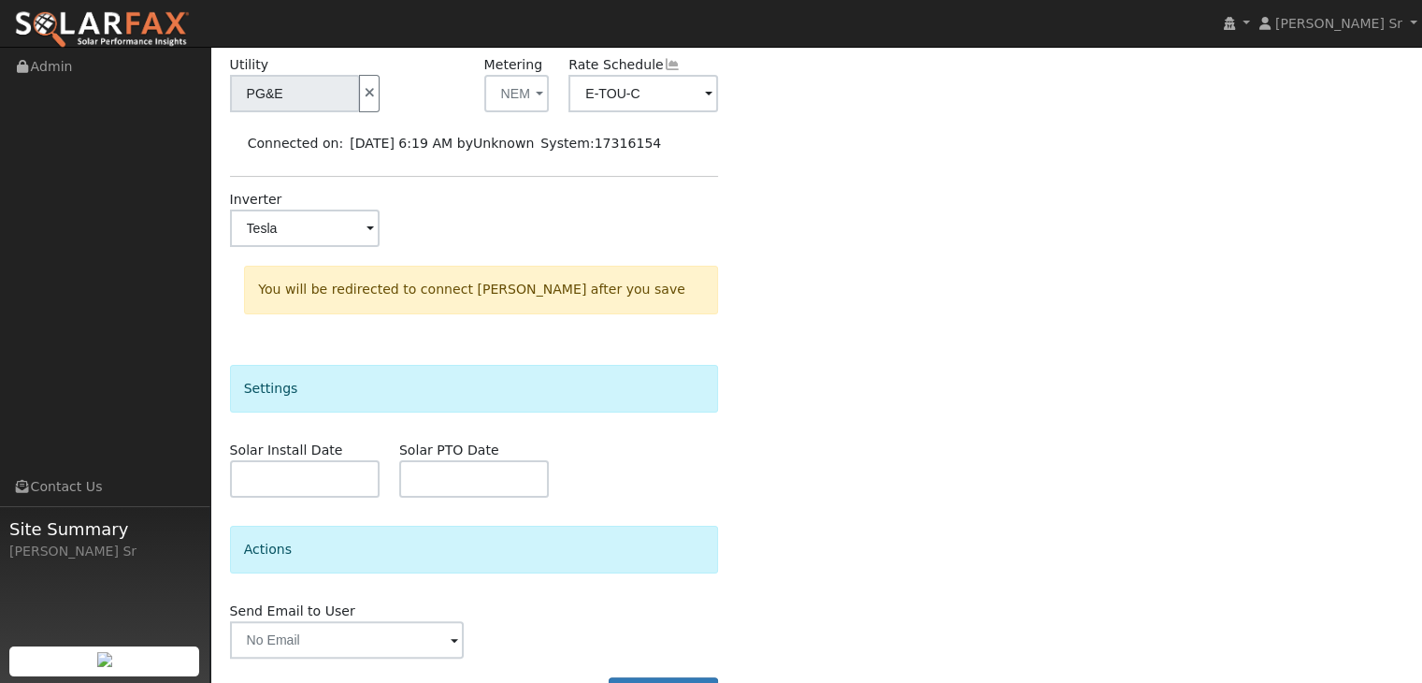
scroll to position [361, 0]
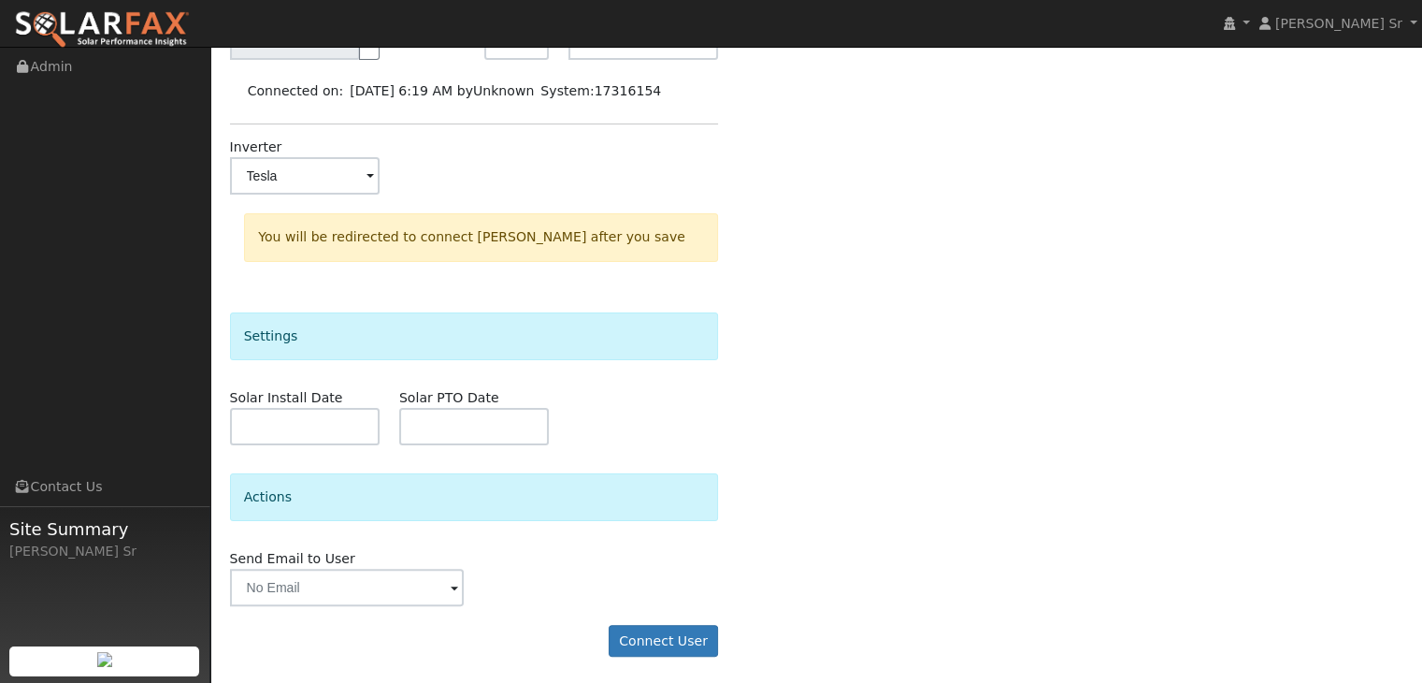
drag, startPoint x: 637, startPoint y: 382, endPoint x: 900, endPoint y: 541, distance: 307.1
drag, startPoint x: 900, startPoint y: 541, endPoint x: 666, endPoint y: 639, distance: 253.2
click at [666, 639] on button "Connect User" at bounding box center [664, 641] width 110 height 32
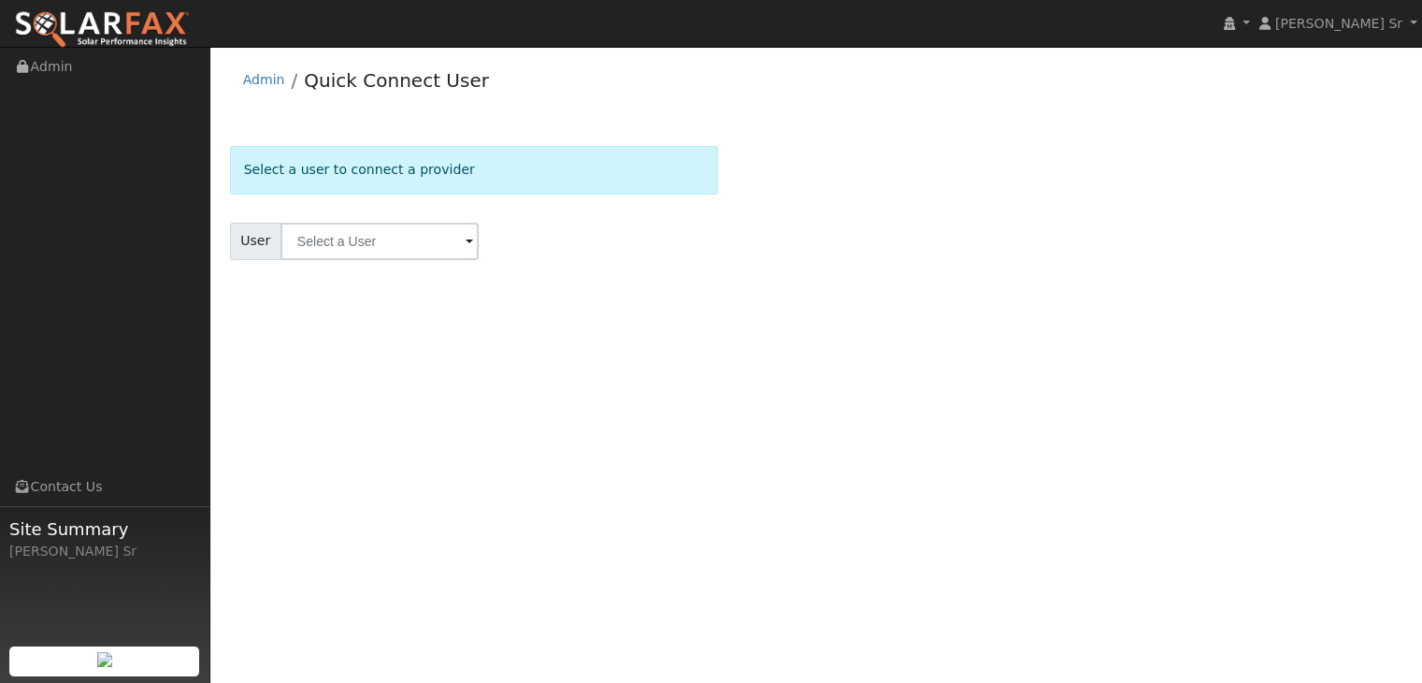
click at [466, 240] on span at bounding box center [469, 243] width 7 height 22
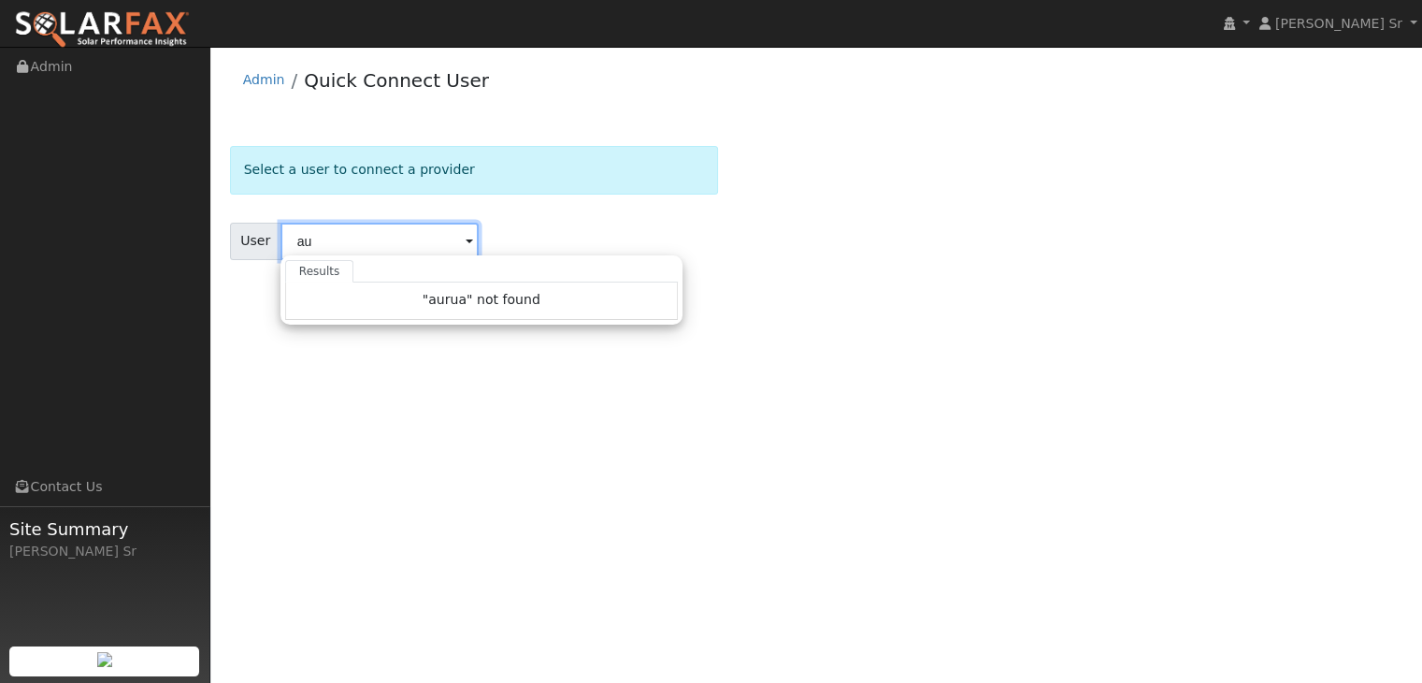
type input "a"
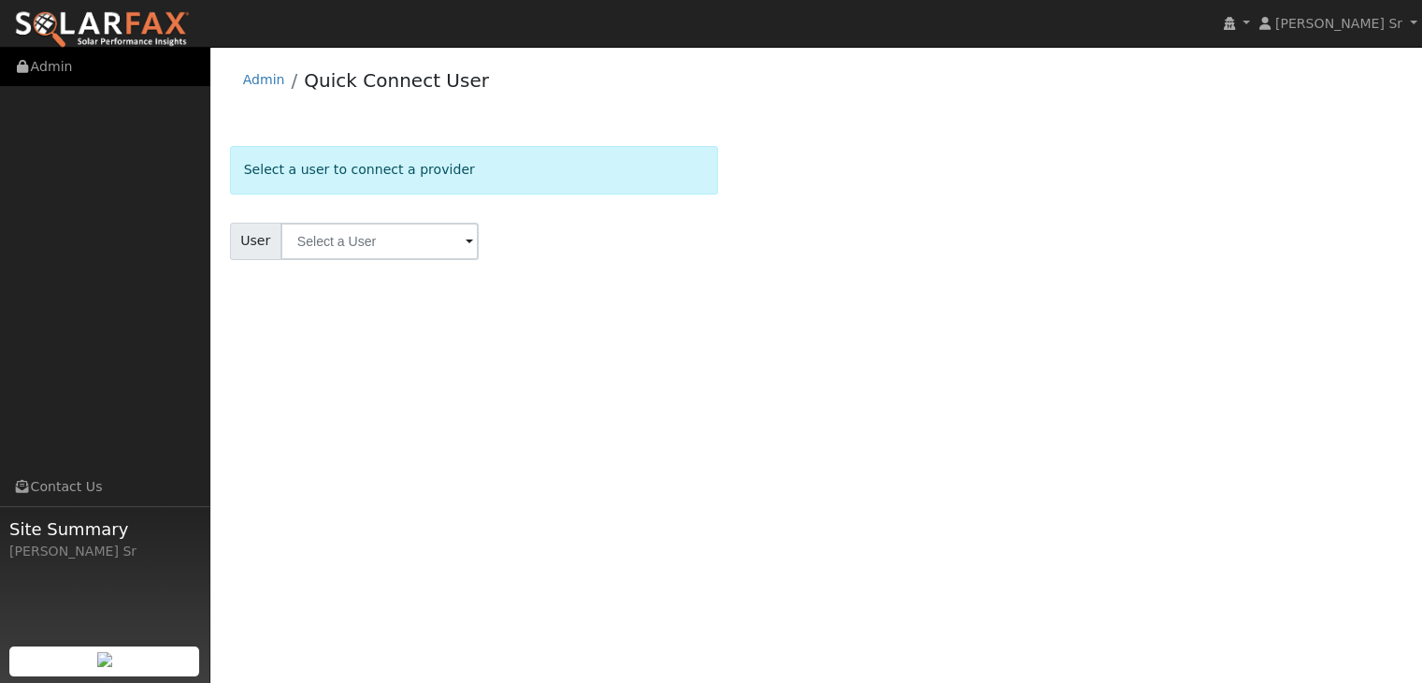
click at [44, 66] on link "Admin" at bounding box center [105, 67] width 210 height 38
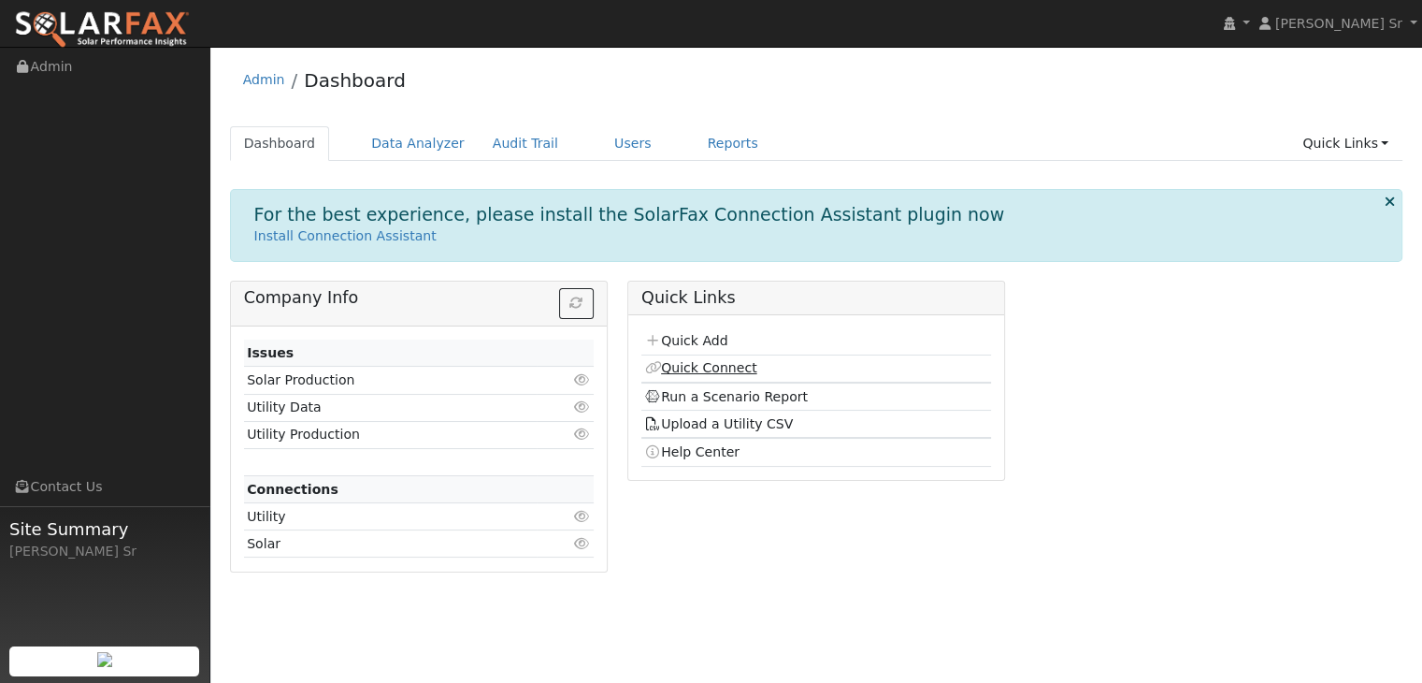
click at [699, 371] on link "Quick Connect" at bounding box center [700, 367] width 112 height 15
click at [702, 334] on link "Quick Add" at bounding box center [685, 340] width 83 height 15
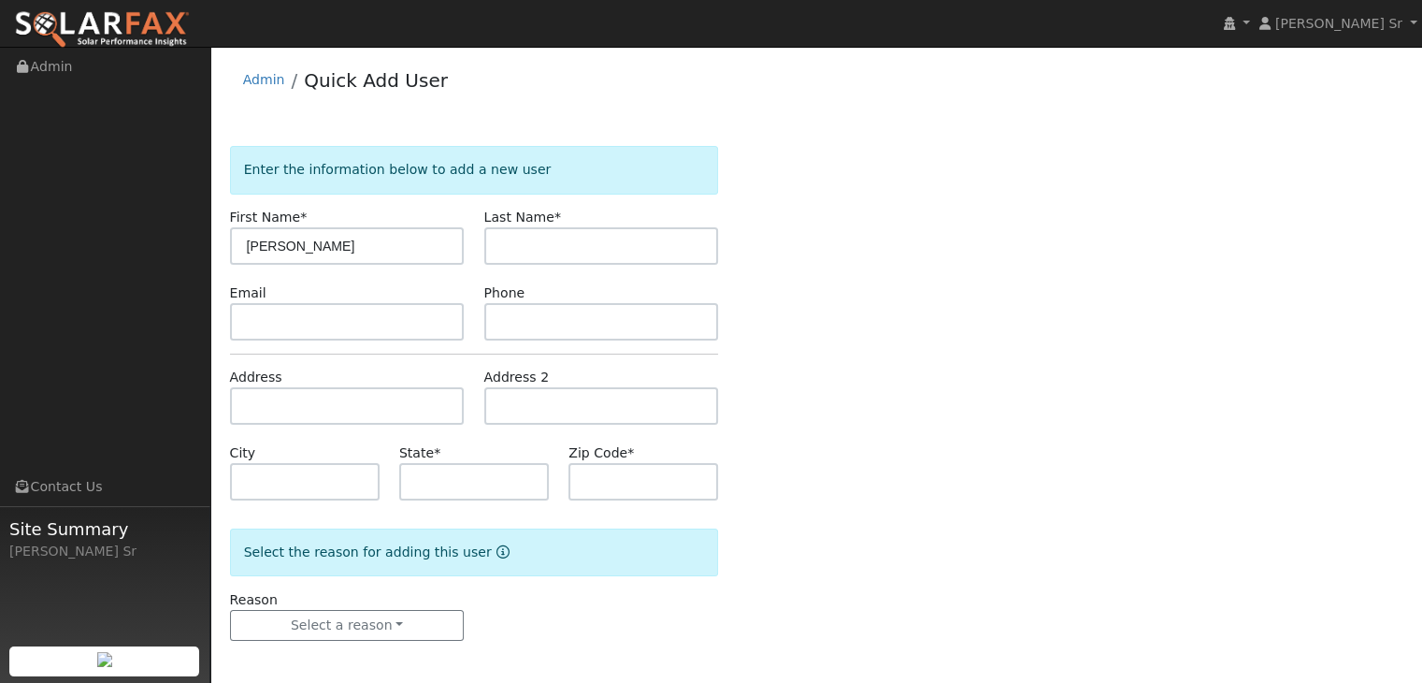
type input "[PERSON_NAME]"
type input "Hunerlach"
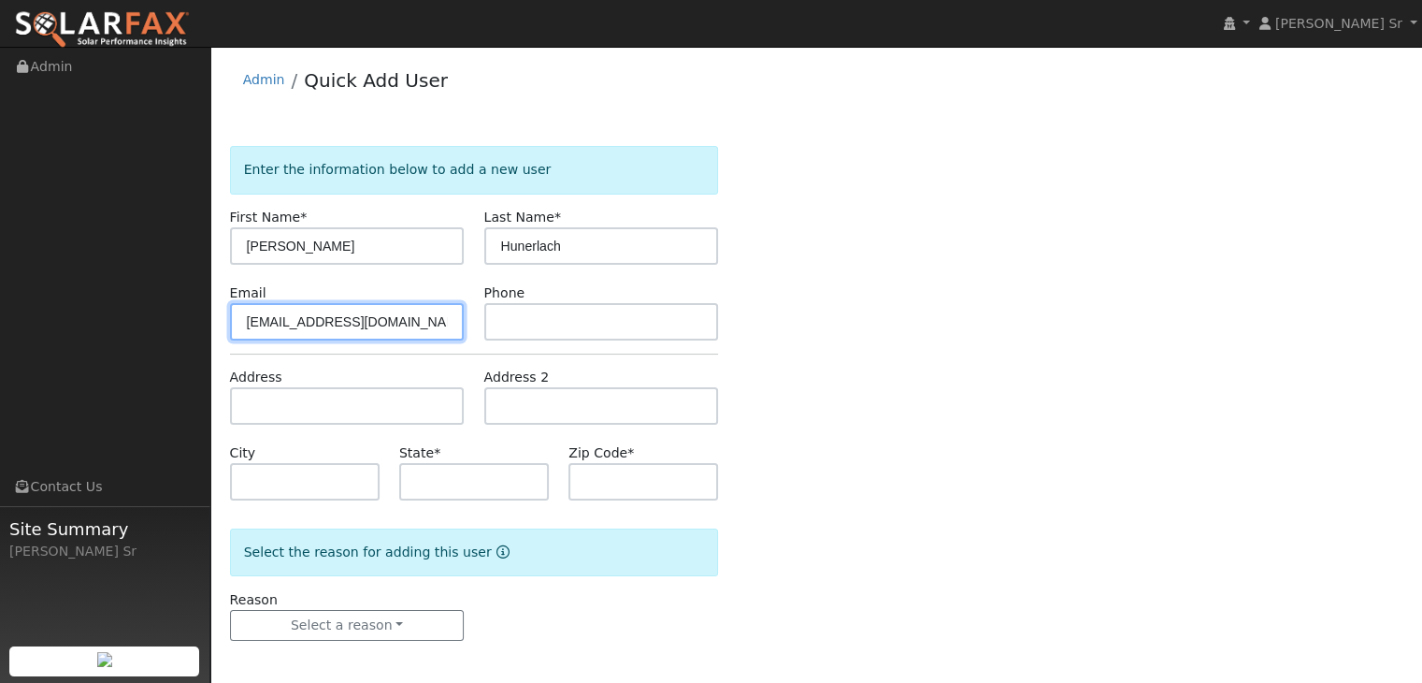
type input "[EMAIL_ADDRESS][DOMAIN_NAME]"
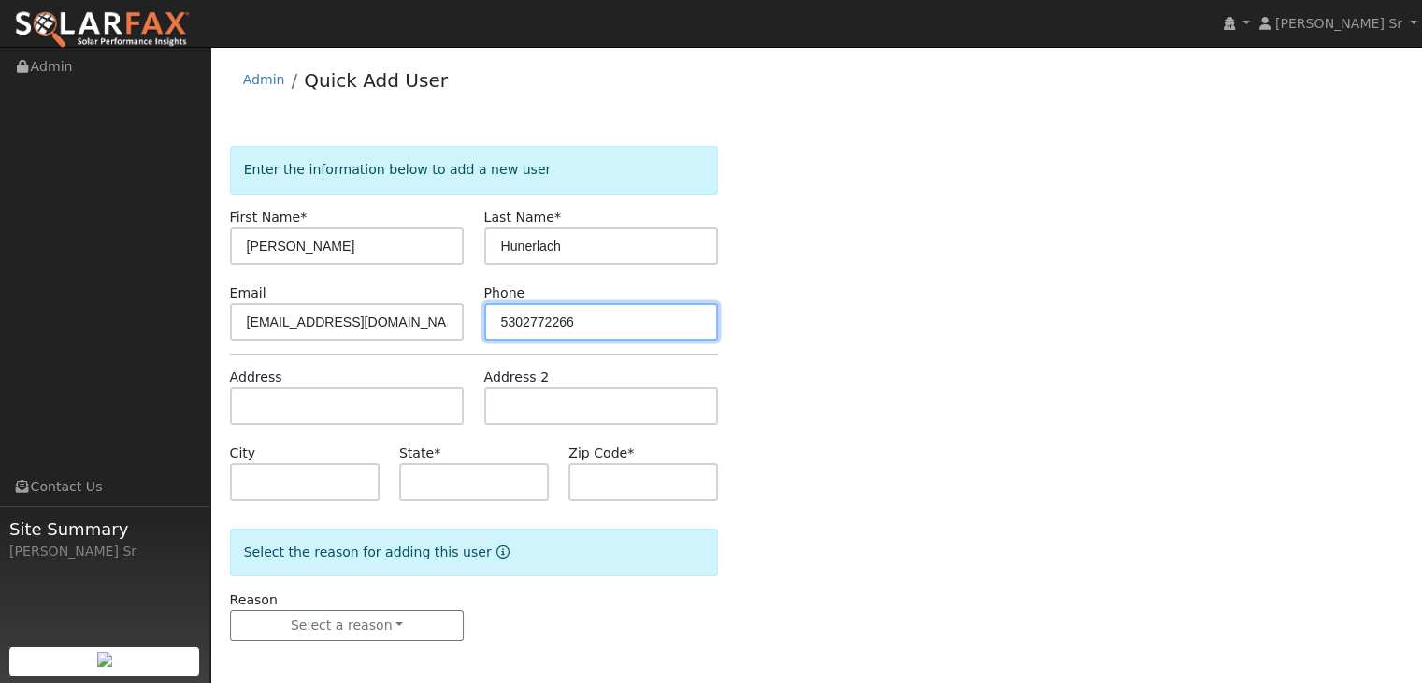
click at [521, 323] on input "5302772266" at bounding box center [601, 321] width 235 height 37
click at [546, 320] on input "530-2772266" at bounding box center [601, 321] width 235 height 37
type input "530-277-2266"
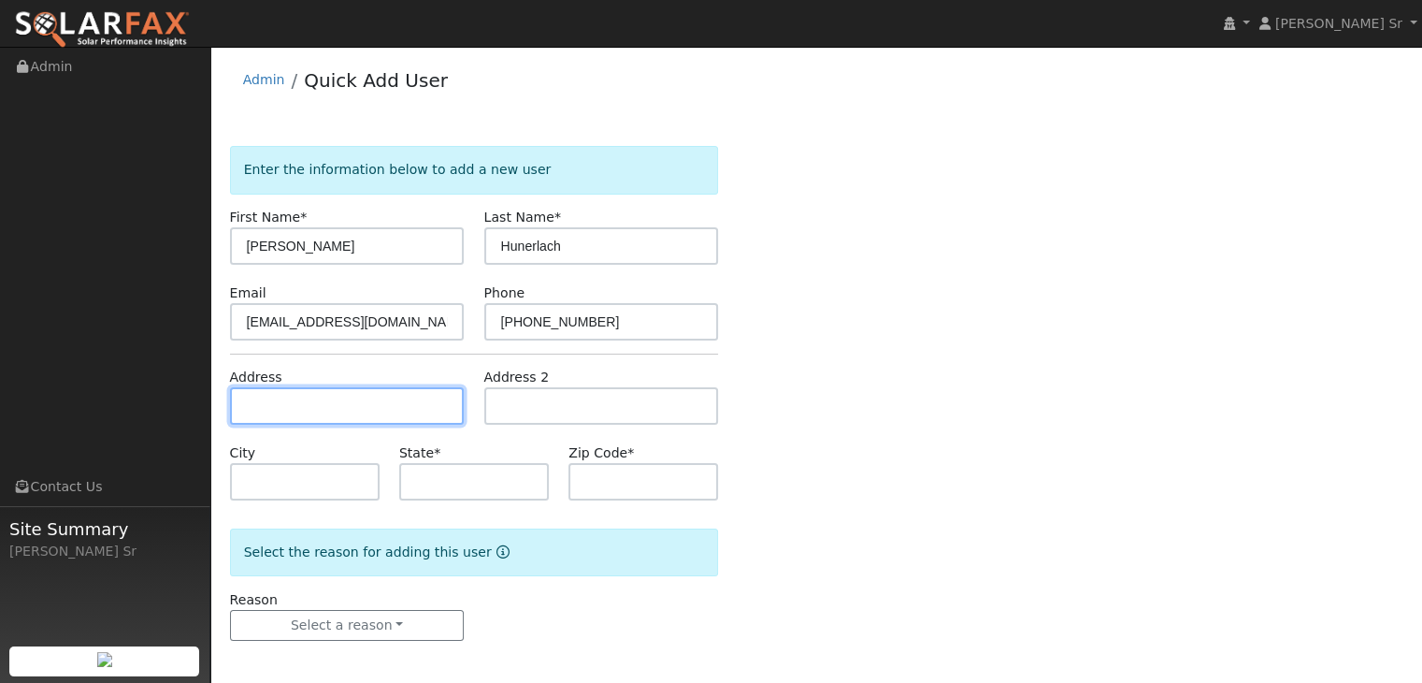
click at [307, 407] on input "text" at bounding box center [347, 405] width 235 height 37
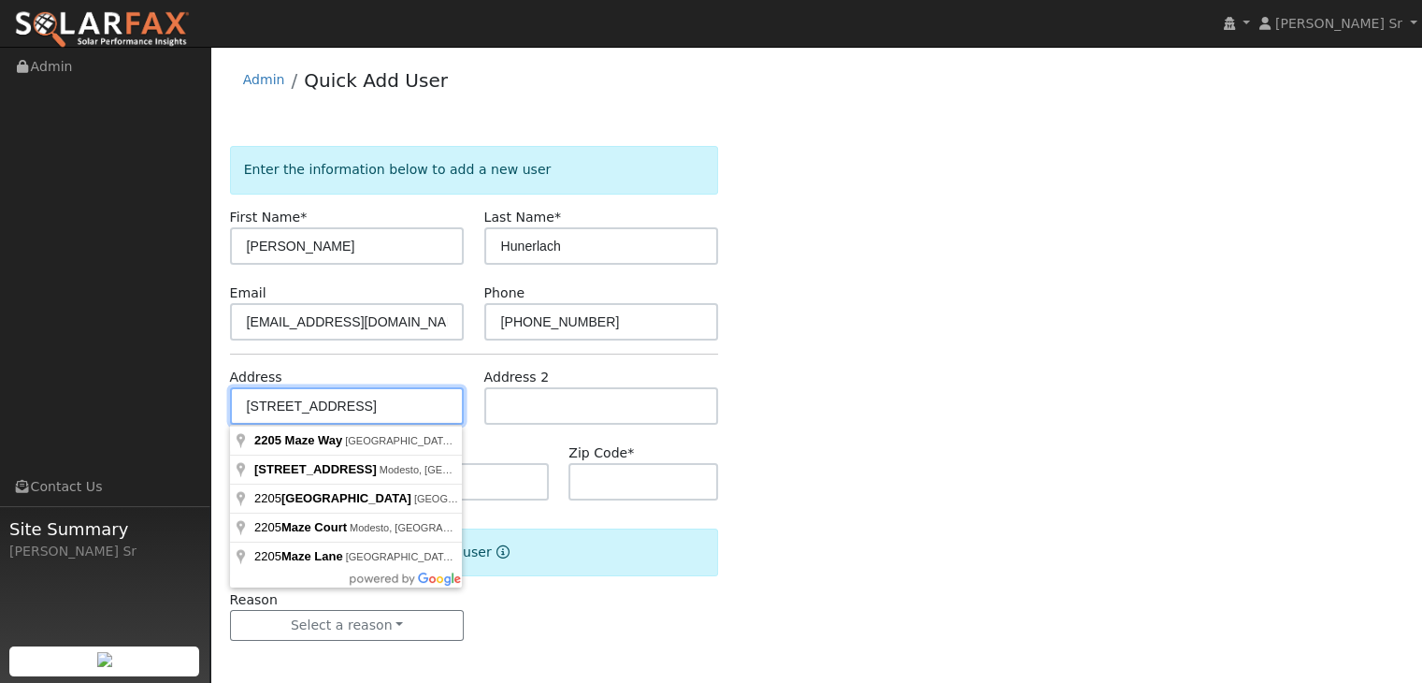
type input "2205 Maze Way"
click at [786, 413] on div "Enter the information below to add a new user First Name * Jeff Last Name * Hun…" at bounding box center [817, 412] width 1174 height 532
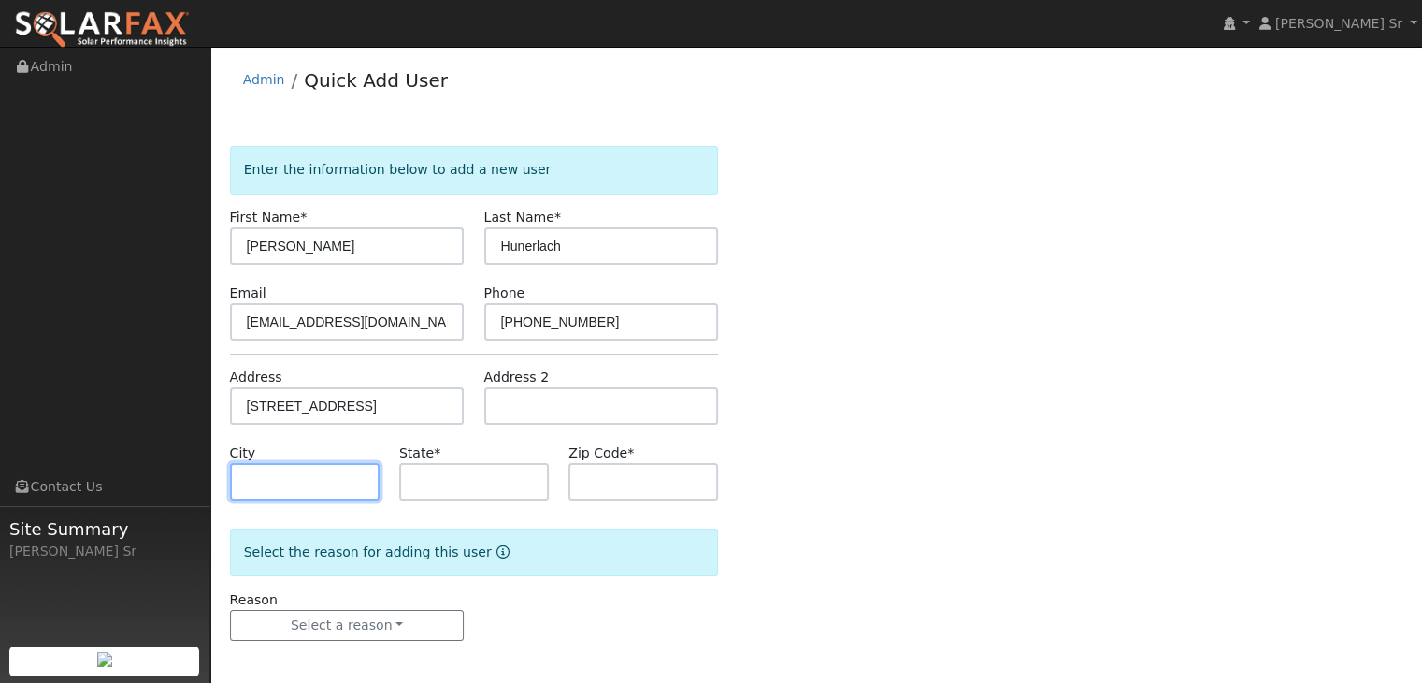
click at [330, 492] on input "text" at bounding box center [305, 481] width 150 height 37
type input "Dixon"
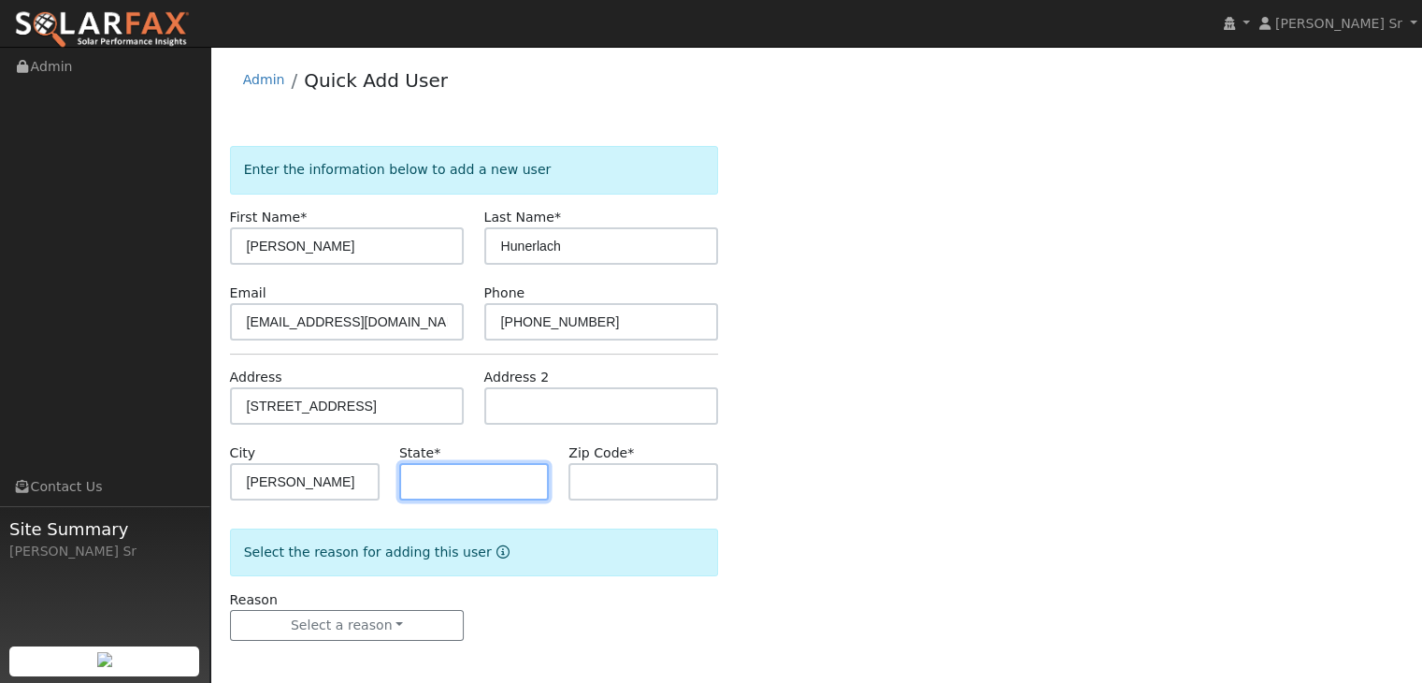
click at [466, 484] on input "text" at bounding box center [474, 481] width 150 height 37
type input "CA"
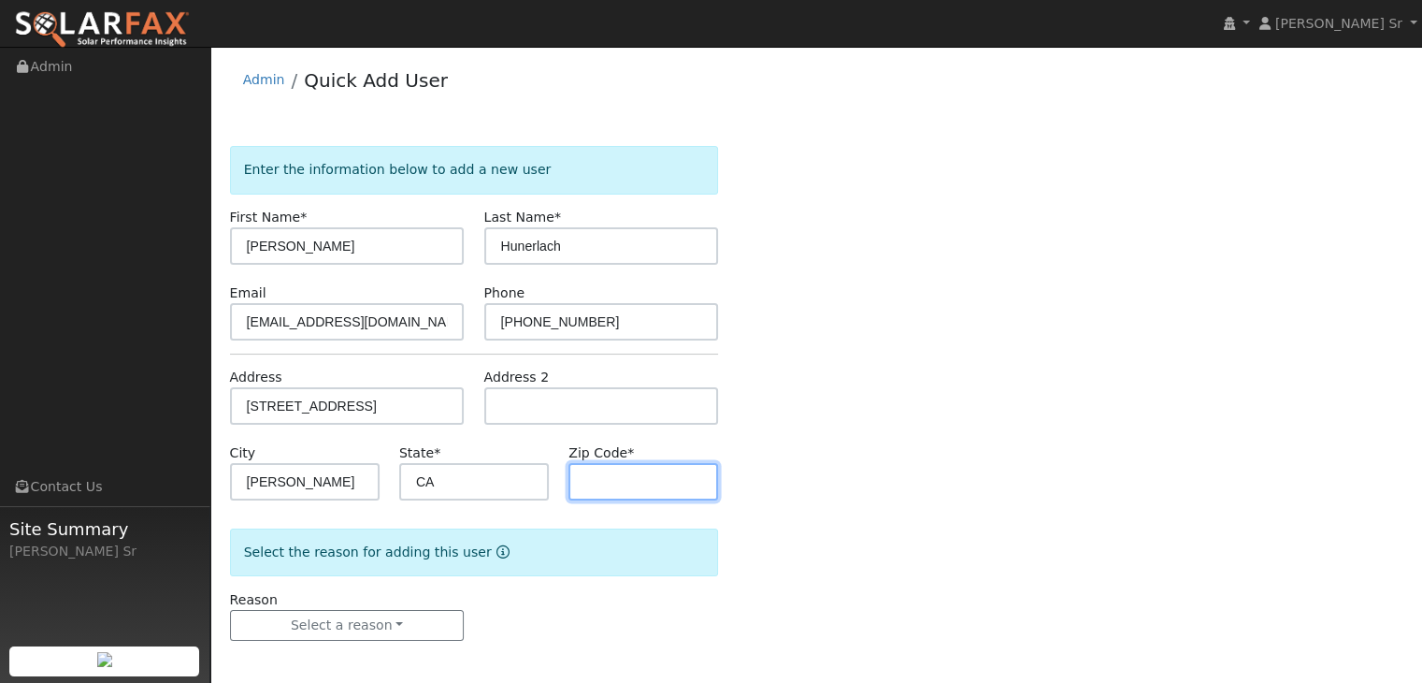
click at [656, 470] on input "text" at bounding box center [644, 481] width 150 height 37
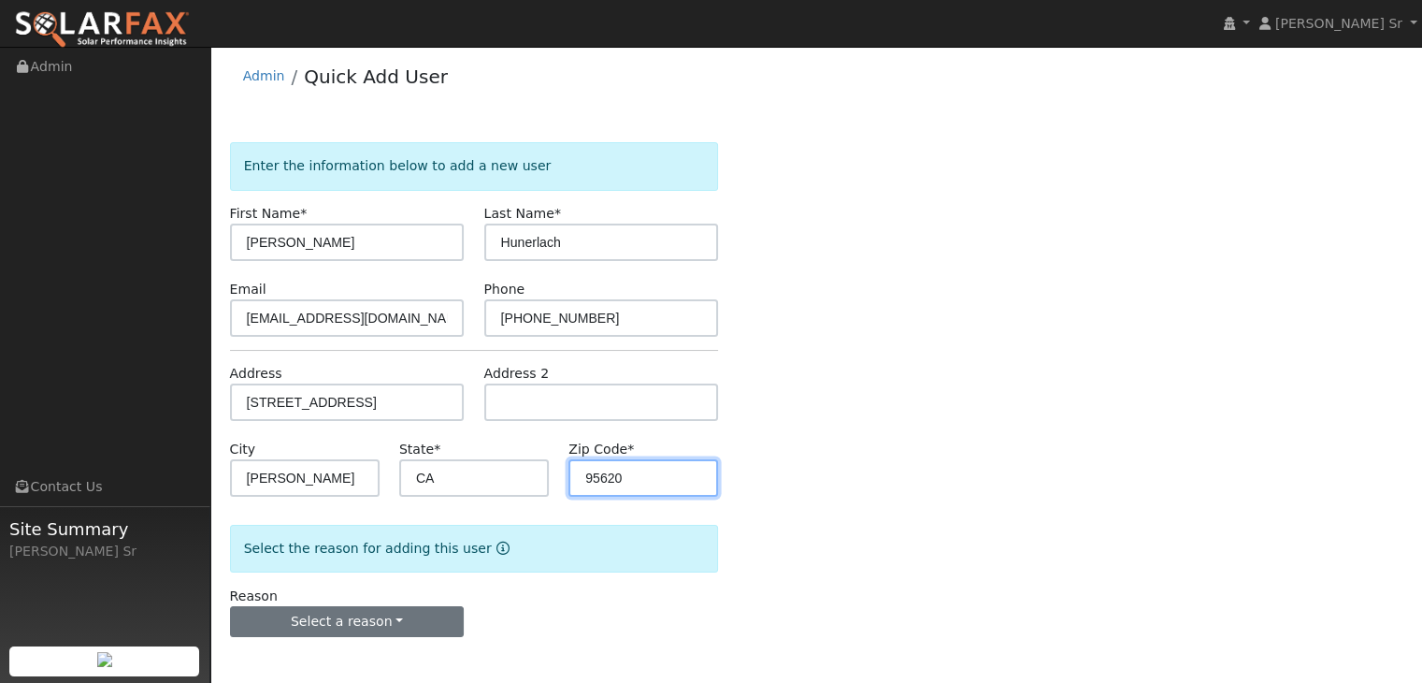
type input "95620"
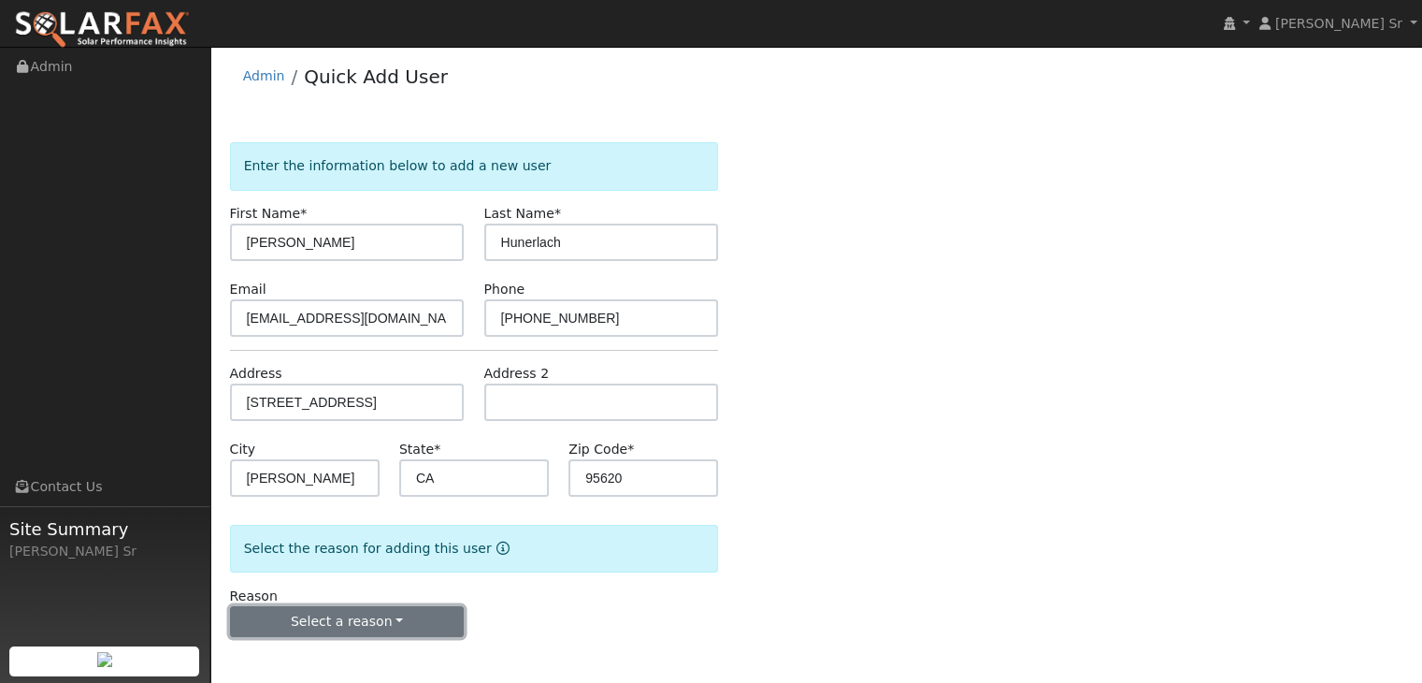
click at [429, 618] on button "Select a reason" at bounding box center [347, 622] width 235 height 32
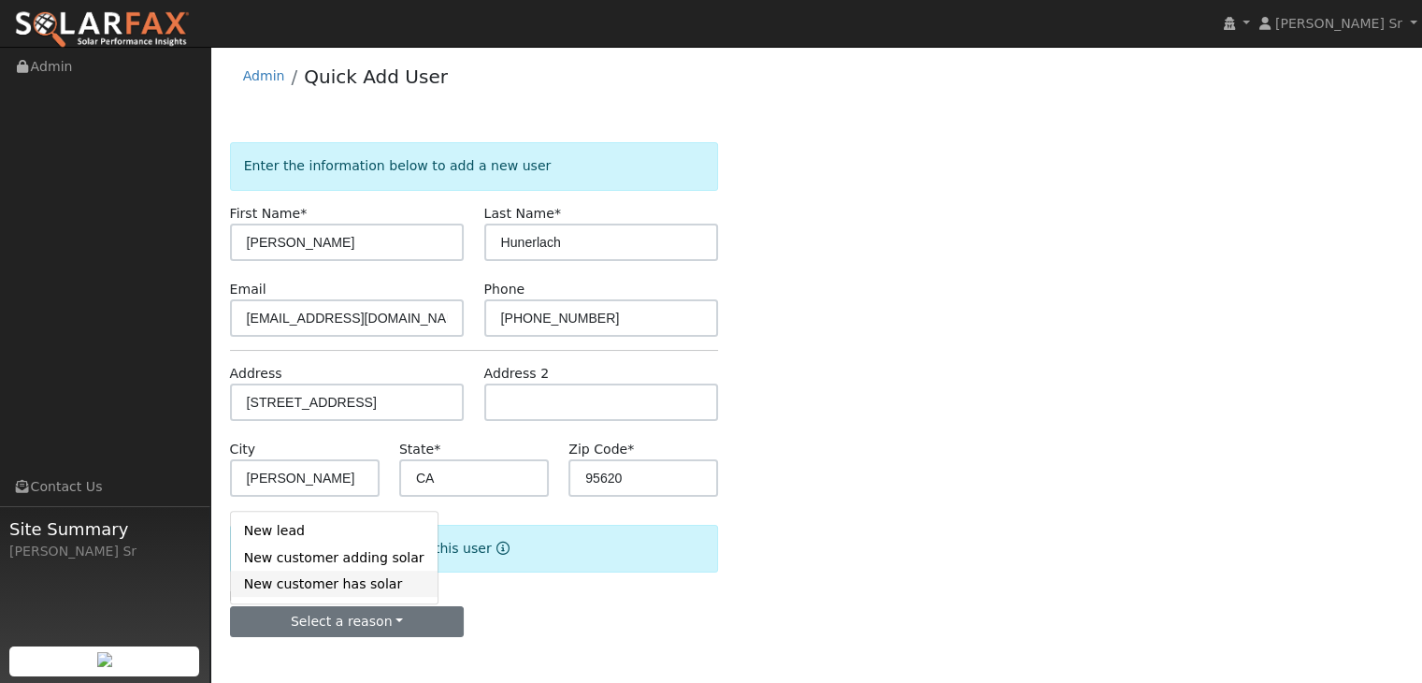
click at [353, 592] on link "New customer has solar" at bounding box center [334, 583] width 207 height 26
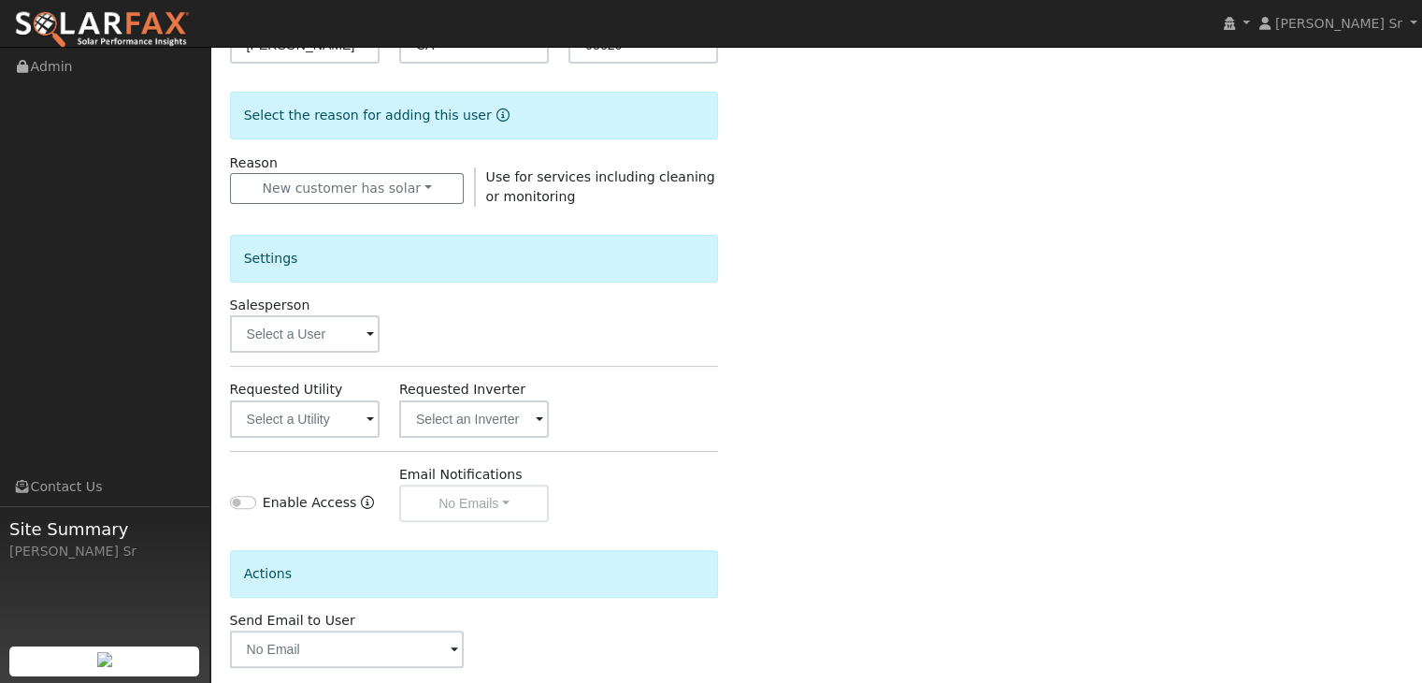
scroll to position [438, 0]
click at [354, 328] on input "text" at bounding box center [305, 332] width 150 height 37
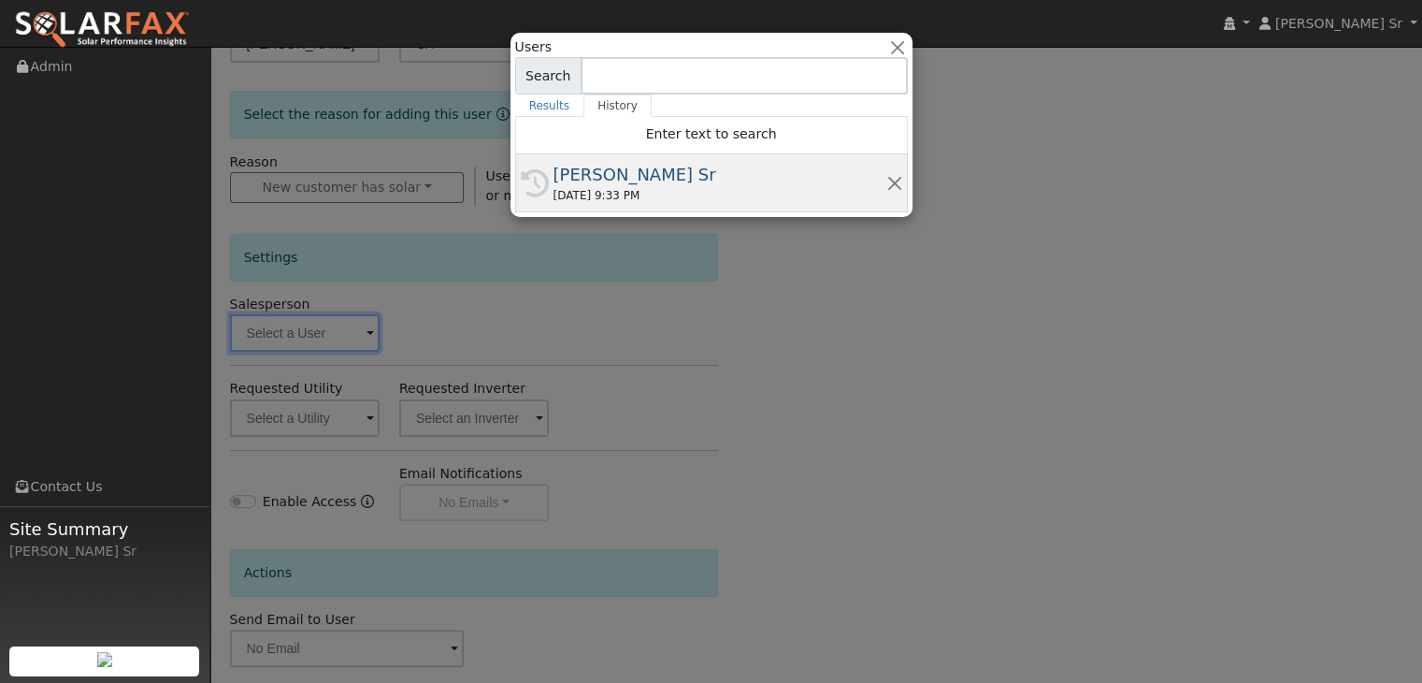
click at [642, 196] on div "09/22/2025 9:33 PM" at bounding box center [720, 195] width 333 height 17
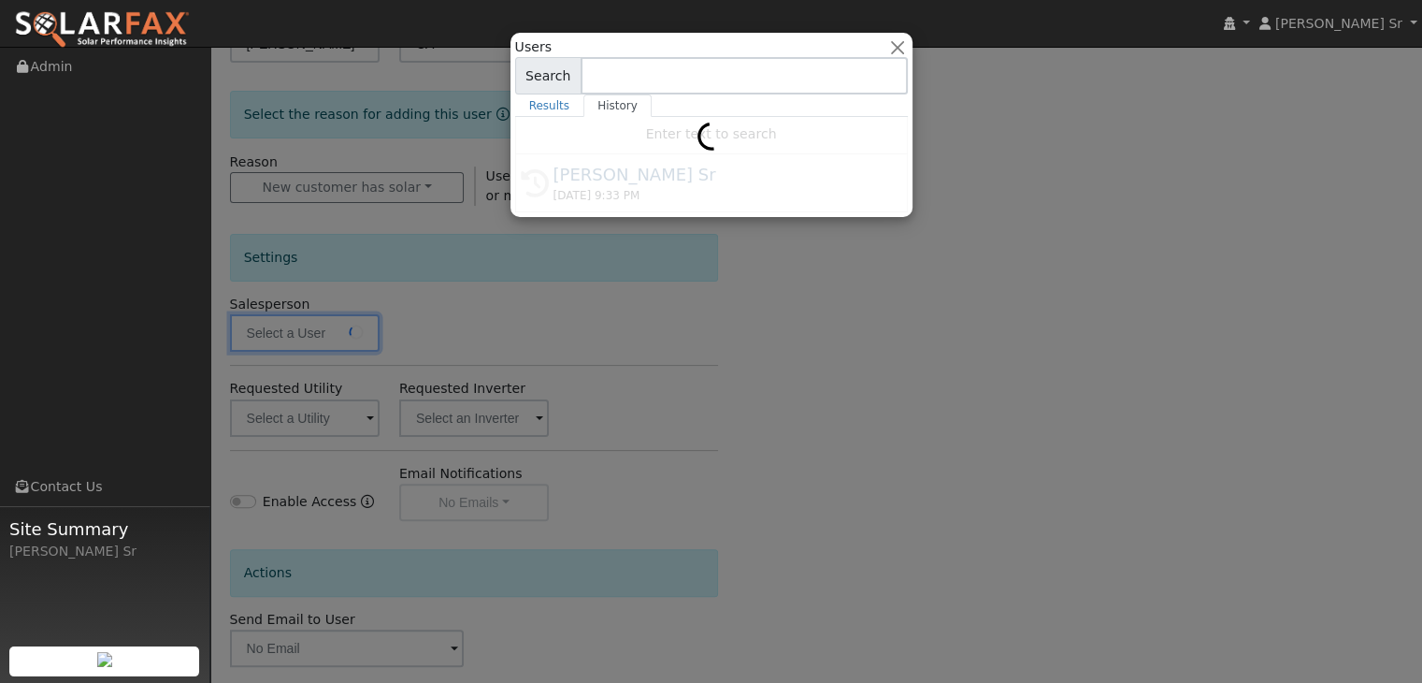
type input "[PERSON_NAME] Sr"
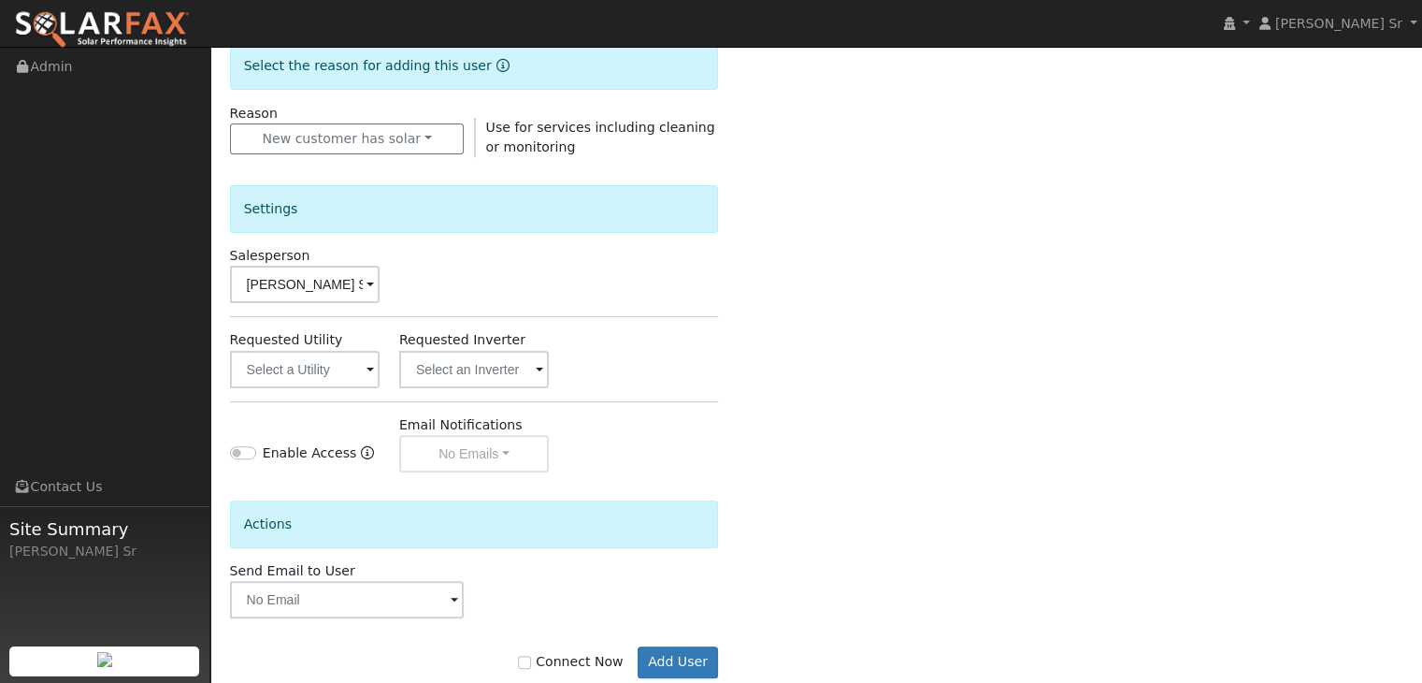
scroll to position [526, 0]
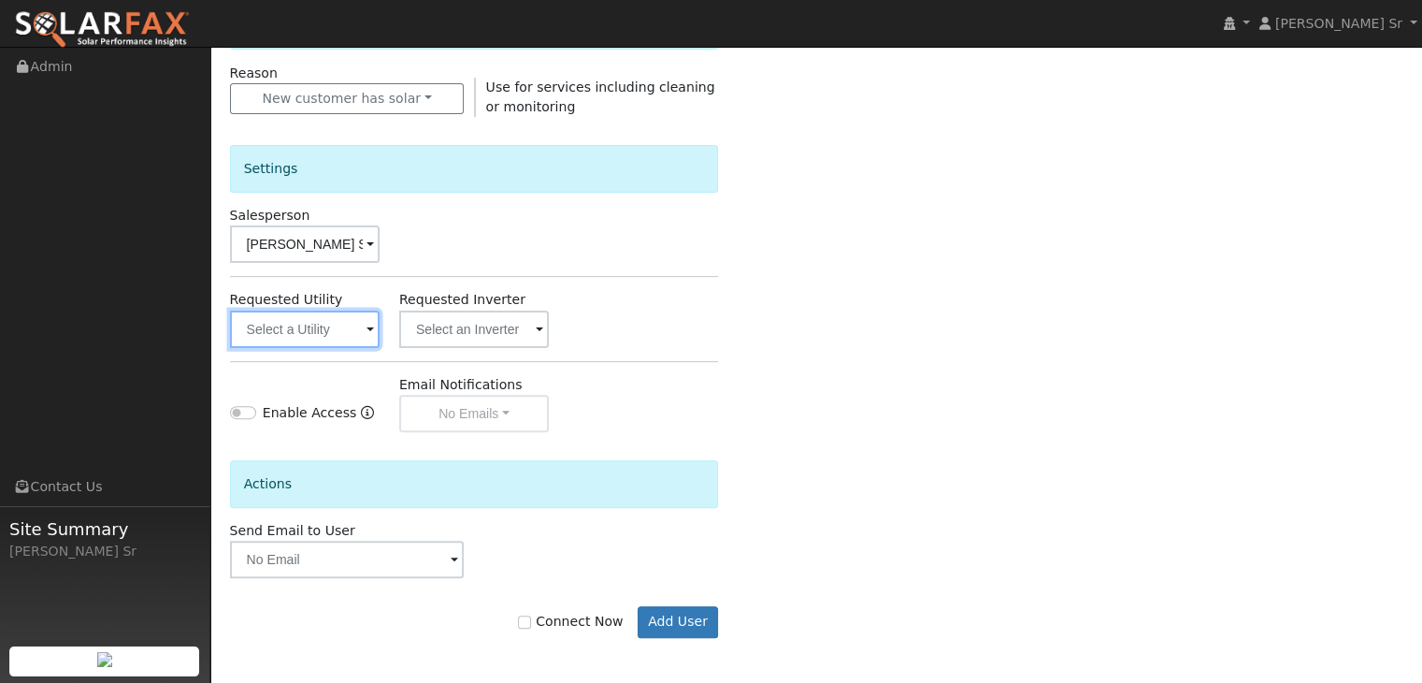
click at [364, 334] on input "text" at bounding box center [305, 328] width 150 height 37
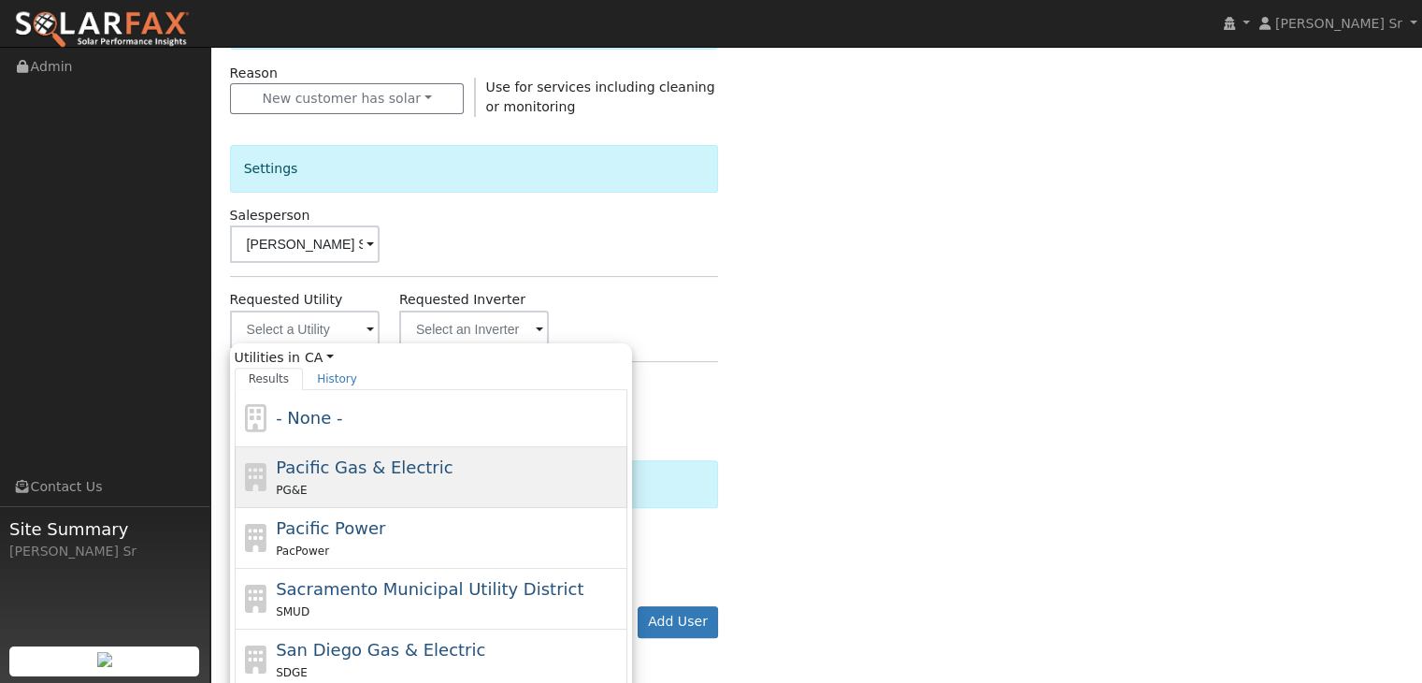
click at [376, 474] on span "Pacific Gas & Electric" at bounding box center [364, 467] width 177 height 20
type input "Pacific Gas & Electric"
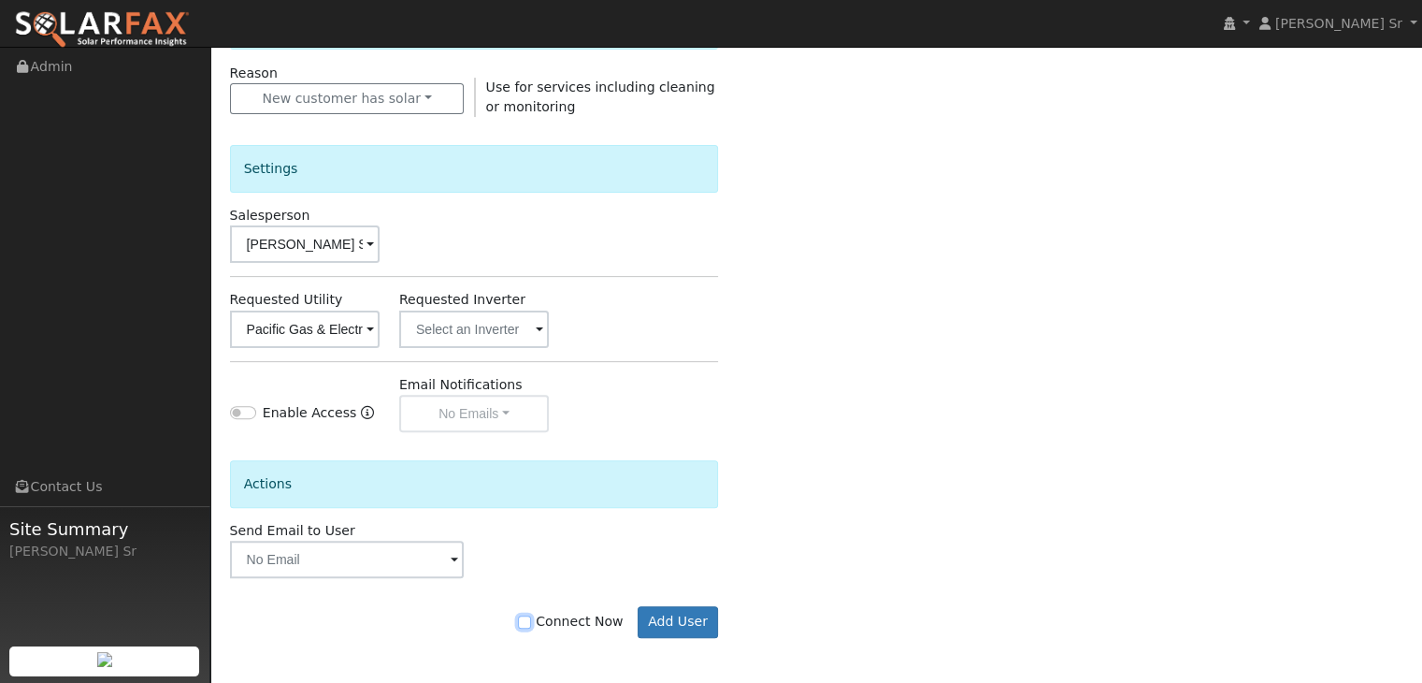
click at [531, 623] on input "Connect Now" at bounding box center [524, 621] width 13 height 13
checkbox input "true"
click at [688, 618] on button "Add User" at bounding box center [678, 622] width 81 height 32
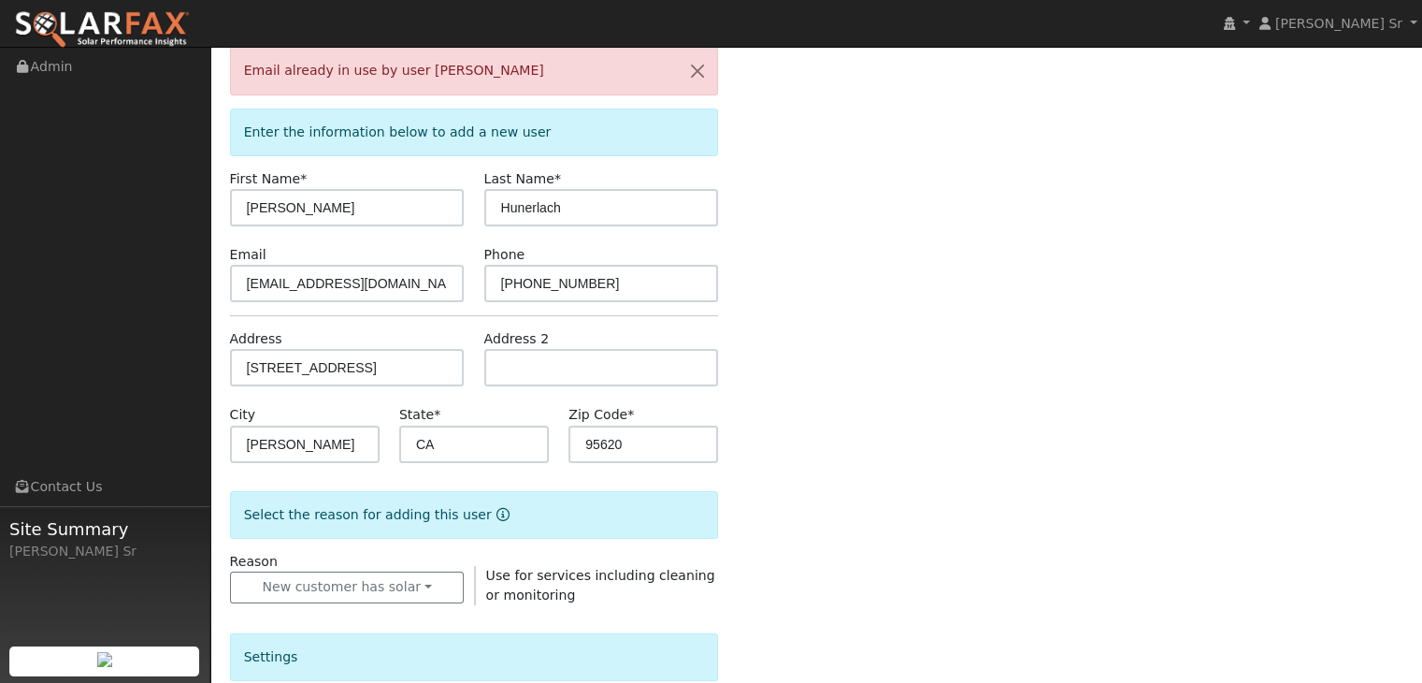
scroll to position [0, 0]
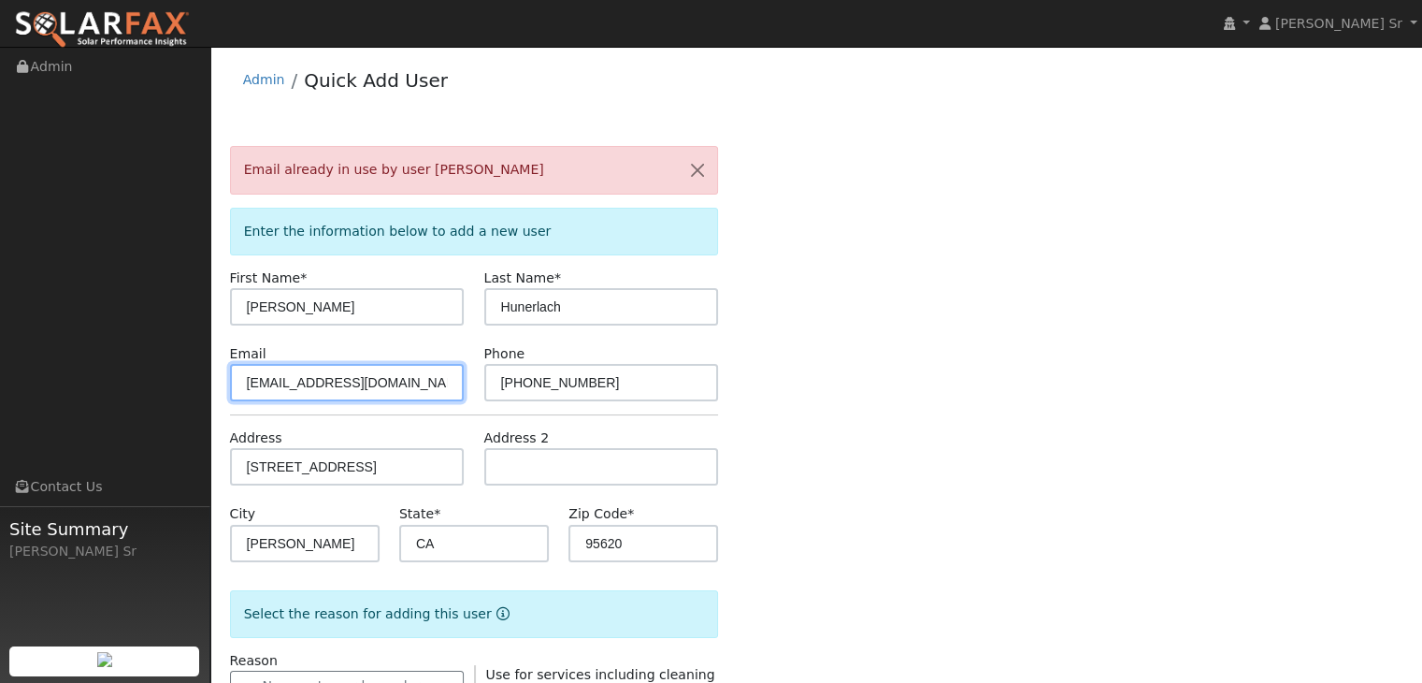
drag, startPoint x: 389, startPoint y: 382, endPoint x: 192, endPoint y: 384, distance: 197.3
click at [192, 384] on div "Mark Schroeder Sr Mark Schroeder Sr Profile My Company Help Center Terms Of Ser…" at bounding box center [711, 659] width 1422 height 1225
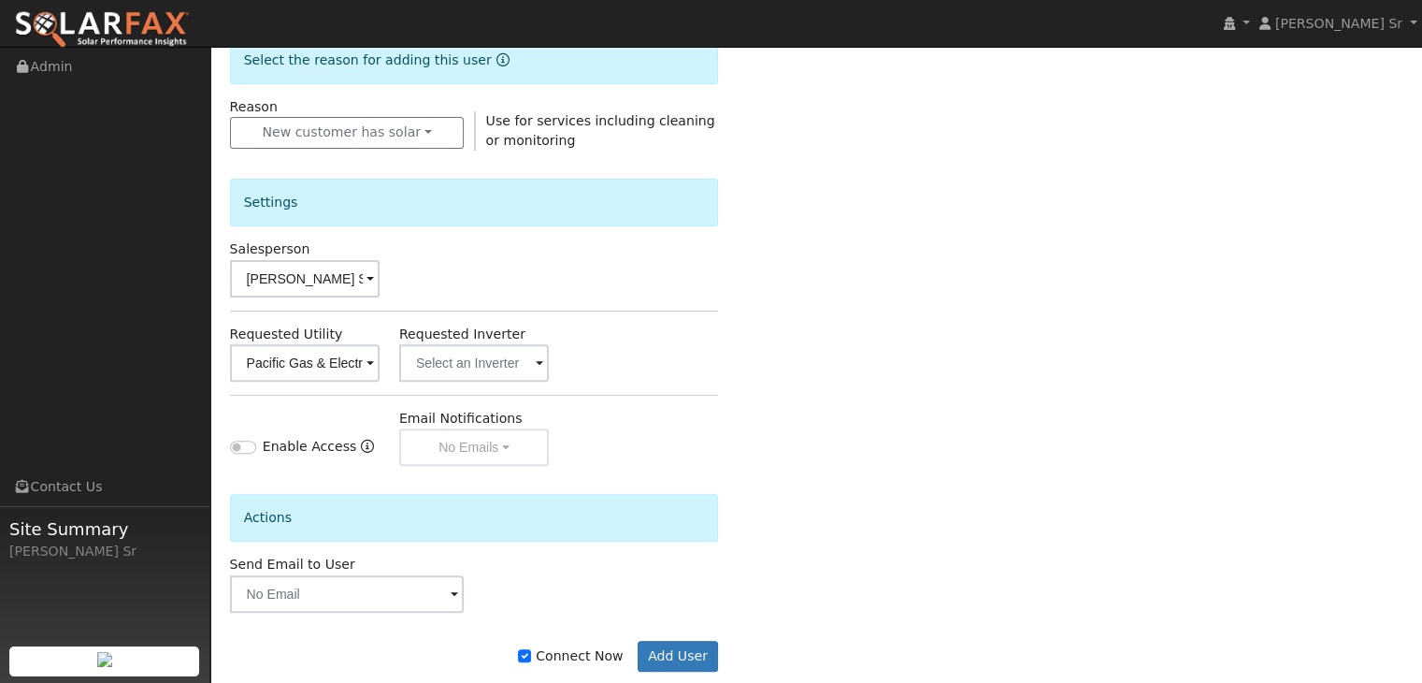
scroll to position [587, 0]
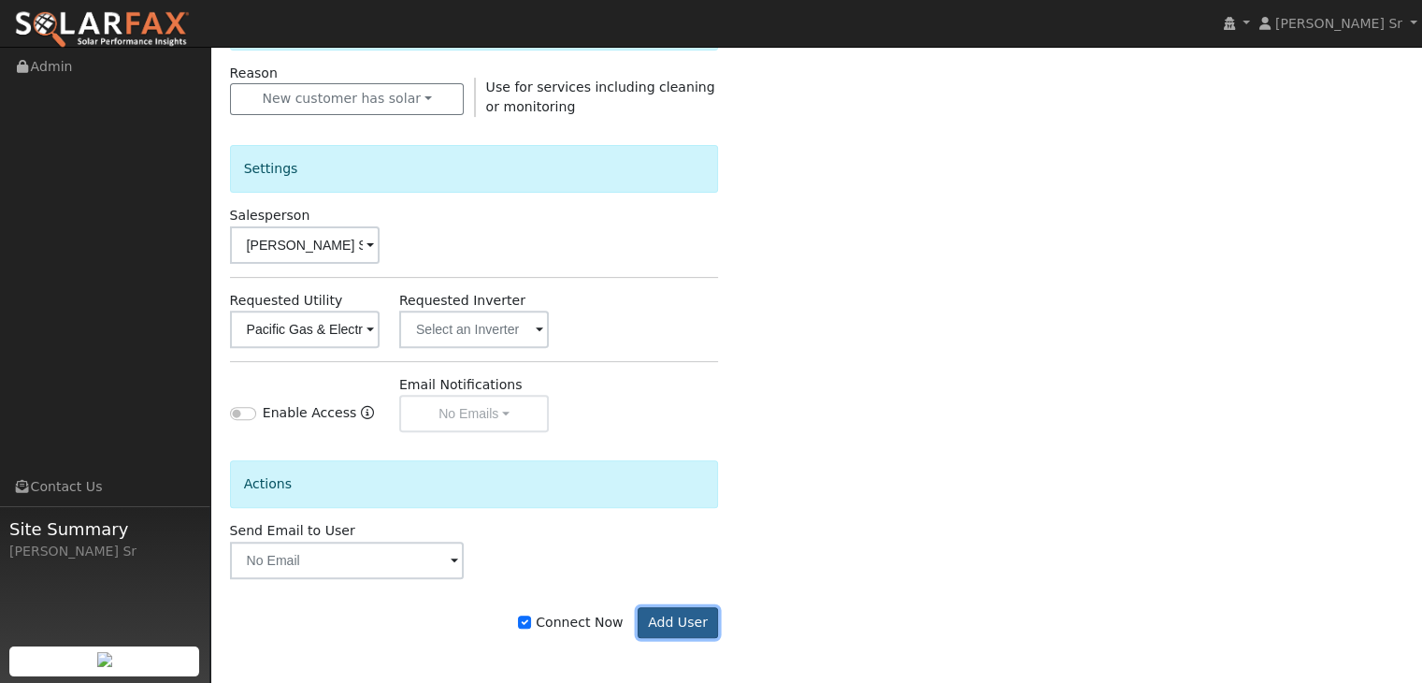
click at [670, 613] on button "Add User" at bounding box center [678, 623] width 81 height 32
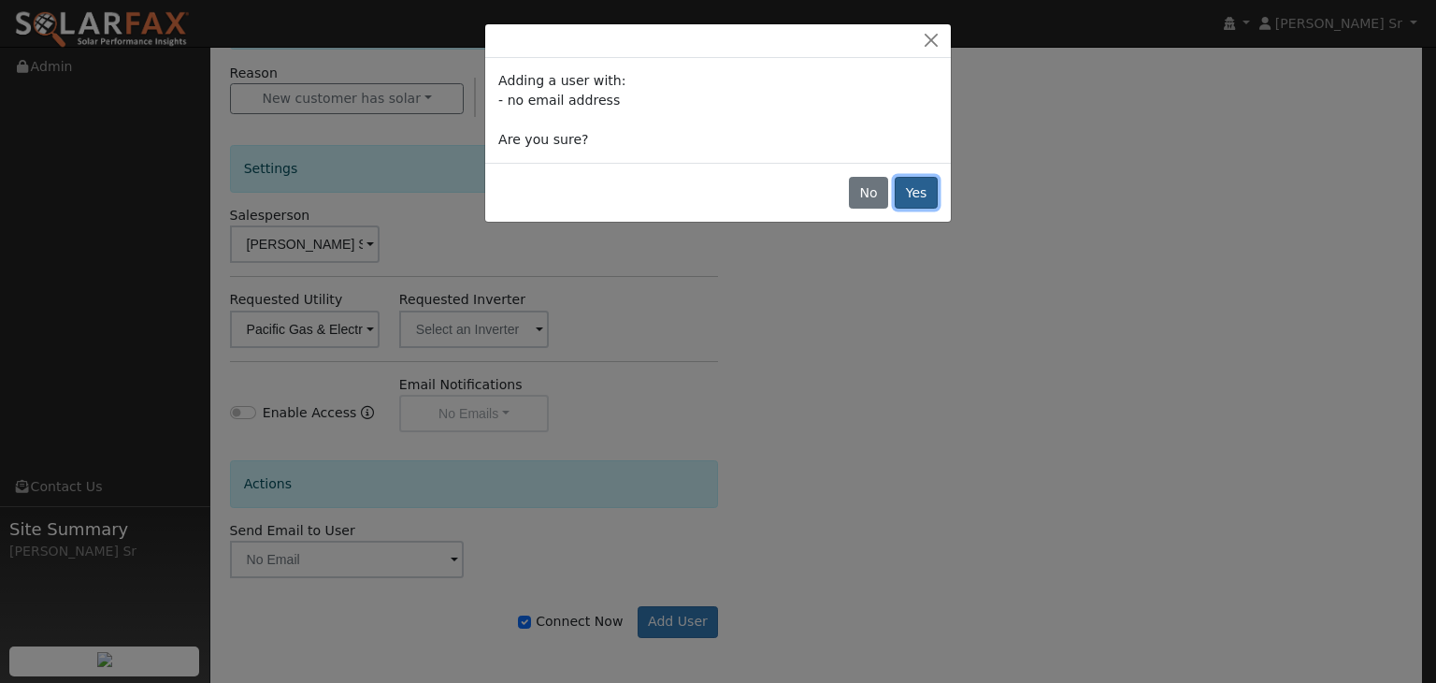
click at [909, 195] on button "Yes" at bounding box center [916, 193] width 43 height 32
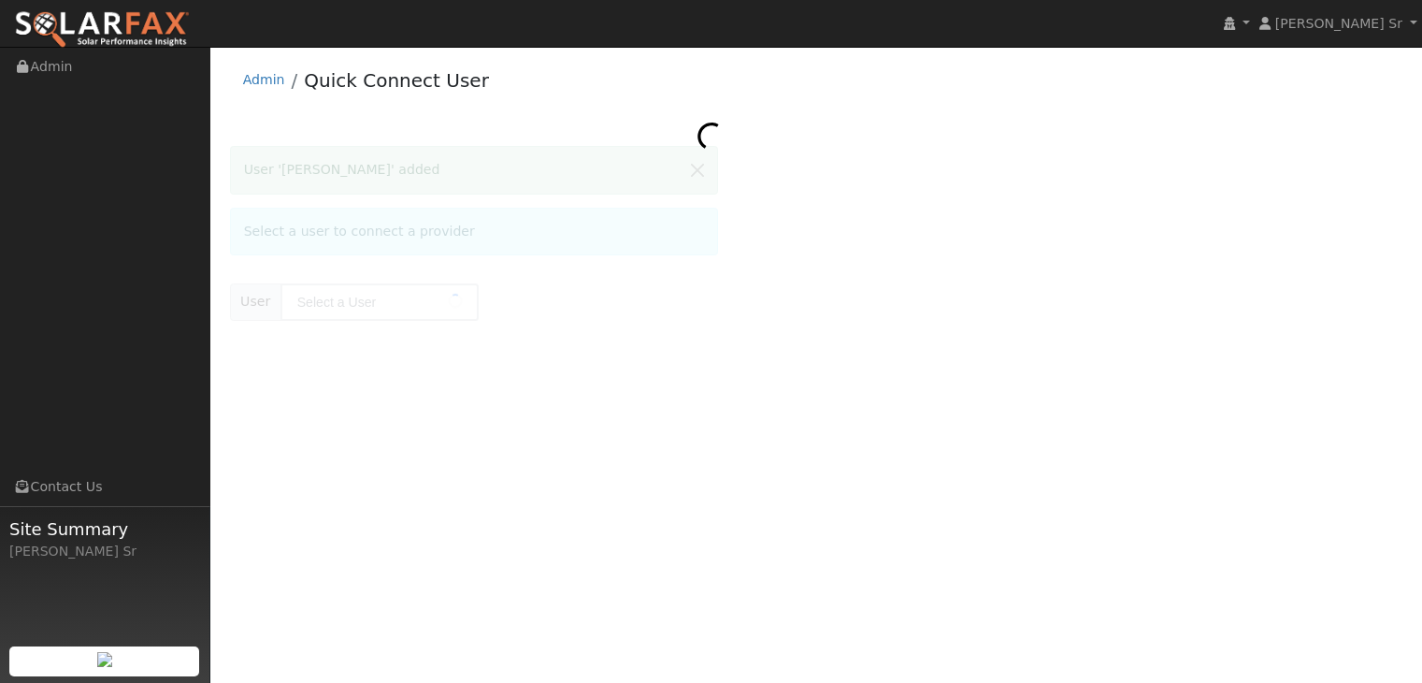
type input "[PERSON_NAME]"
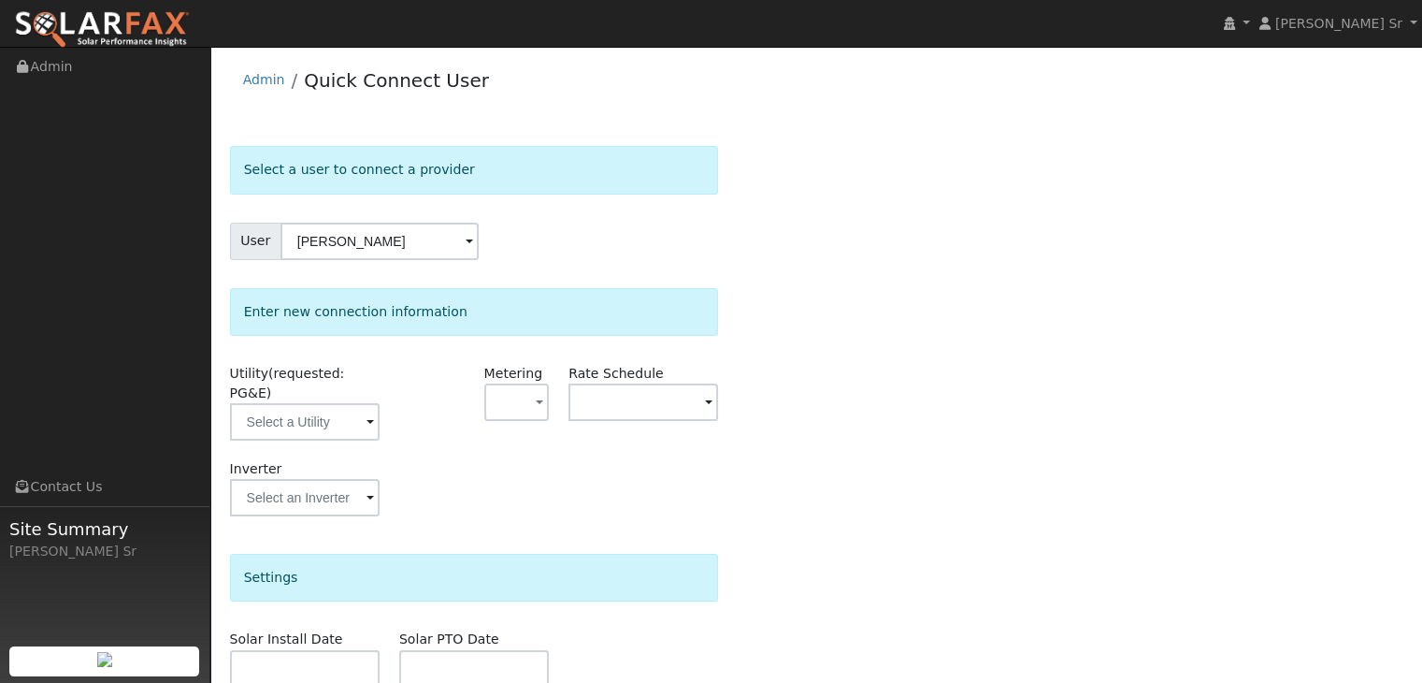
click at [936, 204] on div "Select a user to connect a provider User [PERSON_NAME] Account Default Account …" at bounding box center [817, 531] width 1174 height 771
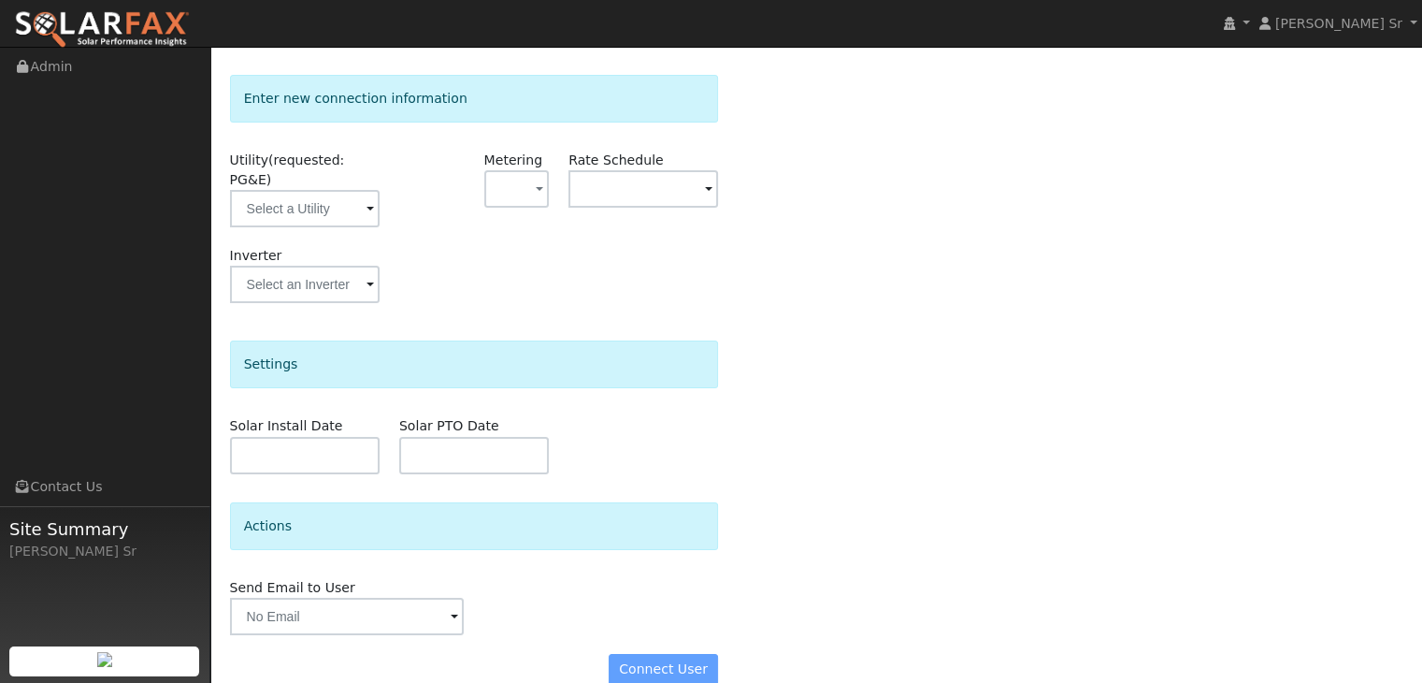
scroll to position [222, 0]
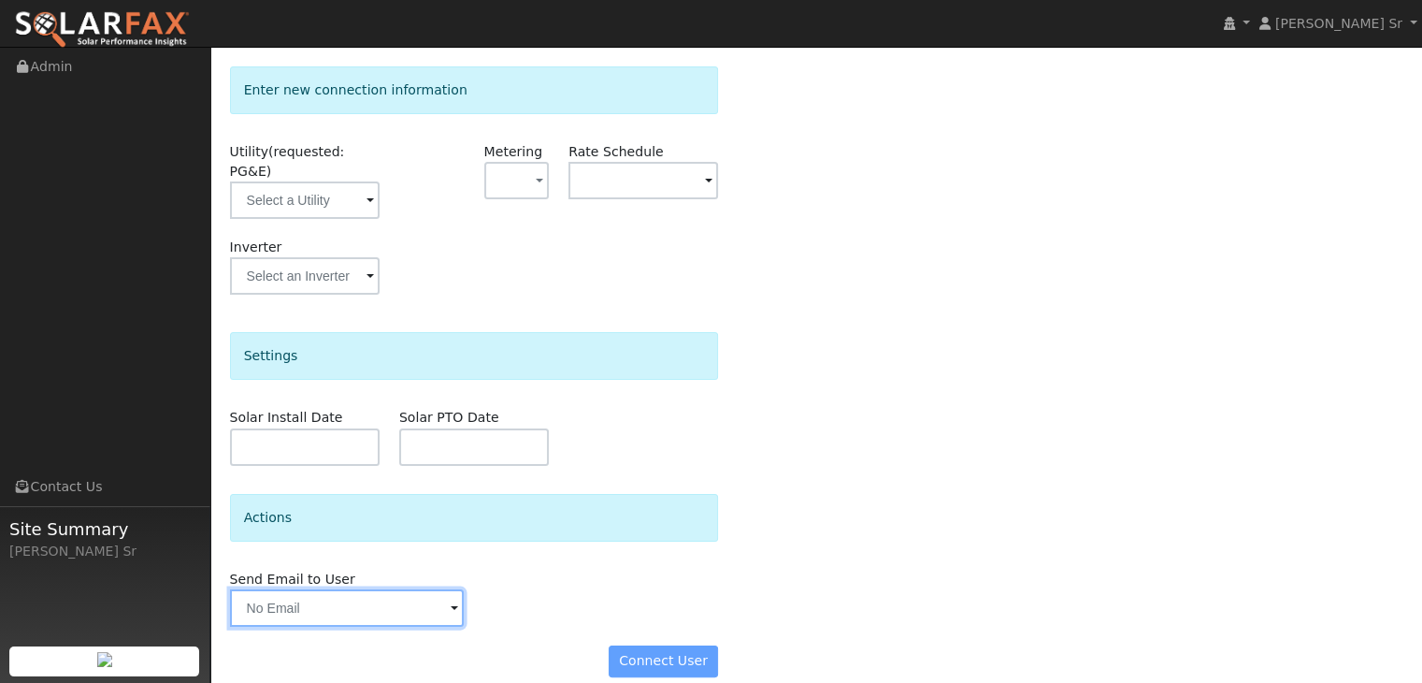
click at [426, 589] on input "text" at bounding box center [347, 607] width 235 height 37
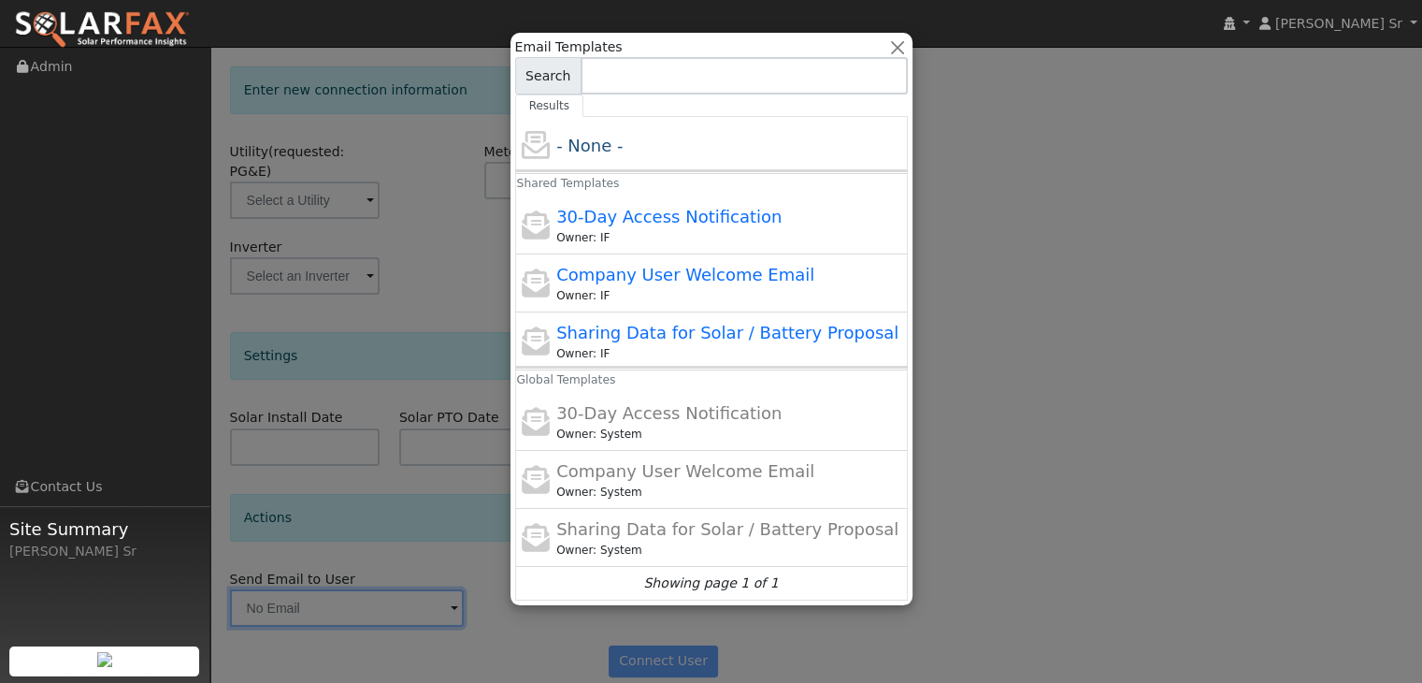
click at [476, 629] on div at bounding box center [711, 341] width 1422 height 683
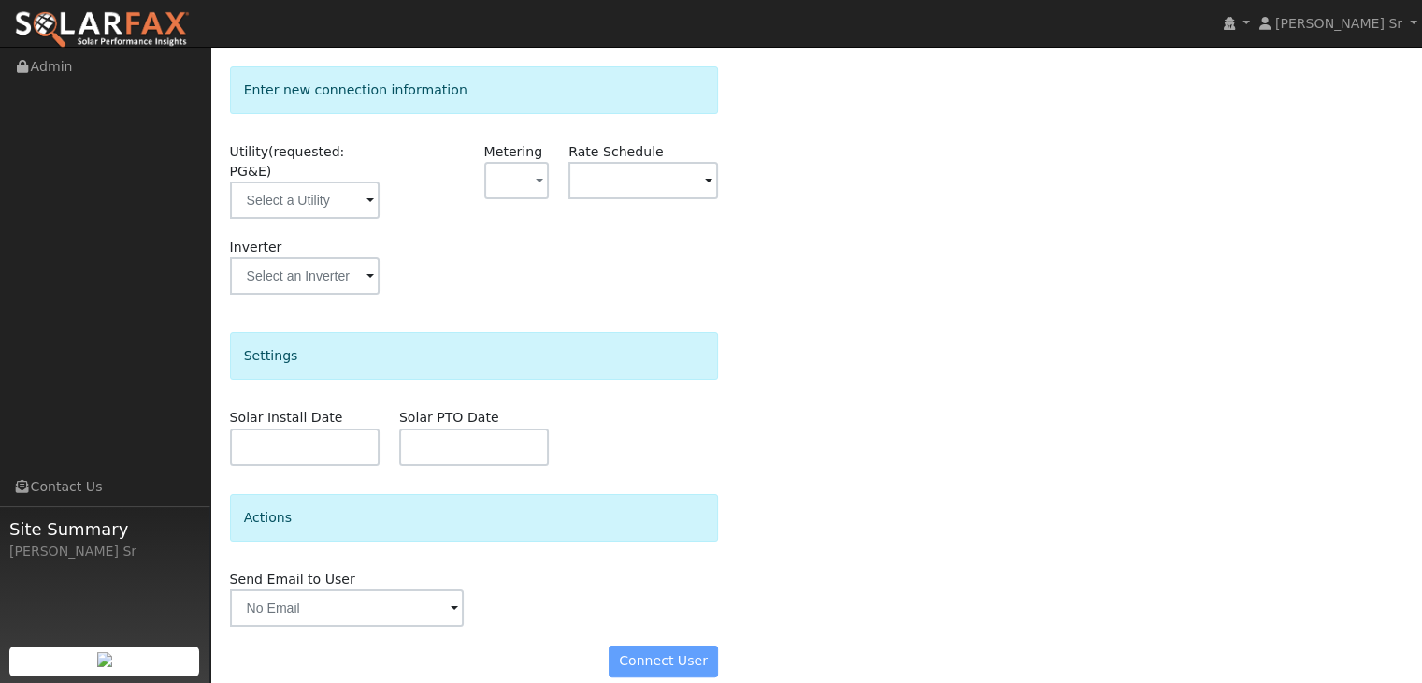
click at [670, 645] on div "Connect User" at bounding box center [474, 661] width 509 height 32
drag, startPoint x: 670, startPoint y: 642, endPoint x: 642, endPoint y: 636, distance: 27.9
click at [642, 645] on div "Connect User" at bounding box center [474, 661] width 509 height 32
click at [355, 181] on input "text" at bounding box center [305, 199] width 150 height 37
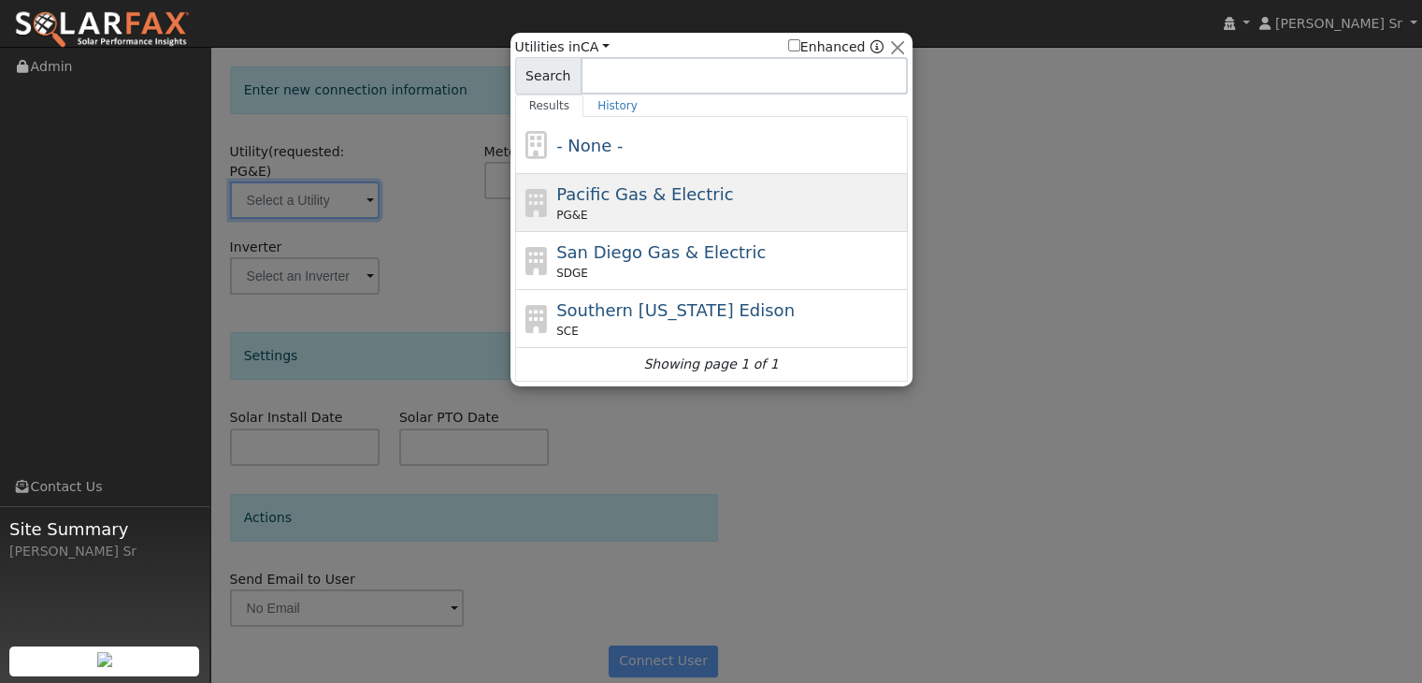
click at [670, 203] on span "Pacific Gas & Electric" at bounding box center [644, 194] width 177 height 20
type input "PG&E"
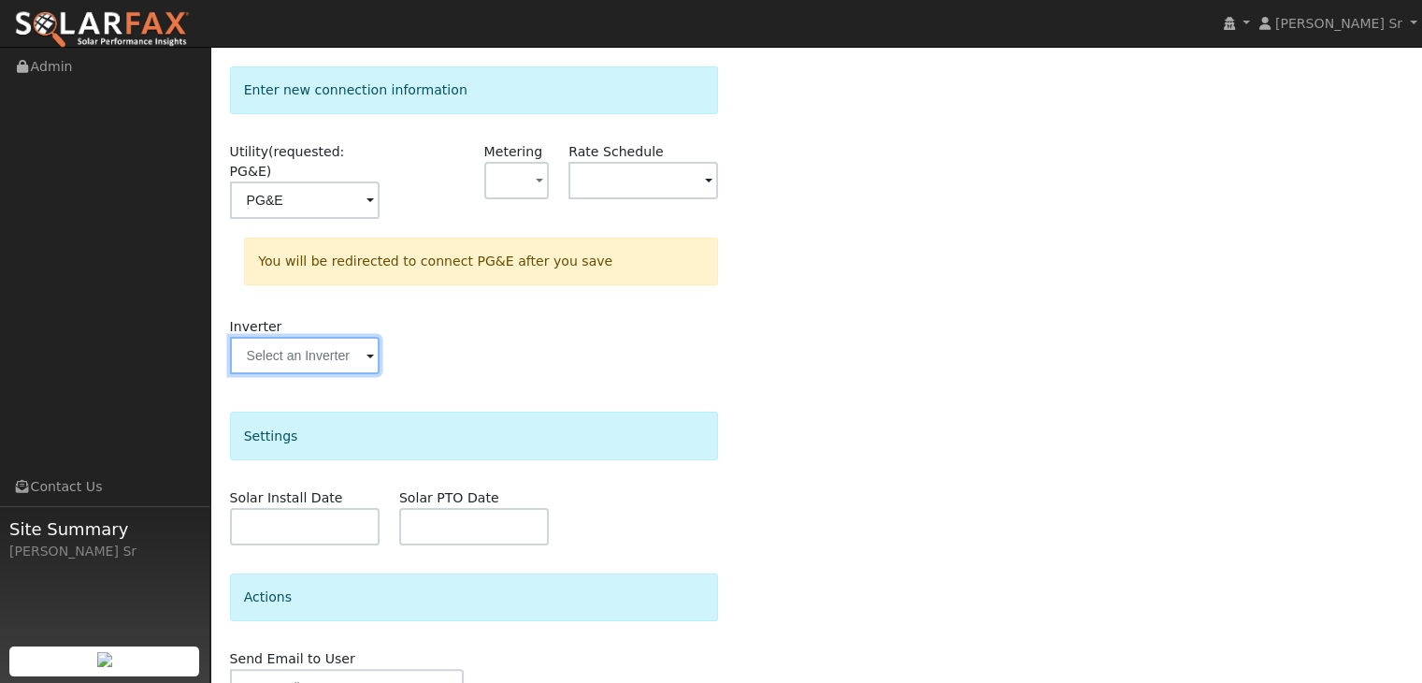
click at [347, 337] on input "text" at bounding box center [305, 355] width 150 height 37
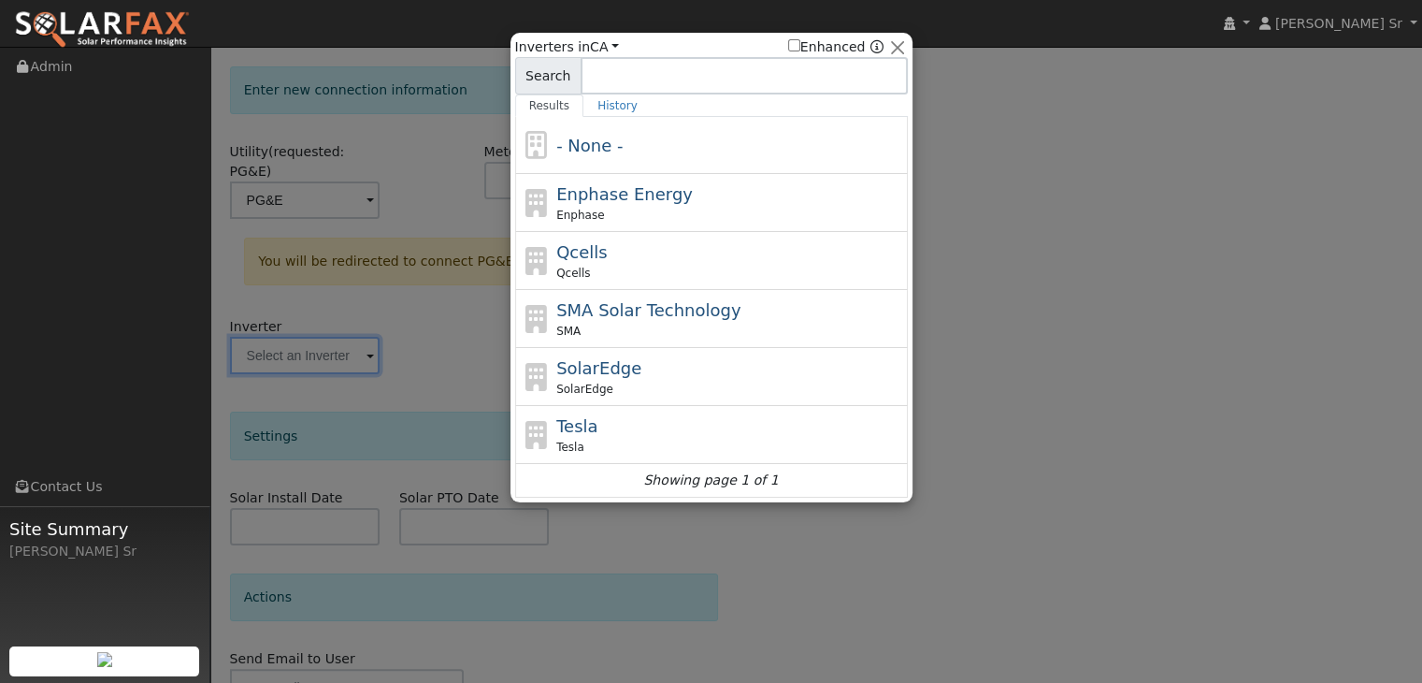
click at [472, 303] on div at bounding box center [711, 341] width 1422 height 683
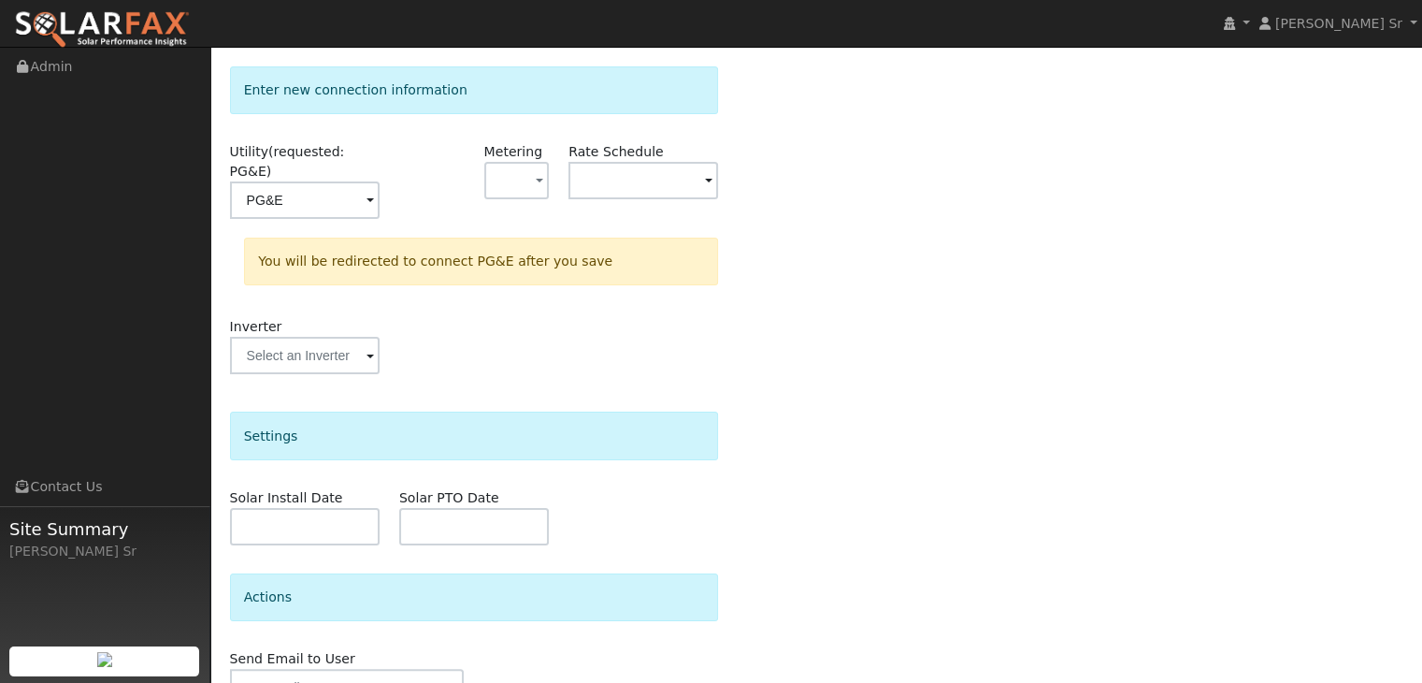
scroll to position [301, 0]
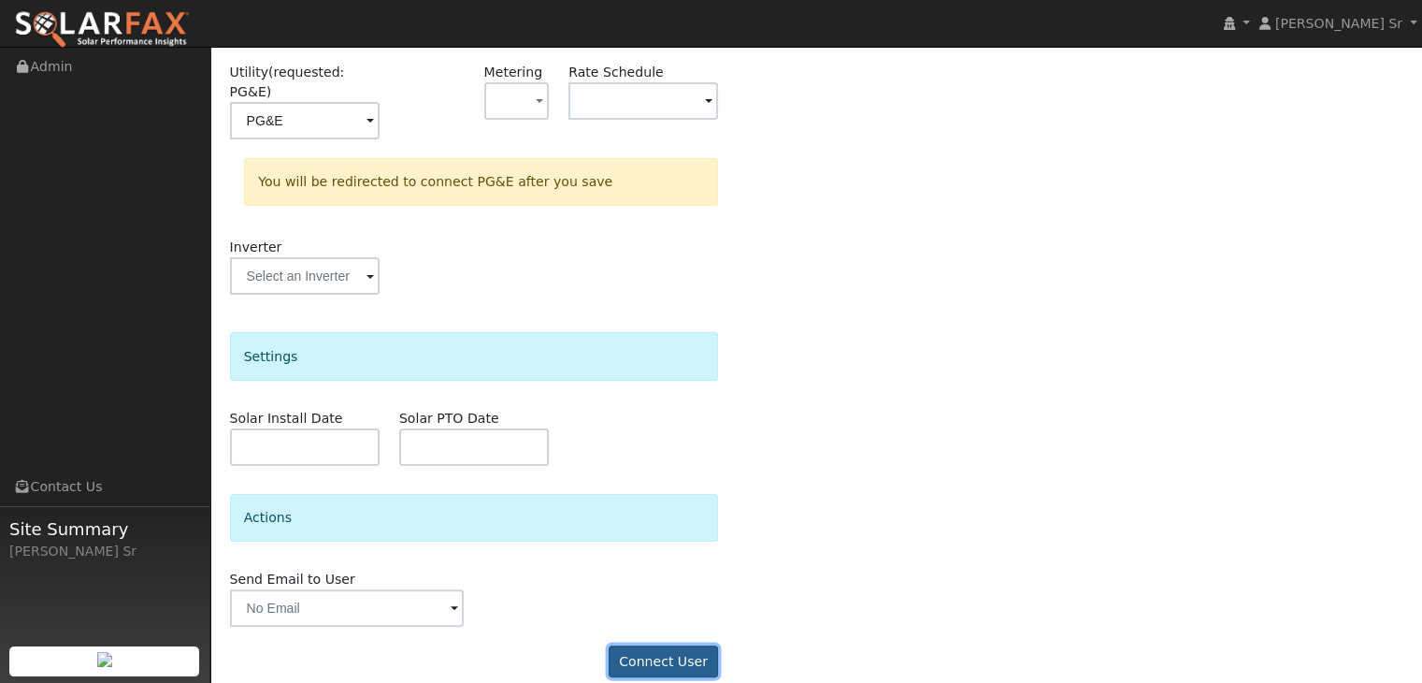
click at [675, 645] on button "Connect User" at bounding box center [664, 661] width 110 height 32
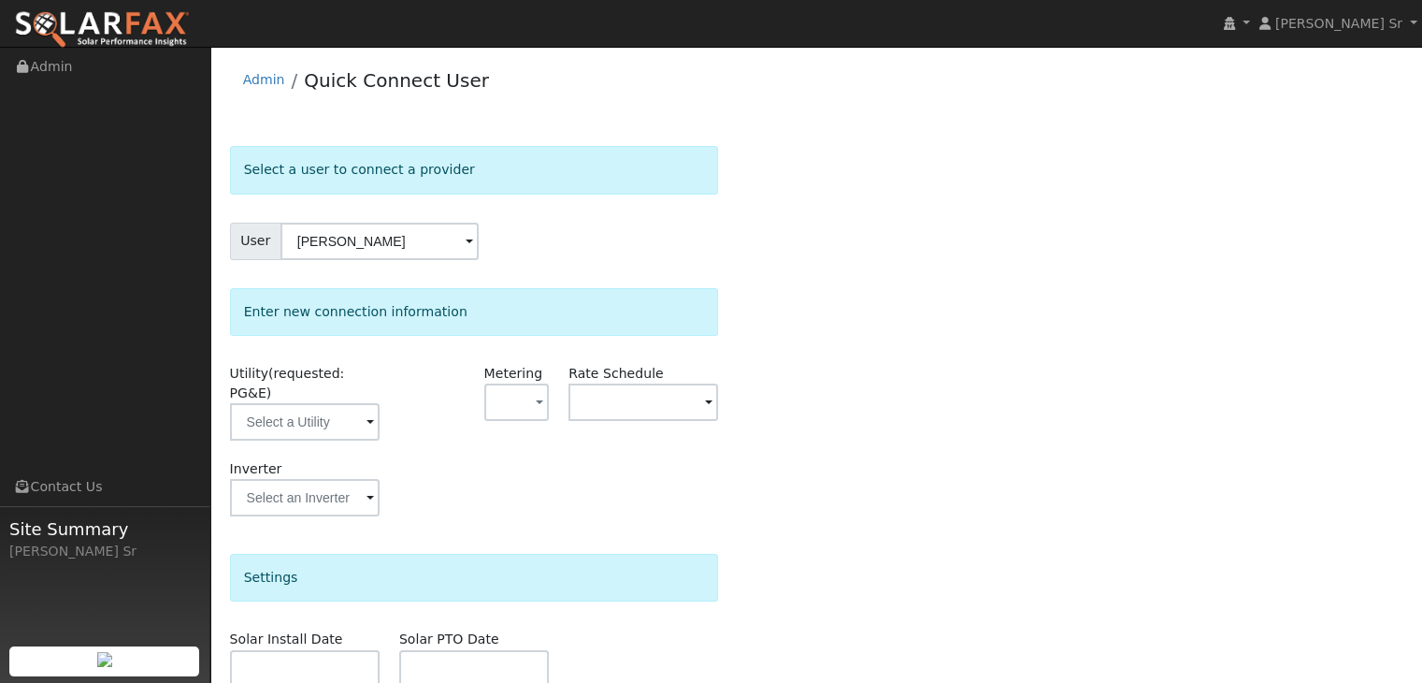
click at [865, 210] on div "Select a user to connect a provider User [PERSON_NAME] Account Default Account …" at bounding box center [817, 531] width 1174 height 771
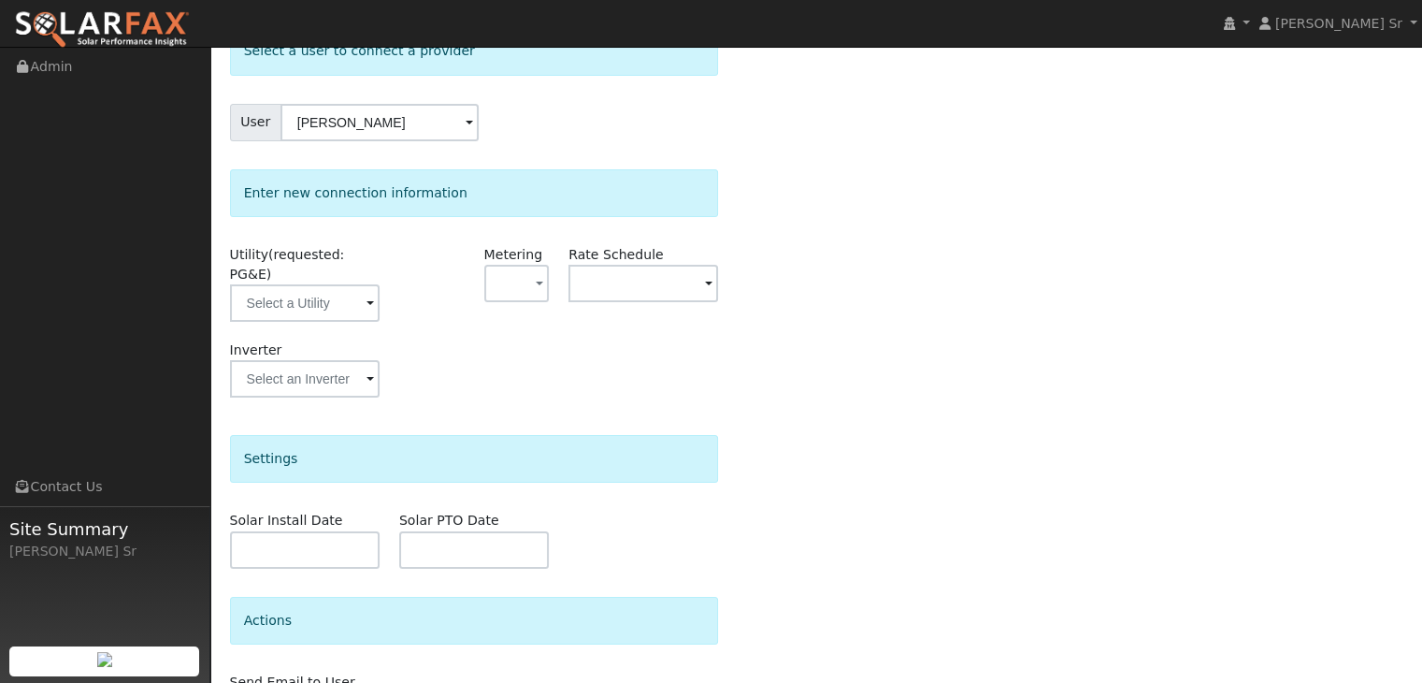
scroll to position [118, 0]
click at [364, 288] on input "text" at bounding box center [305, 303] width 150 height 37
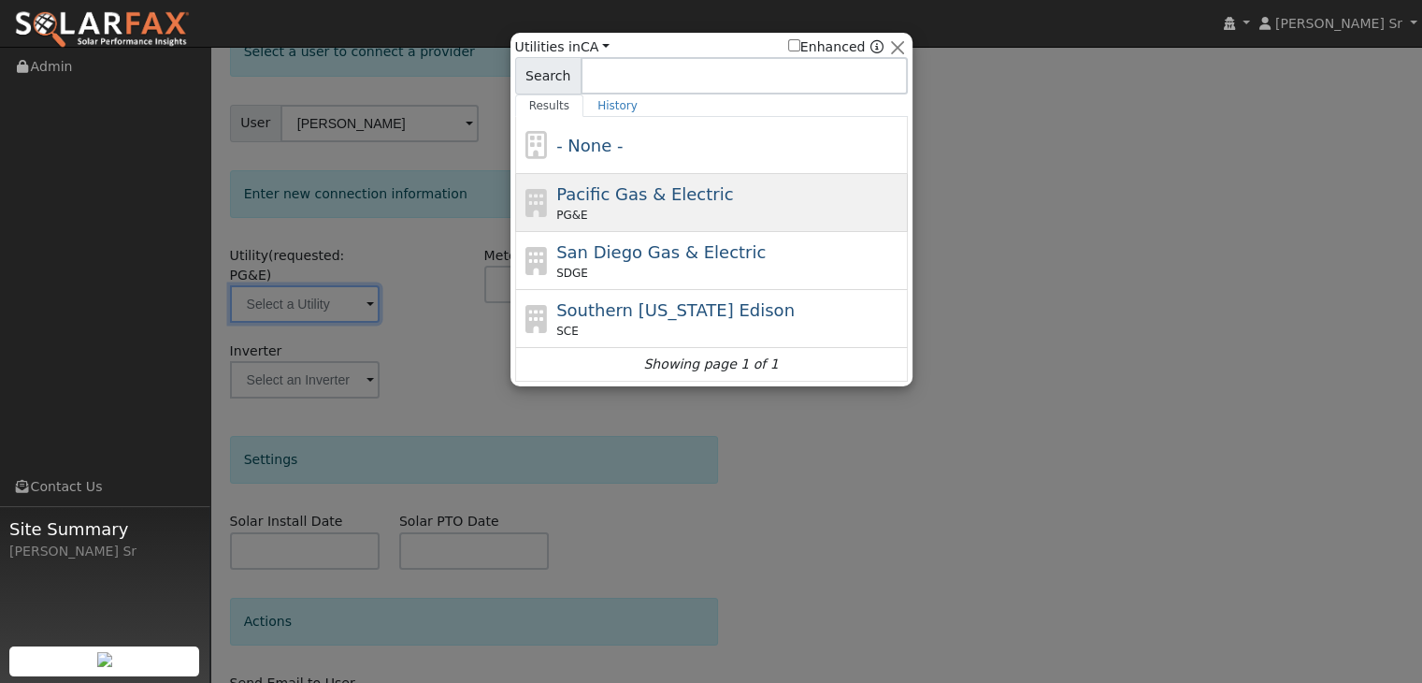
click at [614, 199] on span "Pacific Gas & Electric" at bounding box center [644, 194] width 177 height 20
type input "PG&E"
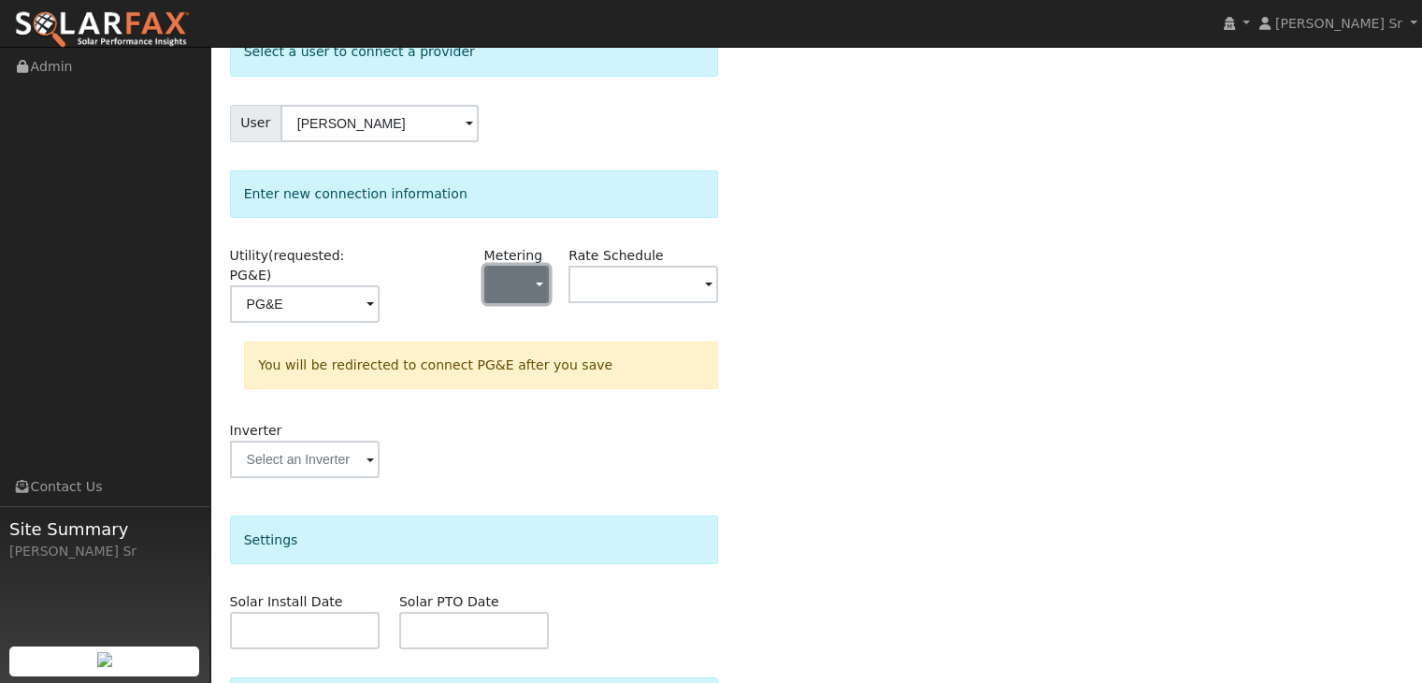
click at [516, 278] on button "button" at bounding box center [516, 284] width 65 height 37
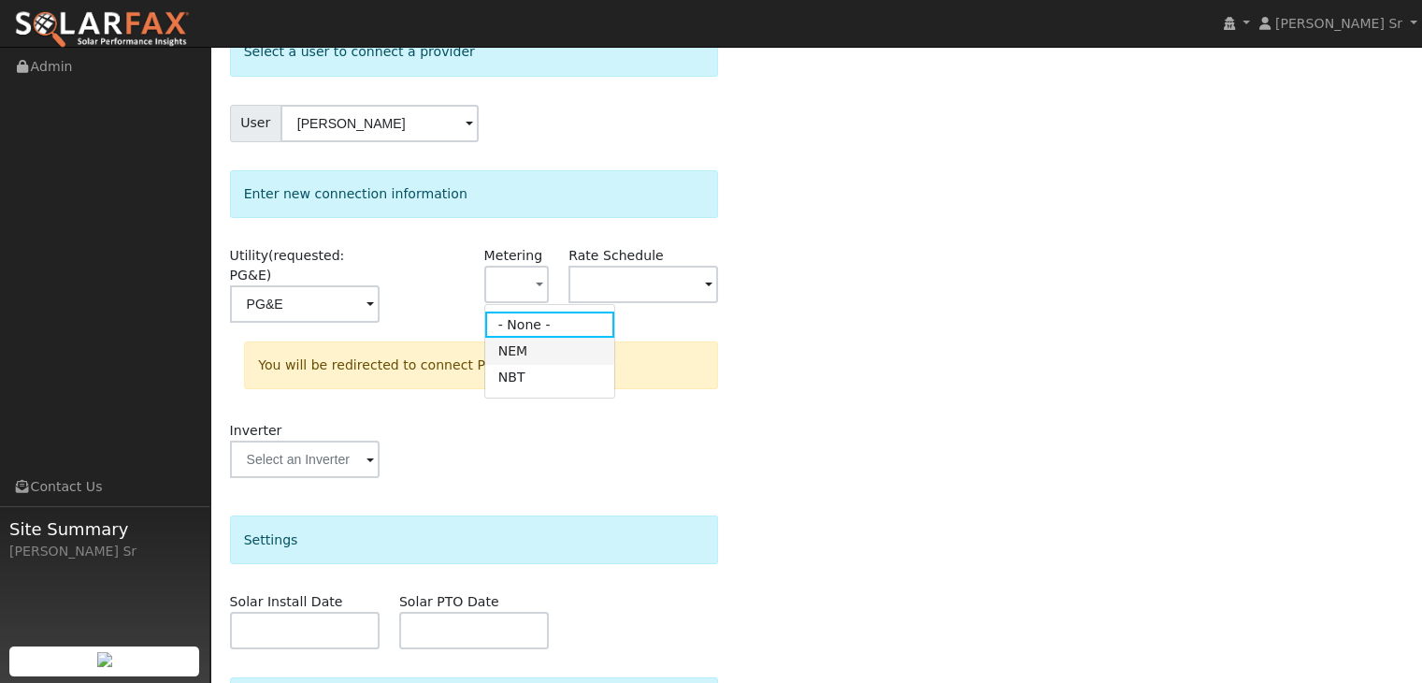
click at [528, 349] on link "NEM" at bounding box center [550, 351] width 130 height 26
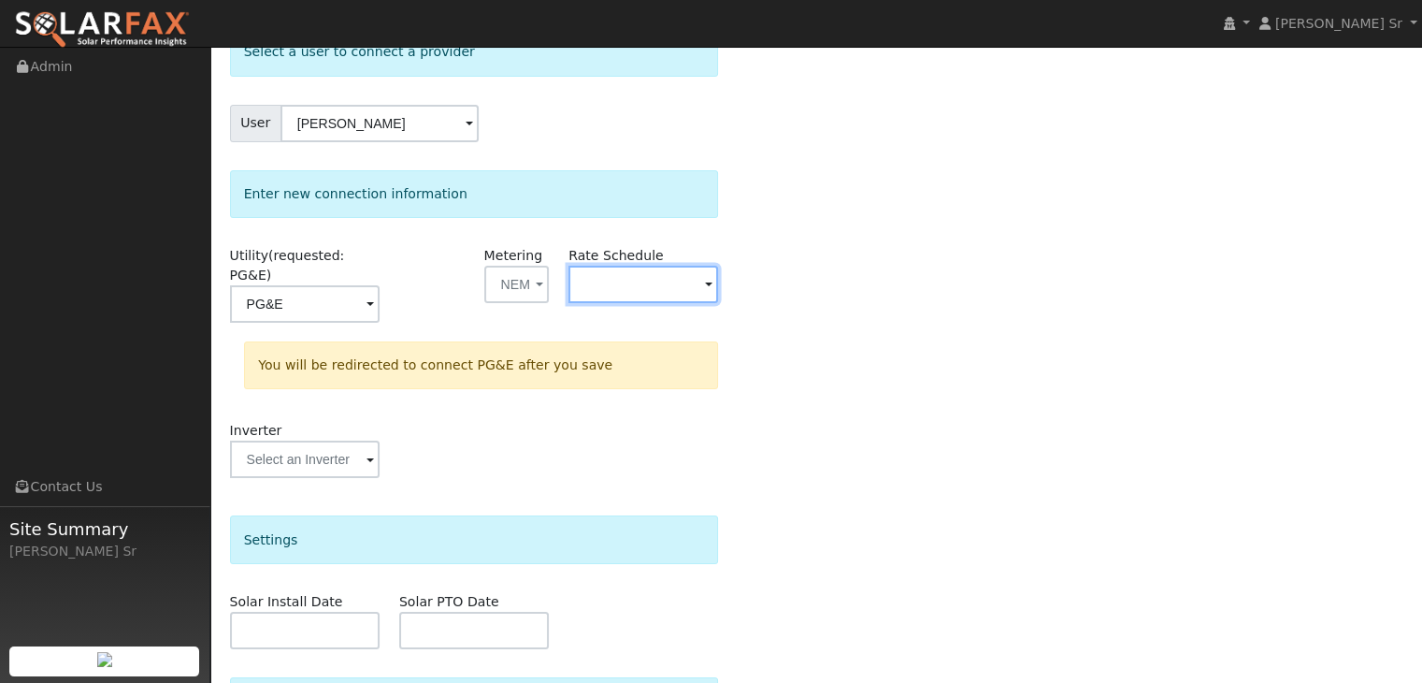
click at [681, 279] on input "text" at bounding box center [644, 284] width 150 height 37
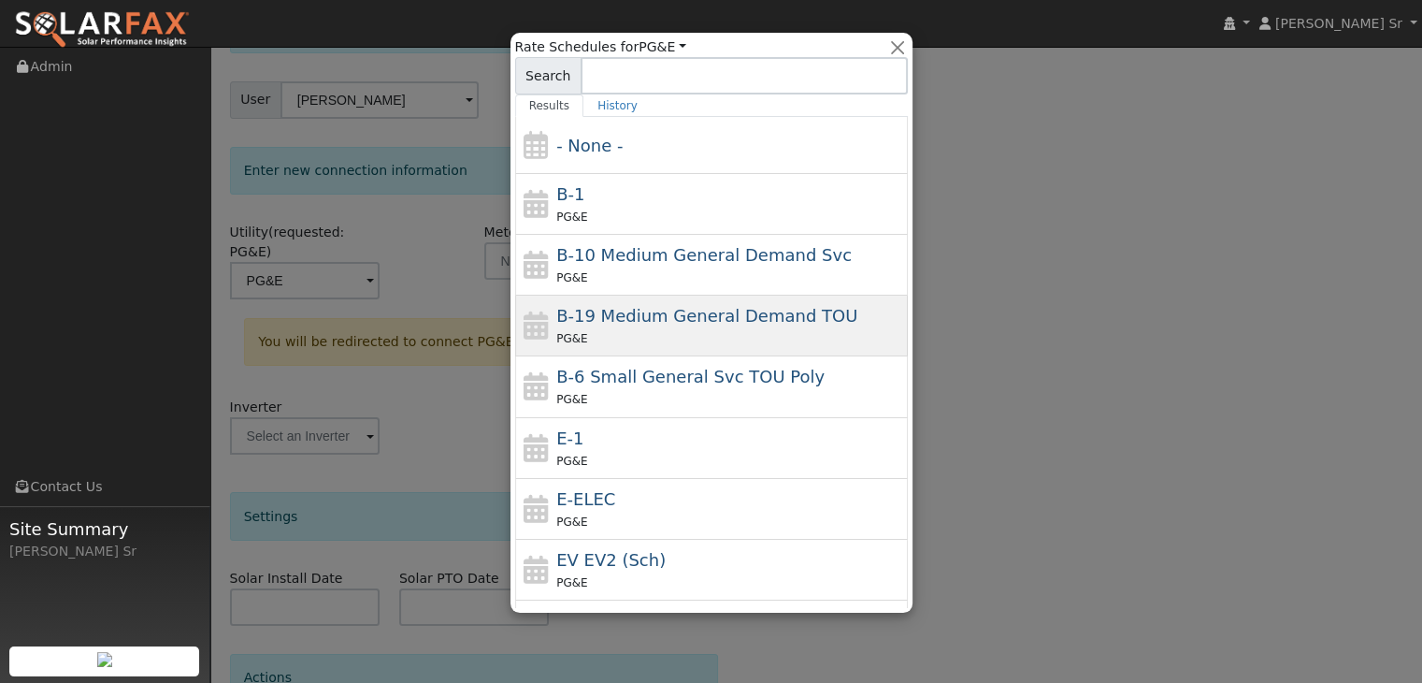
scroll to position [148, 0]
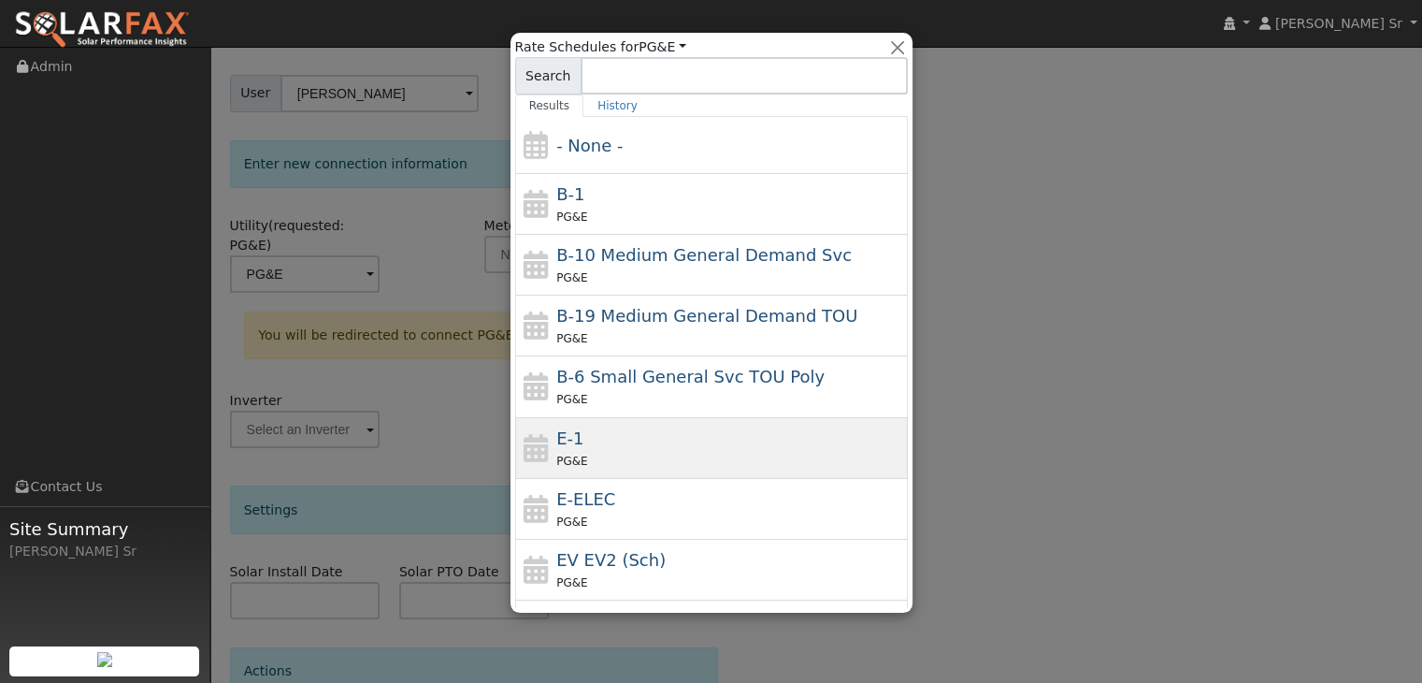
click at [636, 442] on div "E-1 PG&E" at bounding box center [729, 447] width 347 height 45
type input "E-1"
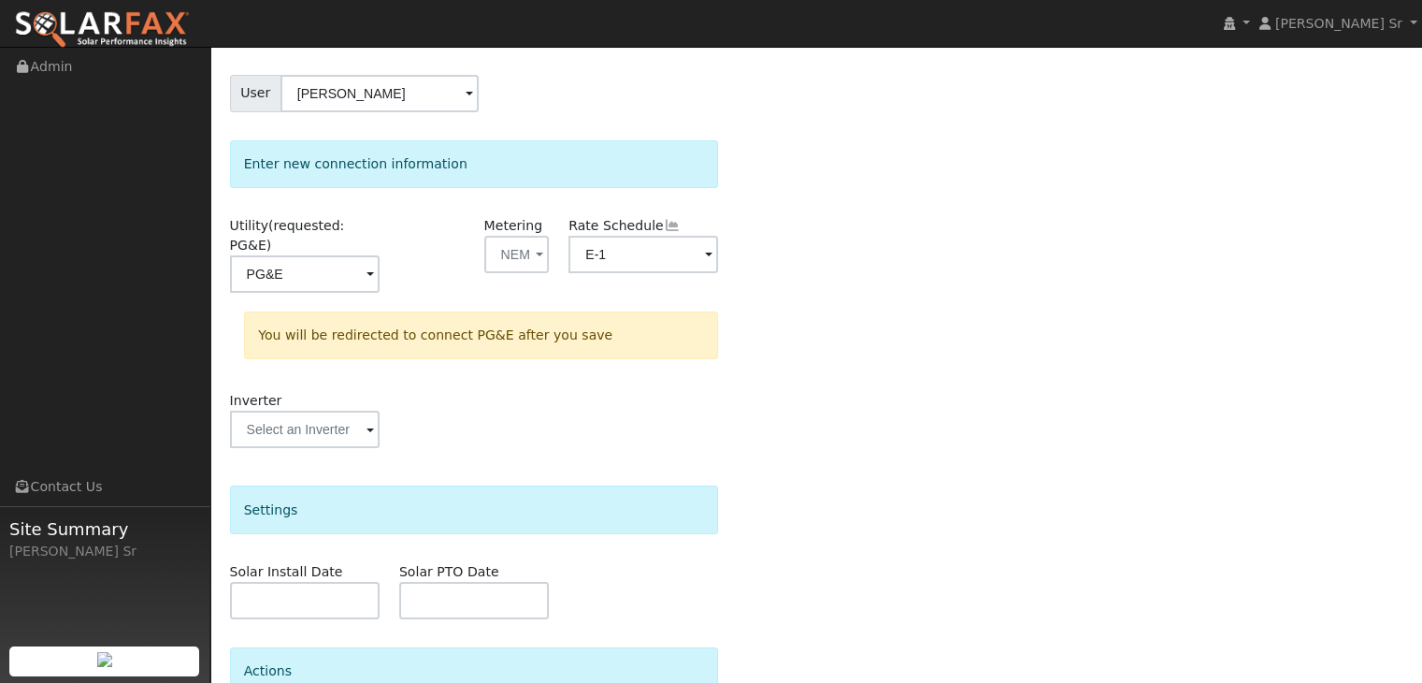
scroll to position [301, 0]
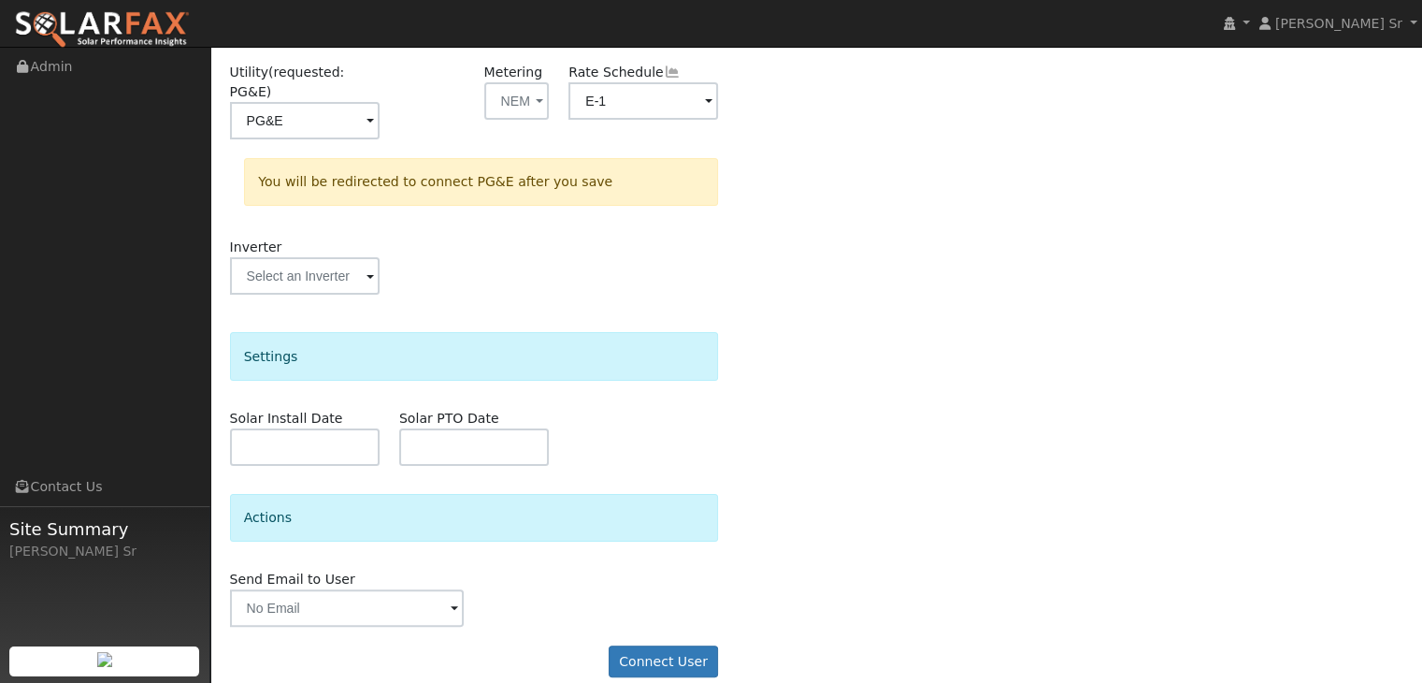
click at [662, 656] on form "Select a user to connect a provider User [PERSON_NAME] Account Default Account …" at bounding box center [474, 270] width 489 height 851
click at [670, 645] on button "Connect User" at bounding box center [664, 661] width 110 height 32
